Goal: Task Accomplishment & Management: Manage account settings

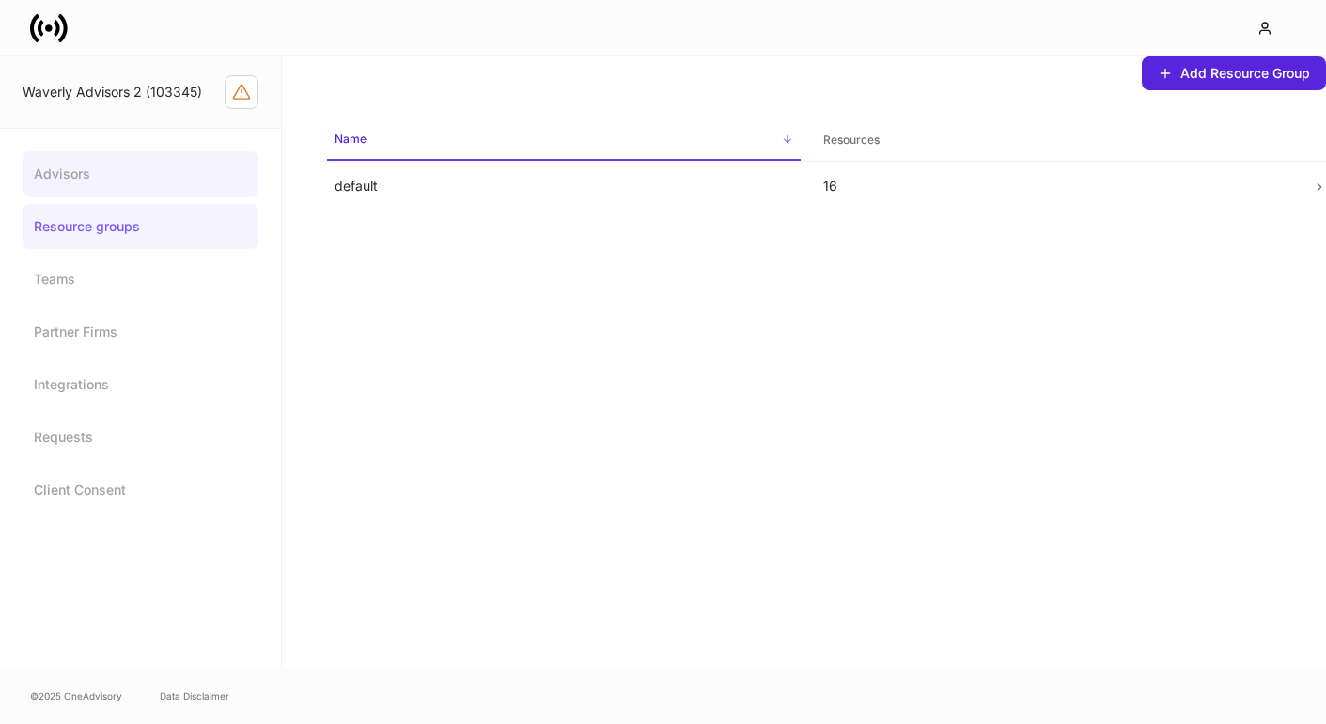
click at [148, 168] on link "Advisors" at bounding box center [141, 173] width 236 height 45
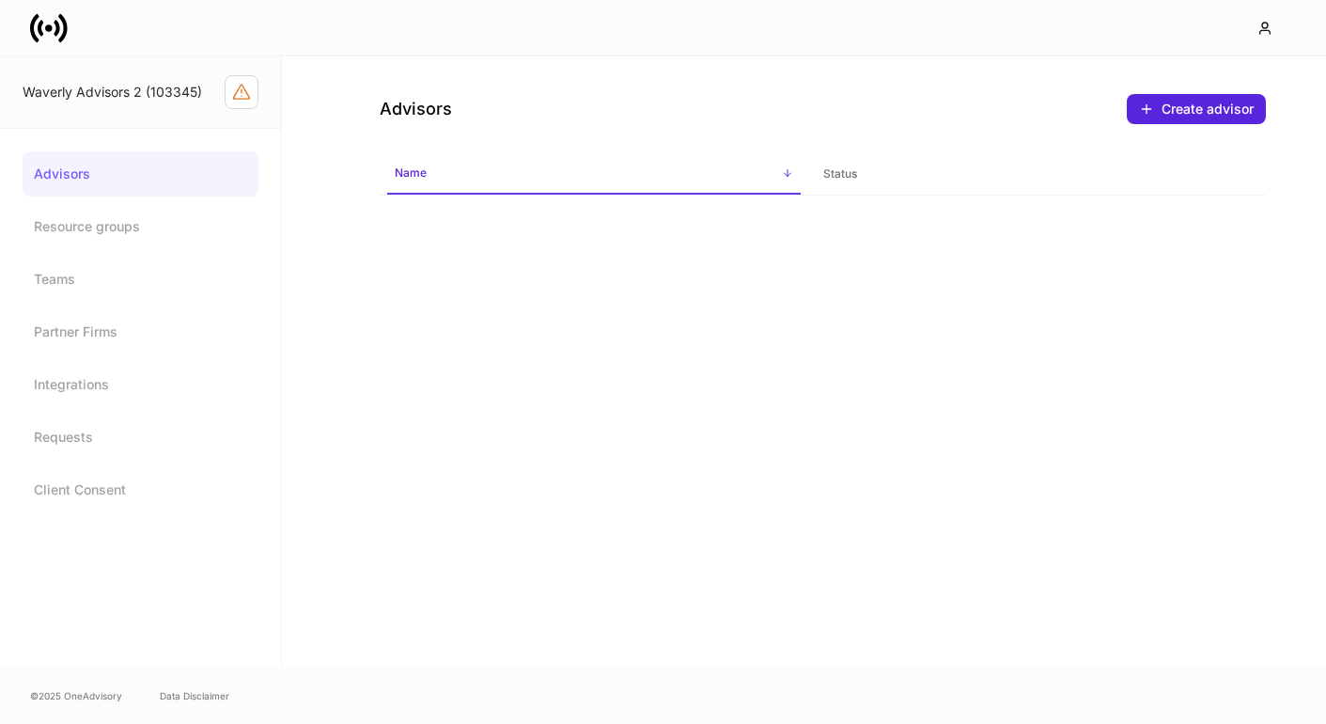
click at [161, 176] on link "Advisors" at bounding box center [141, 173] width 236 height 45
click at [78, 51] on div at bounding box center [663, 27] width 1326 height 55
click at [61, 40] on icon at bounding box center [62, 27] width 9 height 28
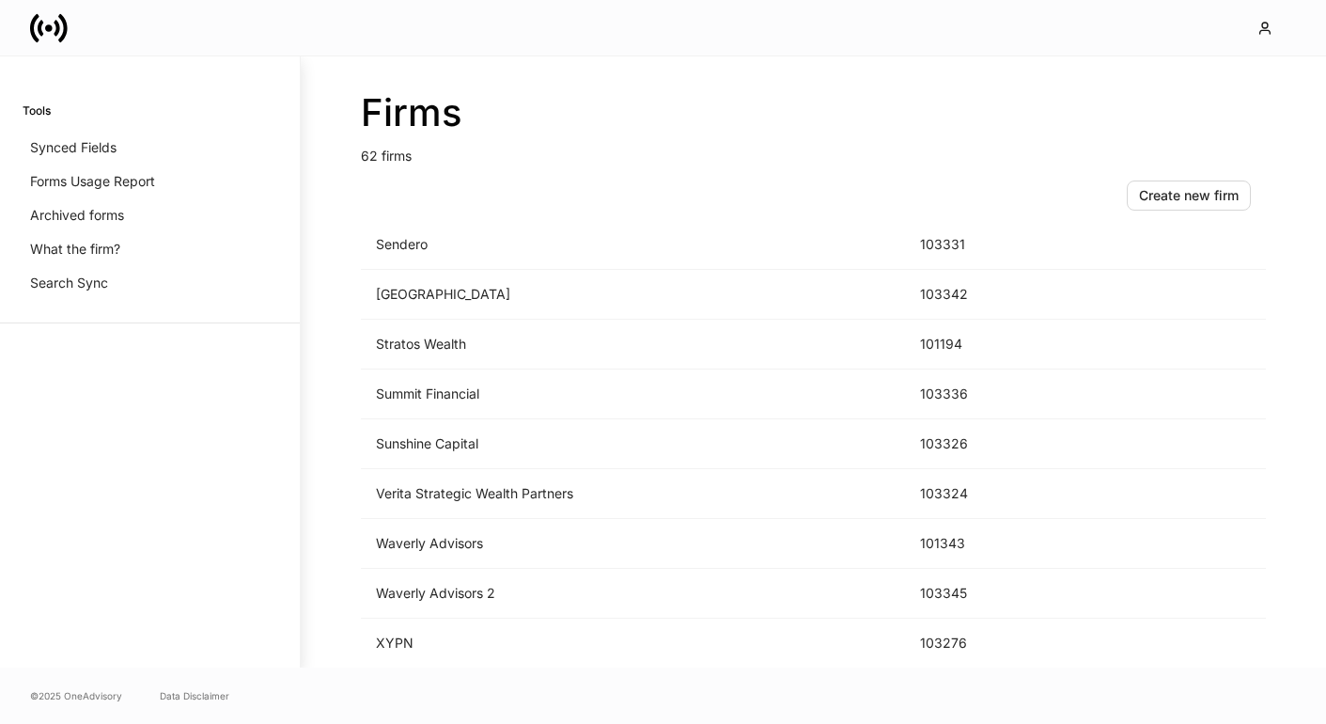
scroll to position [2739, 0]
click at [434, 548] on td "Waverly Advisors" at bounding box center [633, 544] width 544 height 50
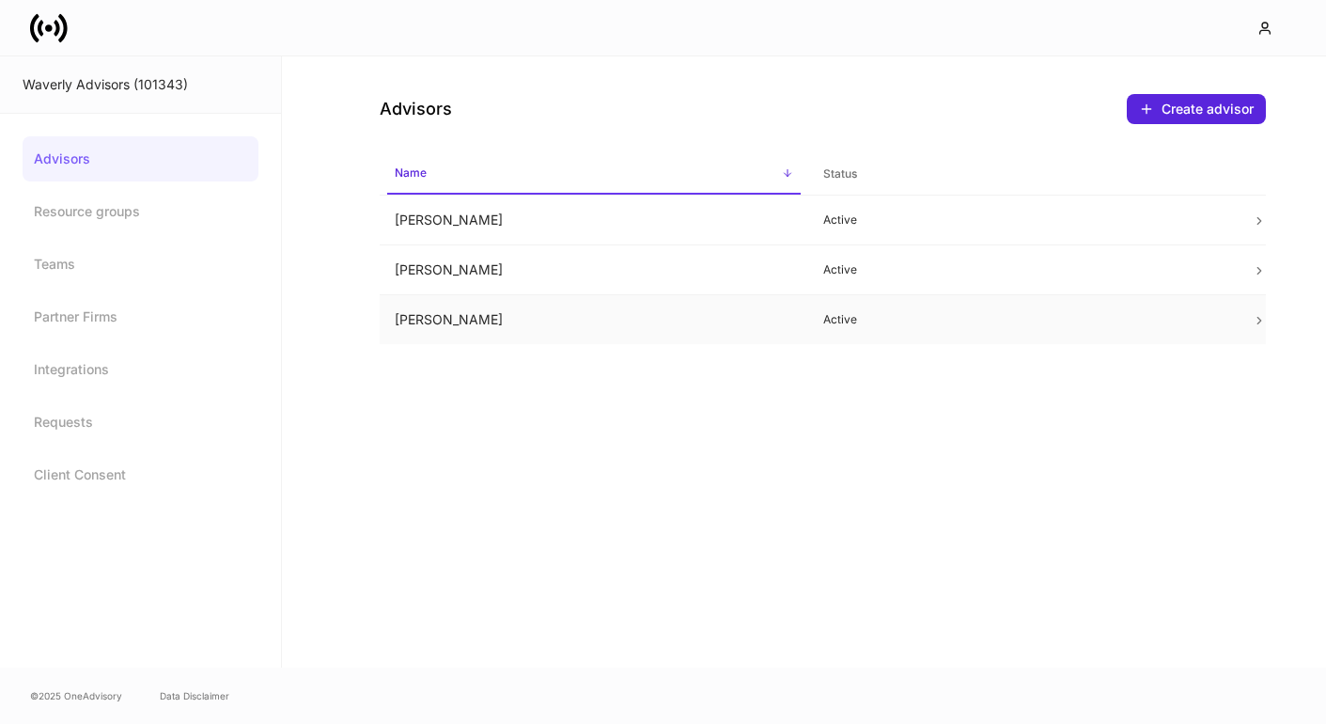
click at [424, 308] on td "Heath Echols" at bounding box center [594, 320] width 429 height 50
click at [450, 269] on td "Erika Leon" at bounding box center [594, 270] width 429 height 50
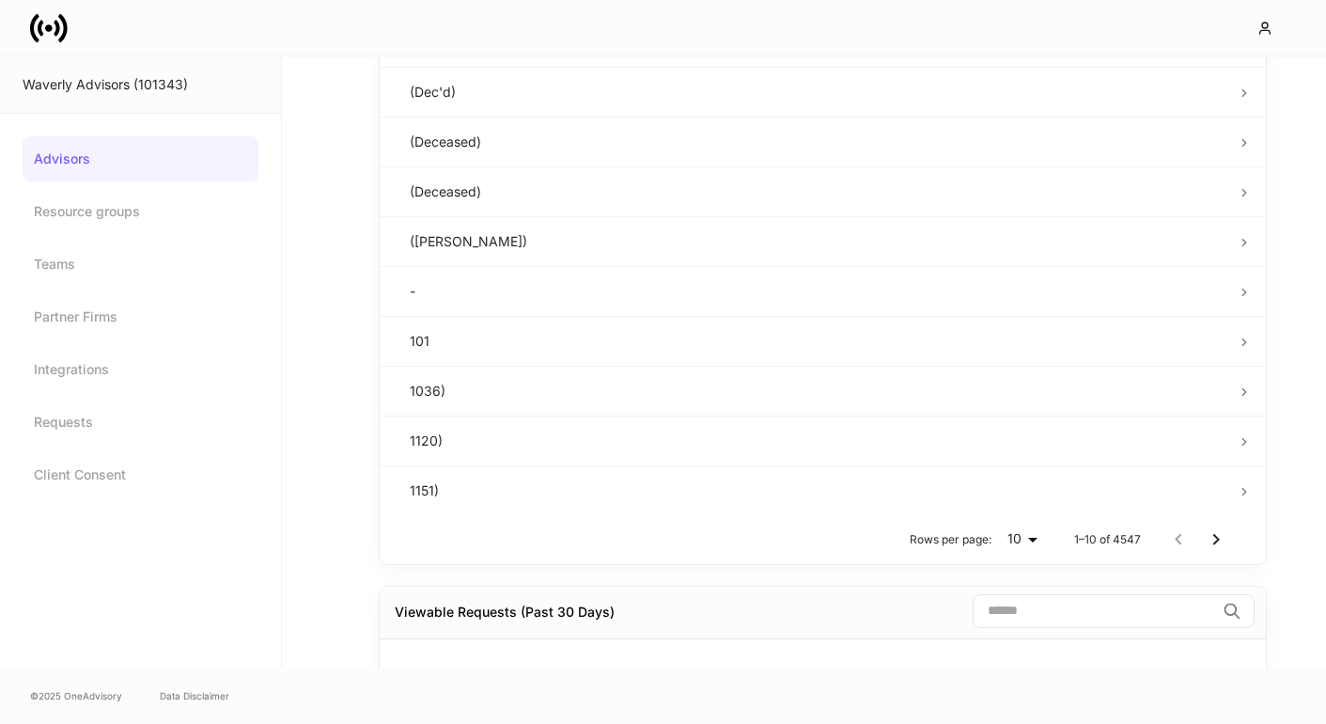
scroll to position [399, 0]
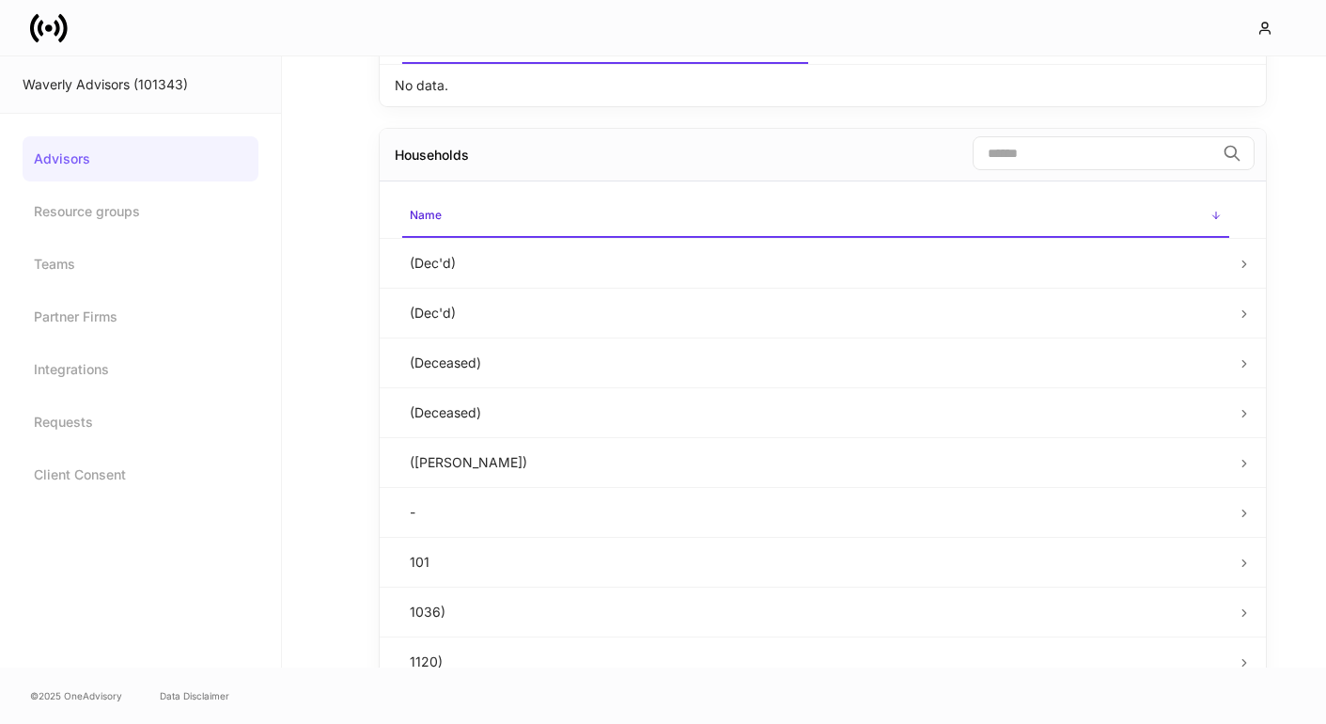
click at [450, 281] on td "(Dec'd)" at bounding box center [816, 263] width 842 height 50
click at [437, 265] on td "(Dec'd)" at bounding box center [816, 263] width 842 height 50
click at [1242, 263] on icon at bounding box center [1244, 263] width 13 height 13
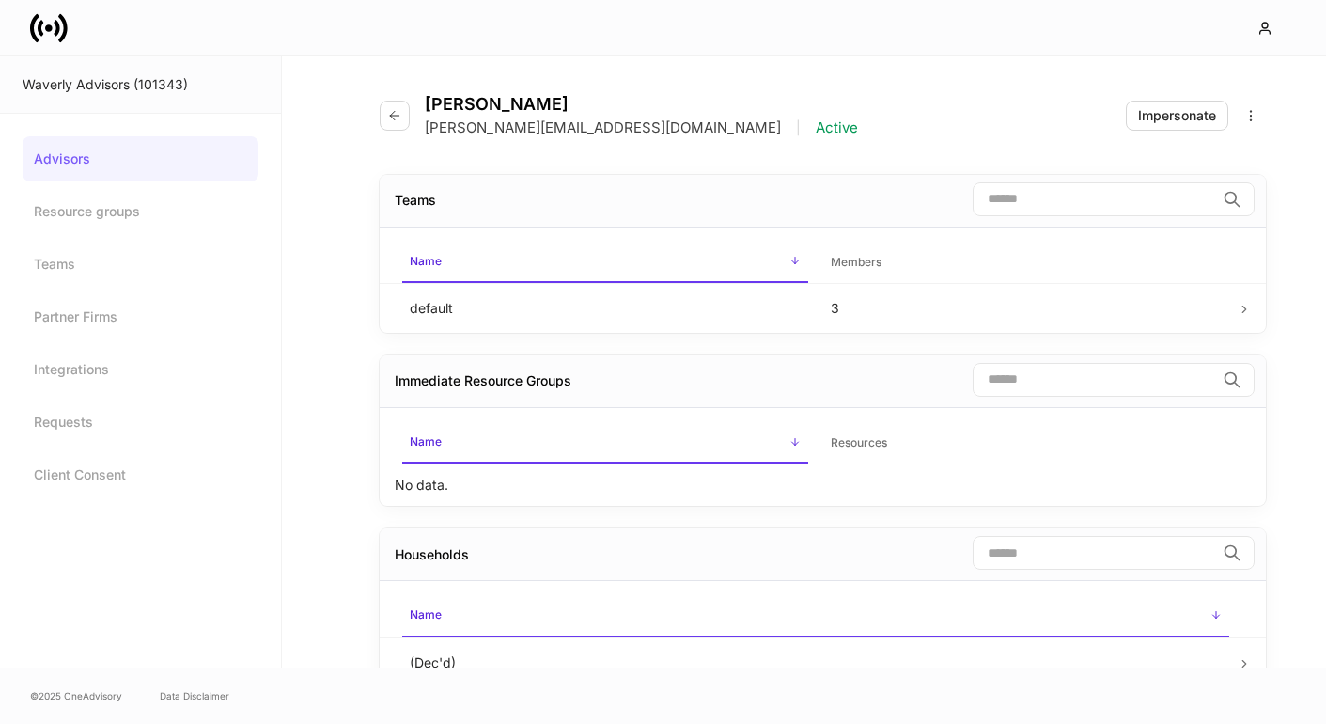
scroll to position [0, 0]
click at [93, 197] on link "Resource groups" at bounding box center [141, 211] width 236 height 45
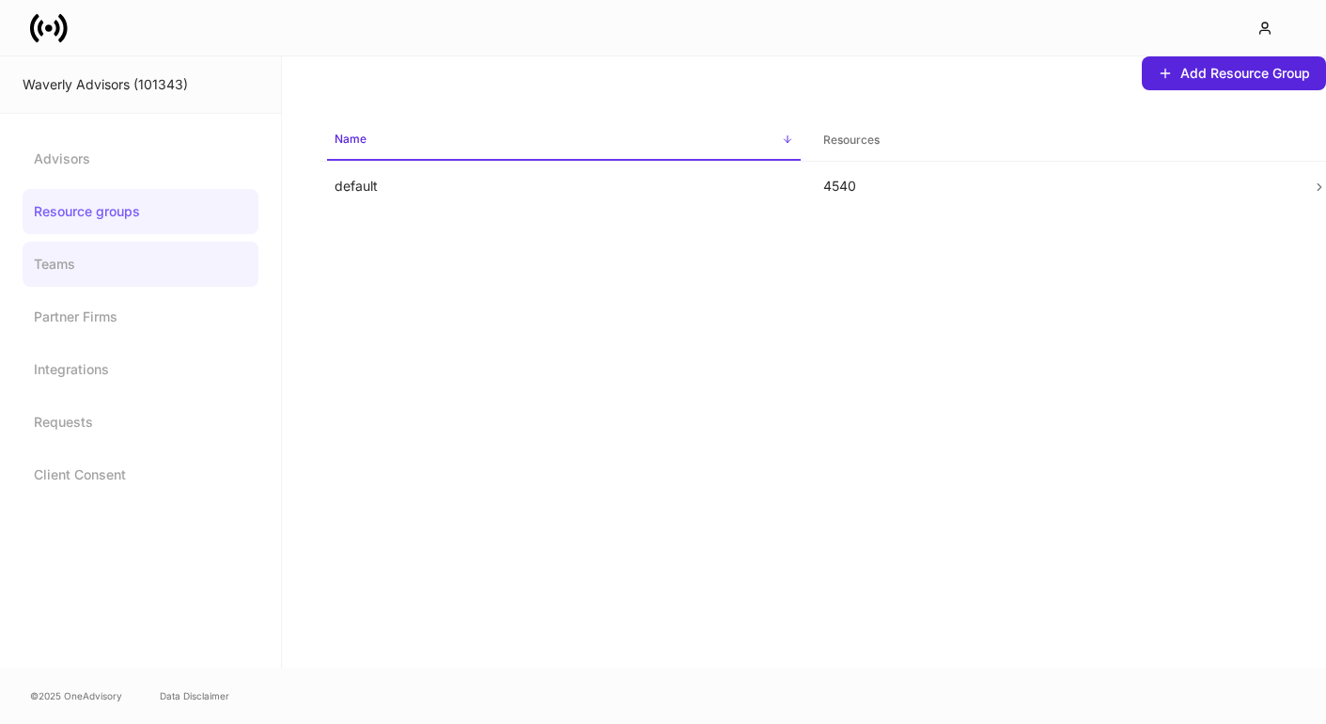
click at [109, 274] on link "Teams" at bounding box center [141, 264] width 236 height 45
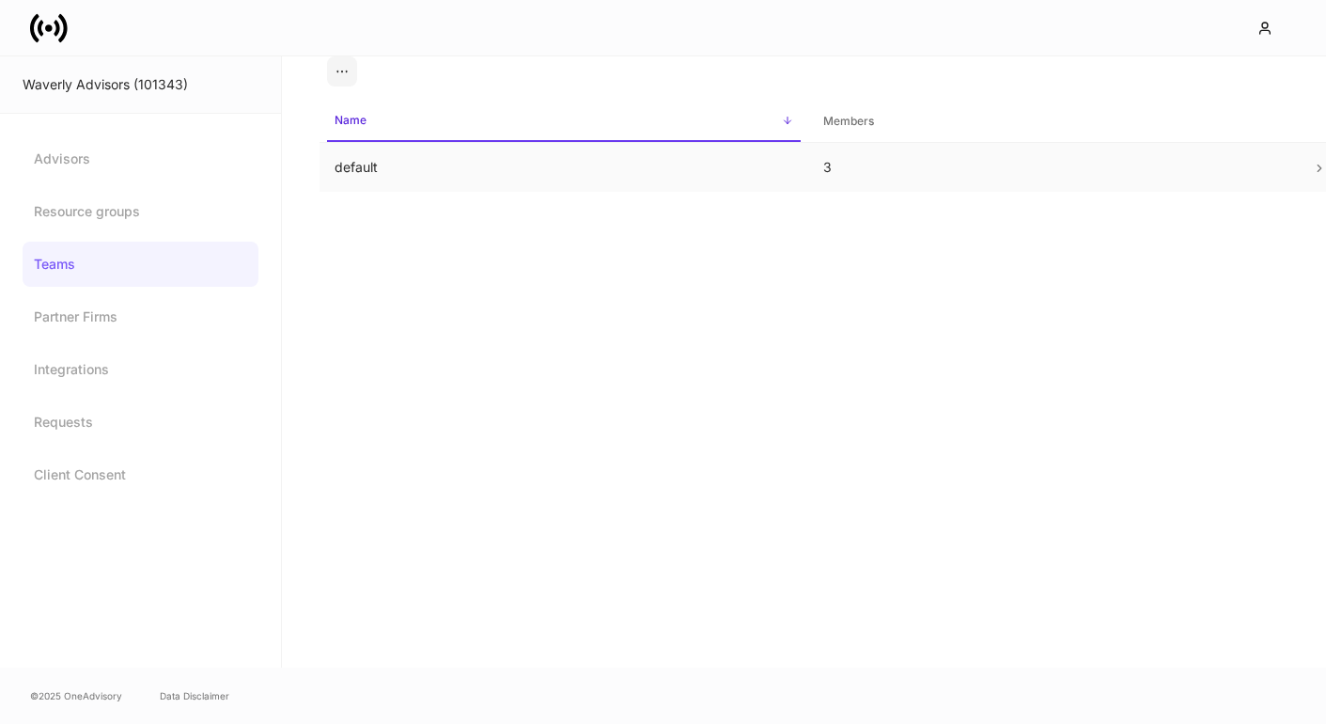
click at [454, 164] on td "default" at bounding box center [564, 168] width 489 height 50
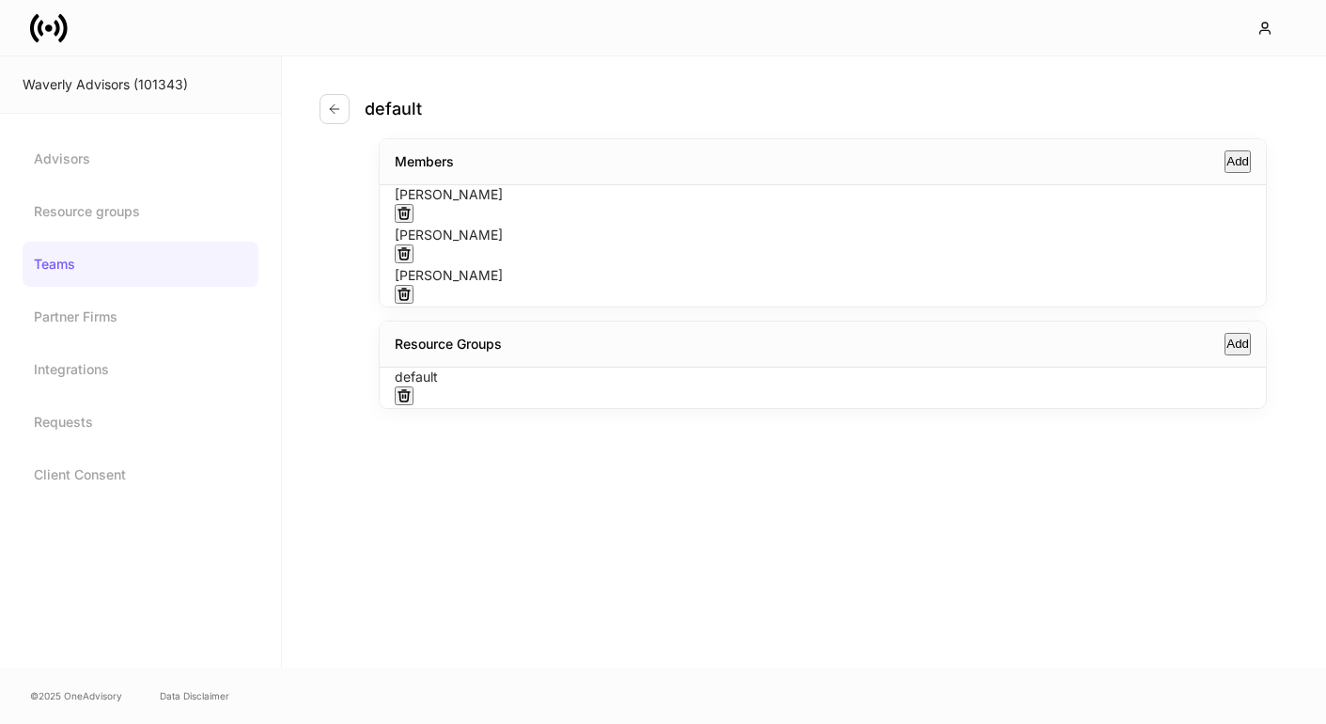
click at [479, 562] on div "default Members Add Erika Leon Heath Echols Ashley Tucker Resource Groups Add d…" at bounding box center [804, 361] width 1044 height 611
click at [50, 39] on icon at bounding box center [49, 28] width 38 height 38
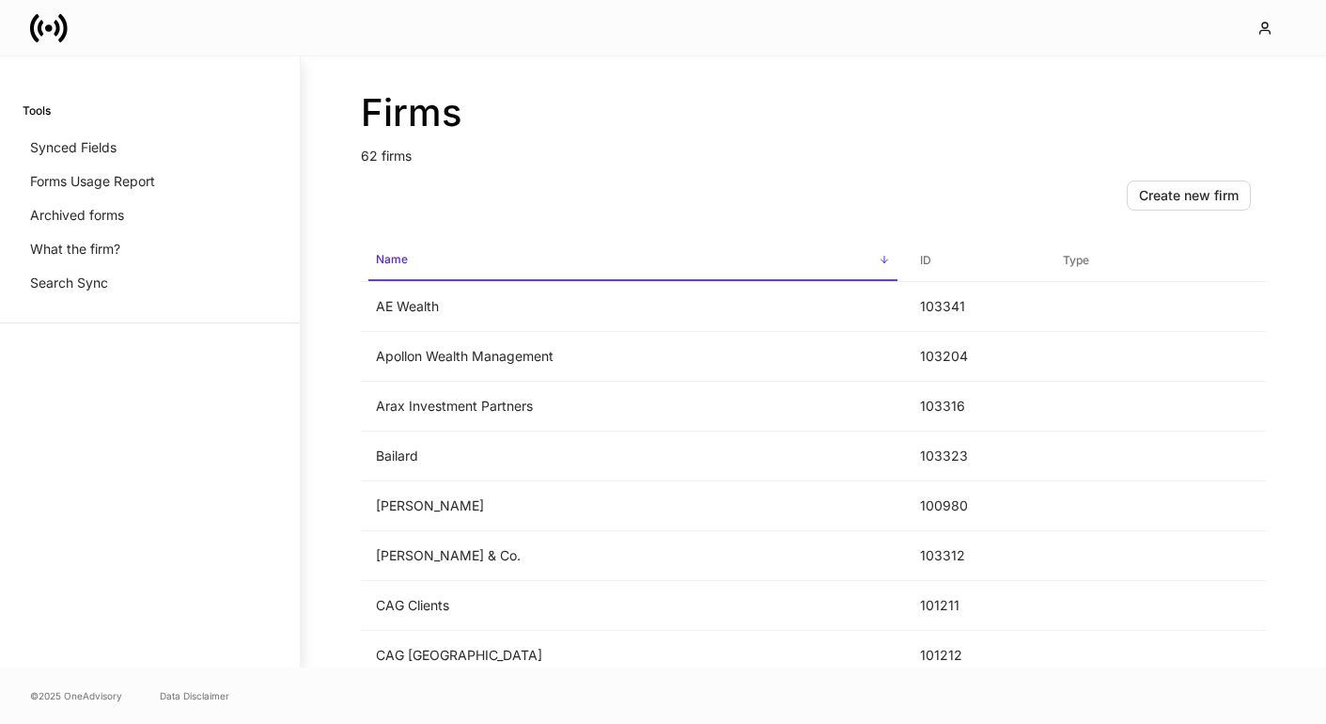
click at [90, 122] on div "Tools Synced Fields Forms Usage Report Archived forms What the firm? Search Sync" at bounding box center [150, 201] width 300 height 244
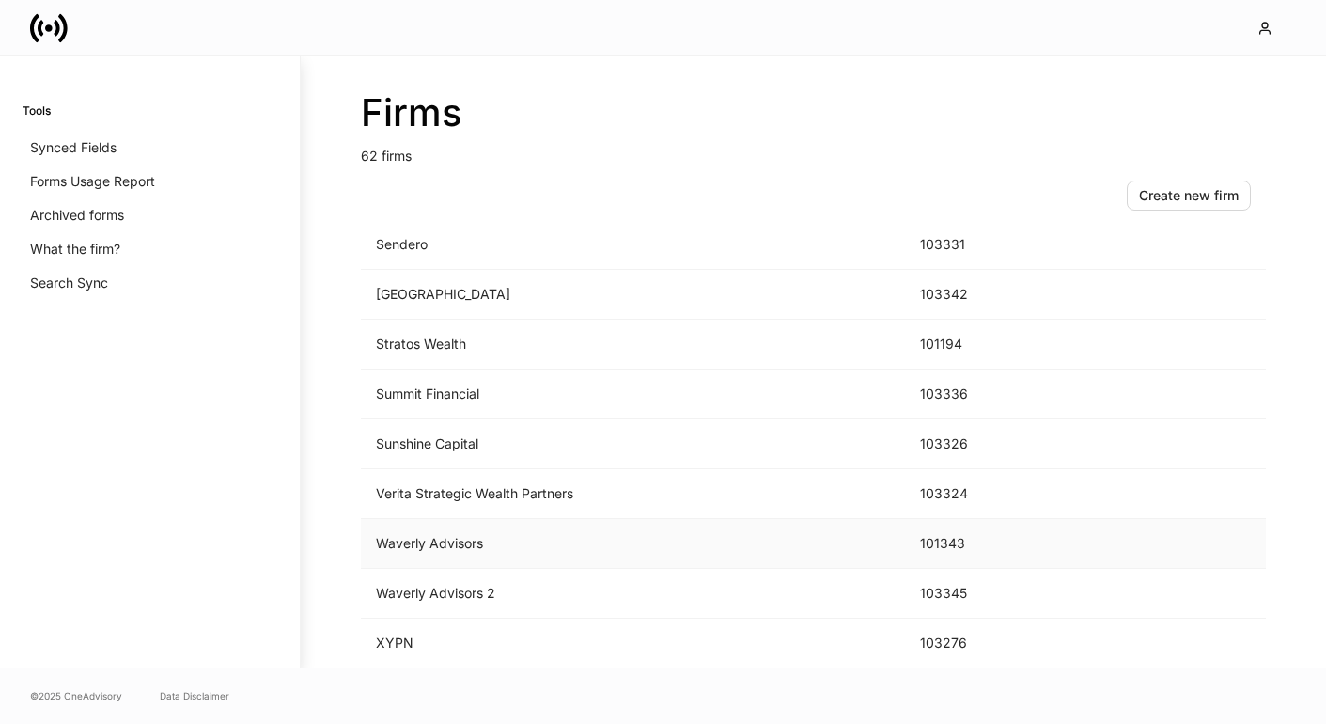
scroll to position [2739, 0]
click at [494, 567] on td "Waverly Advisors" at bounding box center [633, 544] width 544 height 50
click at [427, 578] on td "Waverly Advisors 2" at bounding box center [633, 594] width 544 height 50
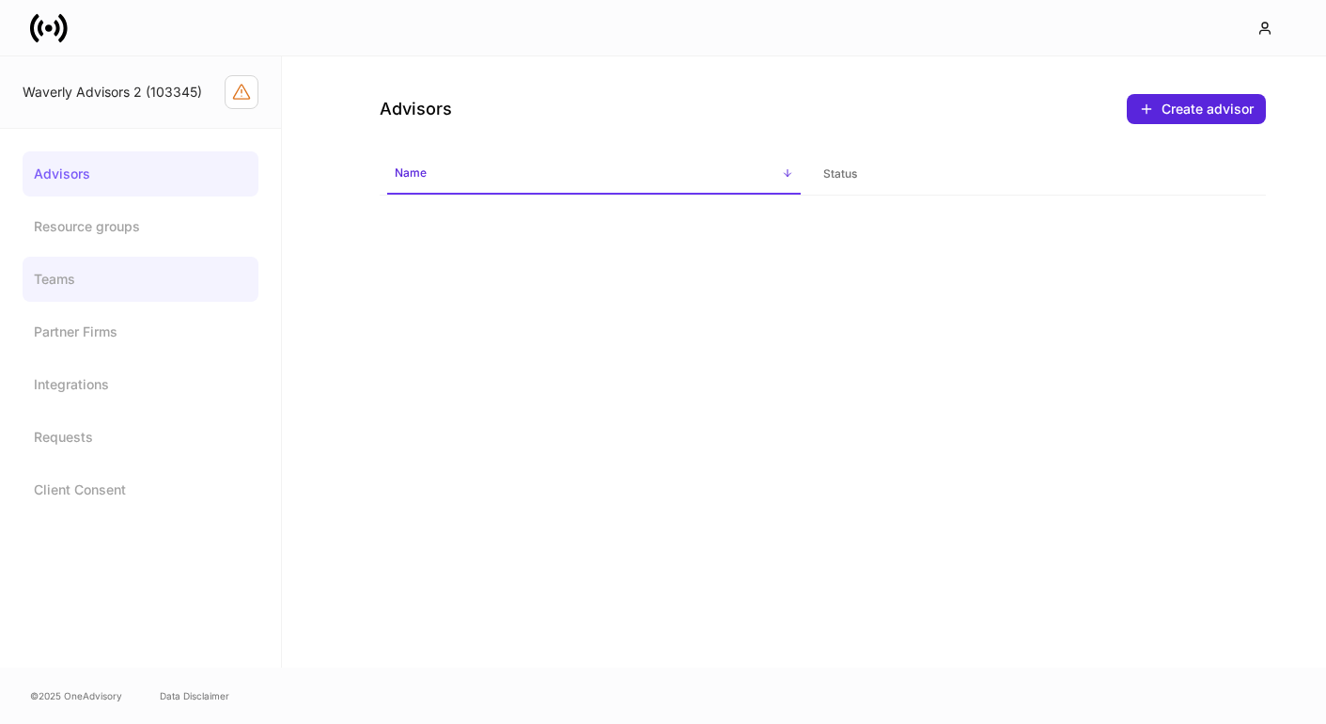
click at [150, 276] on link "Teams" at bounding box center [141, 279] width 236 height 45
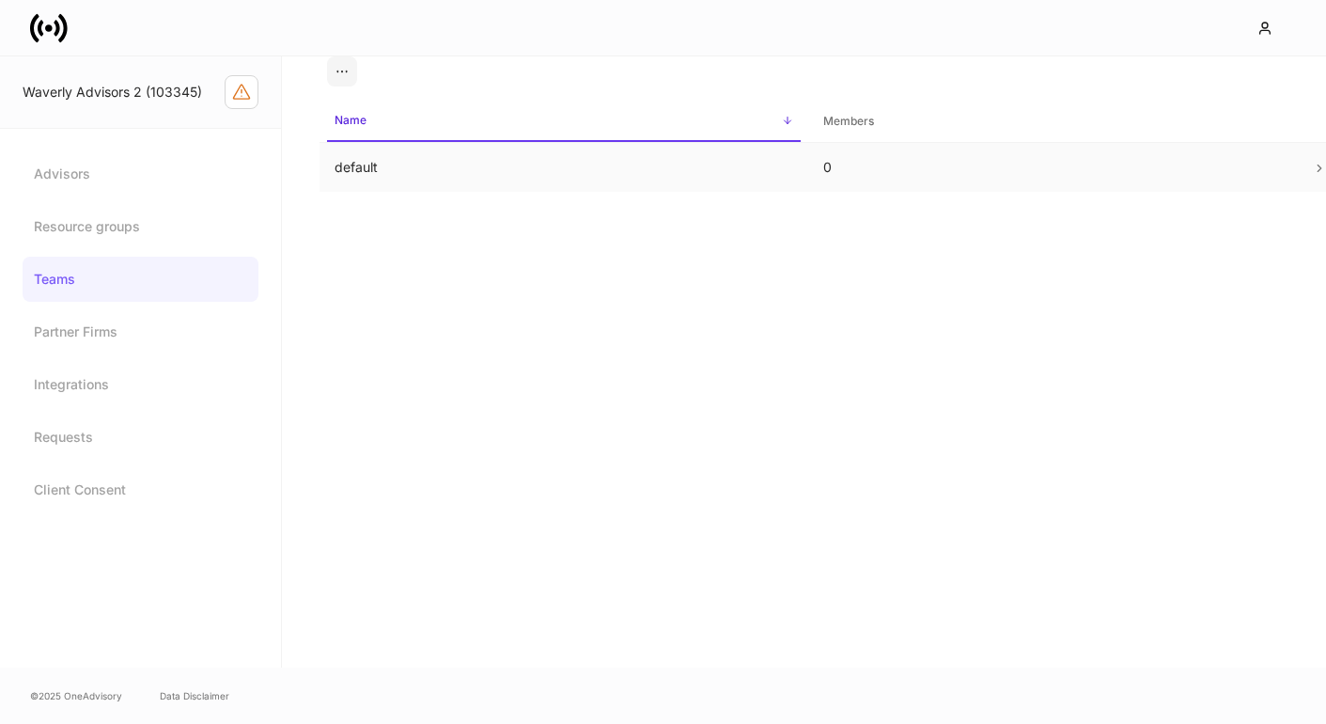
click at [756, 173] on td "default" at bounding box center [564, 168] width 489 height 50
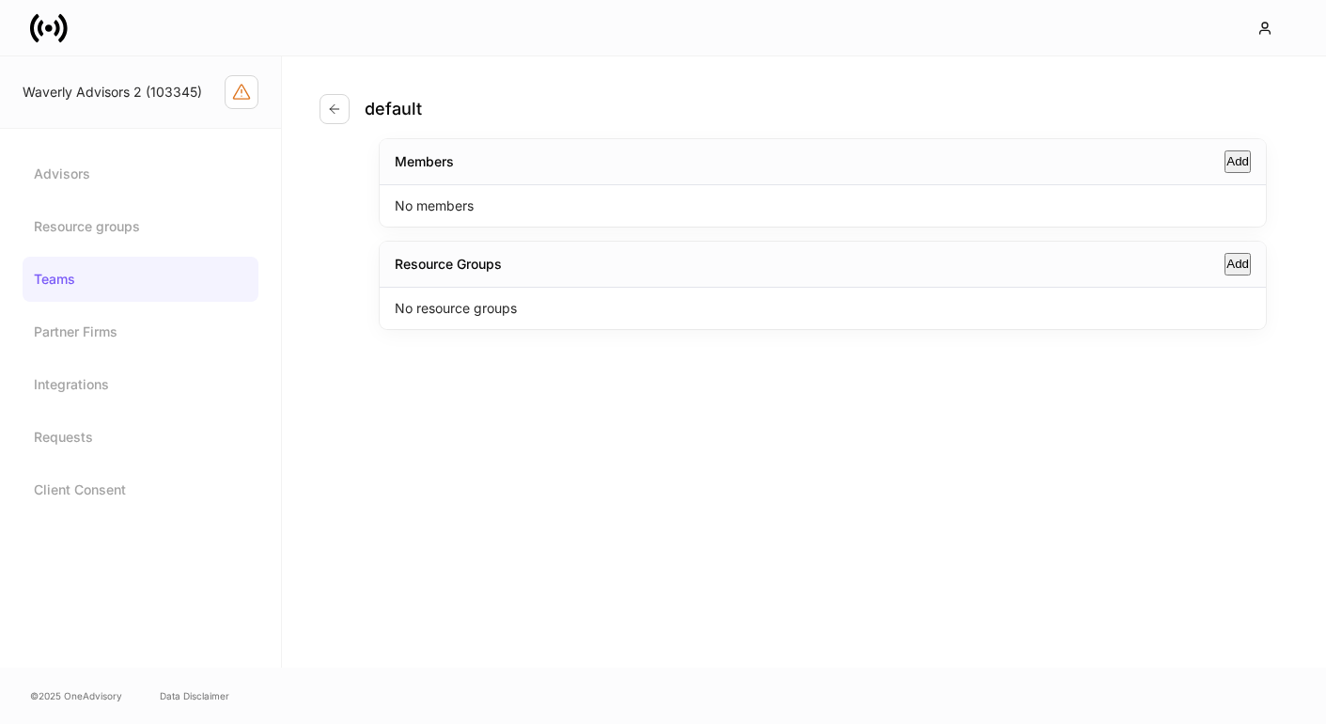
click at [1230, 273] on div "Add" at bounding box center [1237, 264] width 23 height 19
type input "**********"
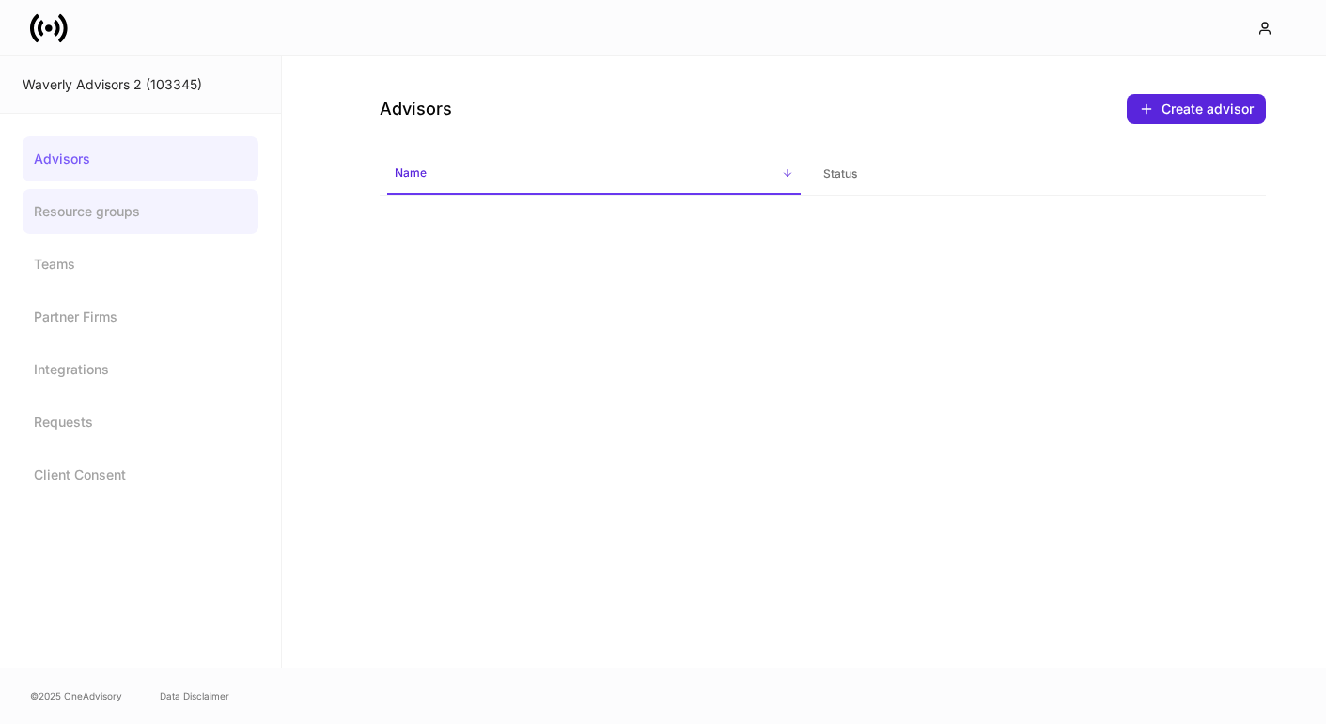
click at [168, 223] on link "Resource groups" at bounding box center [141, 211] width 236 height 45
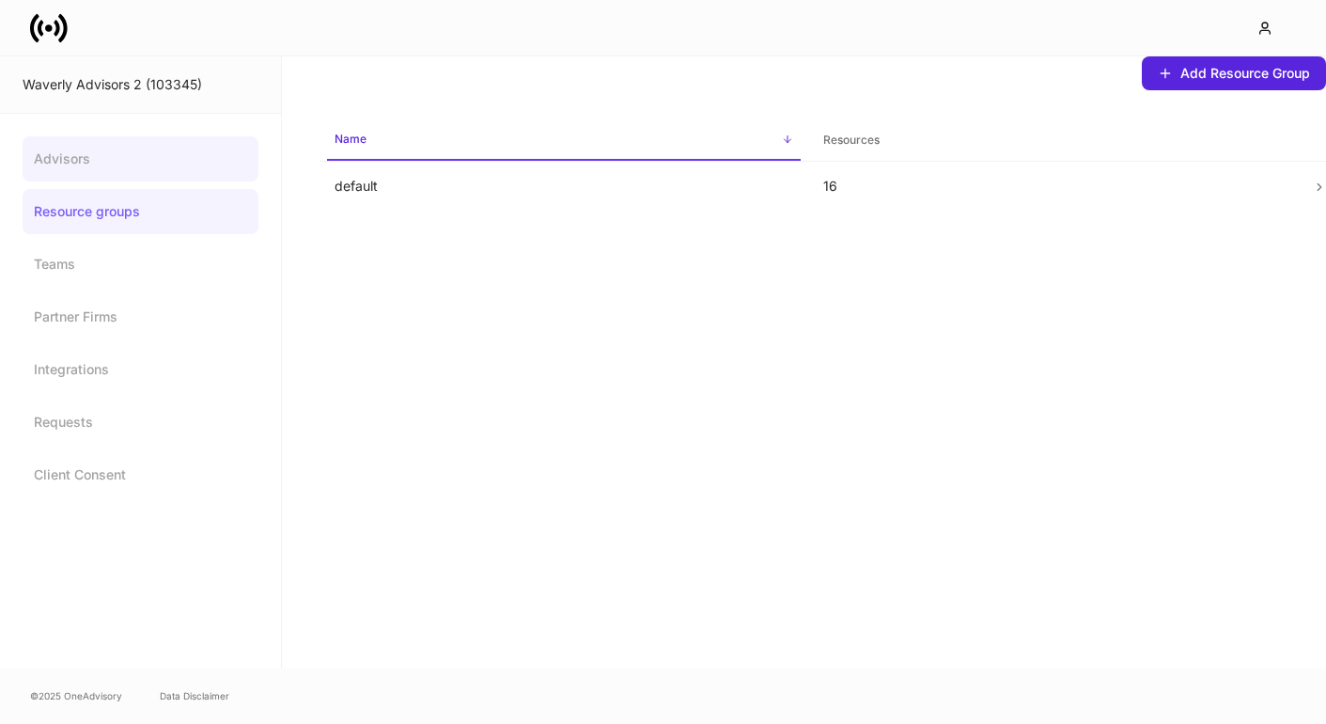
click at [174, 168] on link "Advisors" at bounding box center [141, 158] width 236 height 45
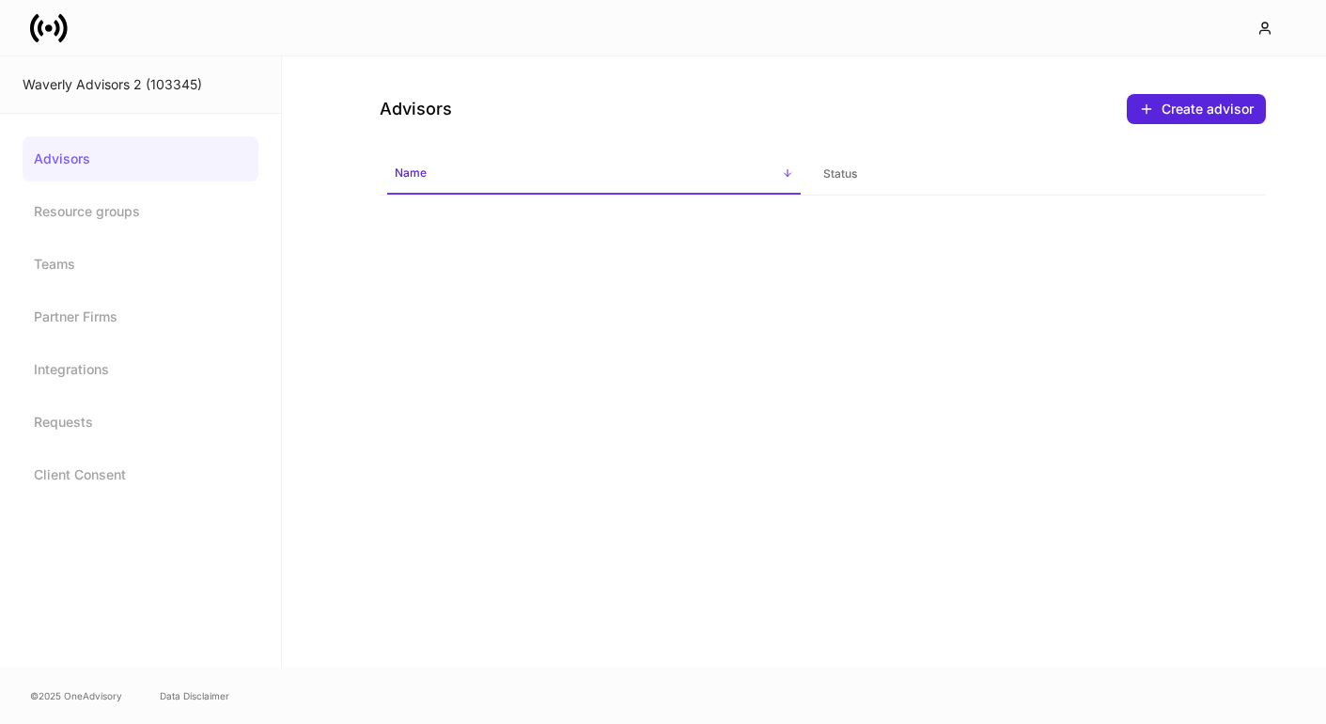
click at [182, 88] on div "Waverly Advisors 2 (103345)" at bounding box center [141, 84] width 236 height 19
copy div "103345"
click at [171, 159] on link "Advisors" at bounding box center [141, 158] width 236 height 45
click at [130, 193] on link "Resource groups" at bounding box center [141, 211] width 236 height 45
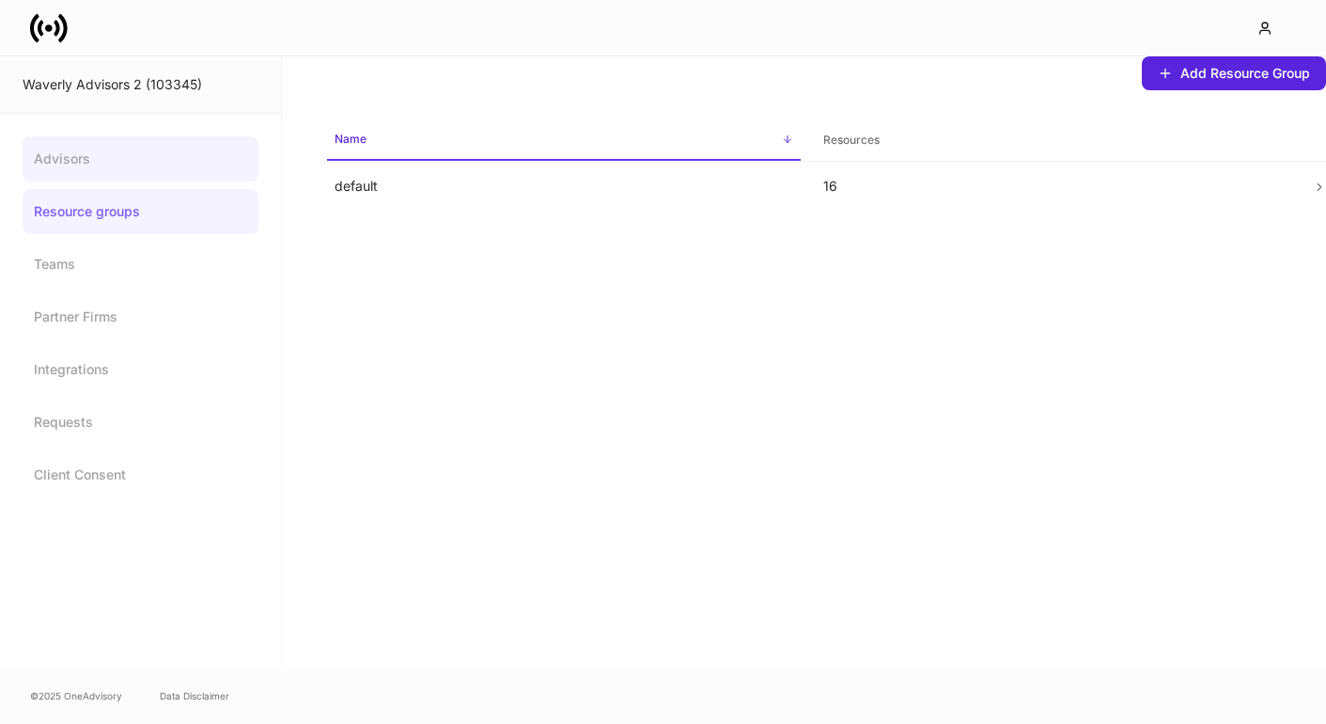
click at [132, 148] on link "Advisors" at bounding box center [141, 158] width 236 height 45
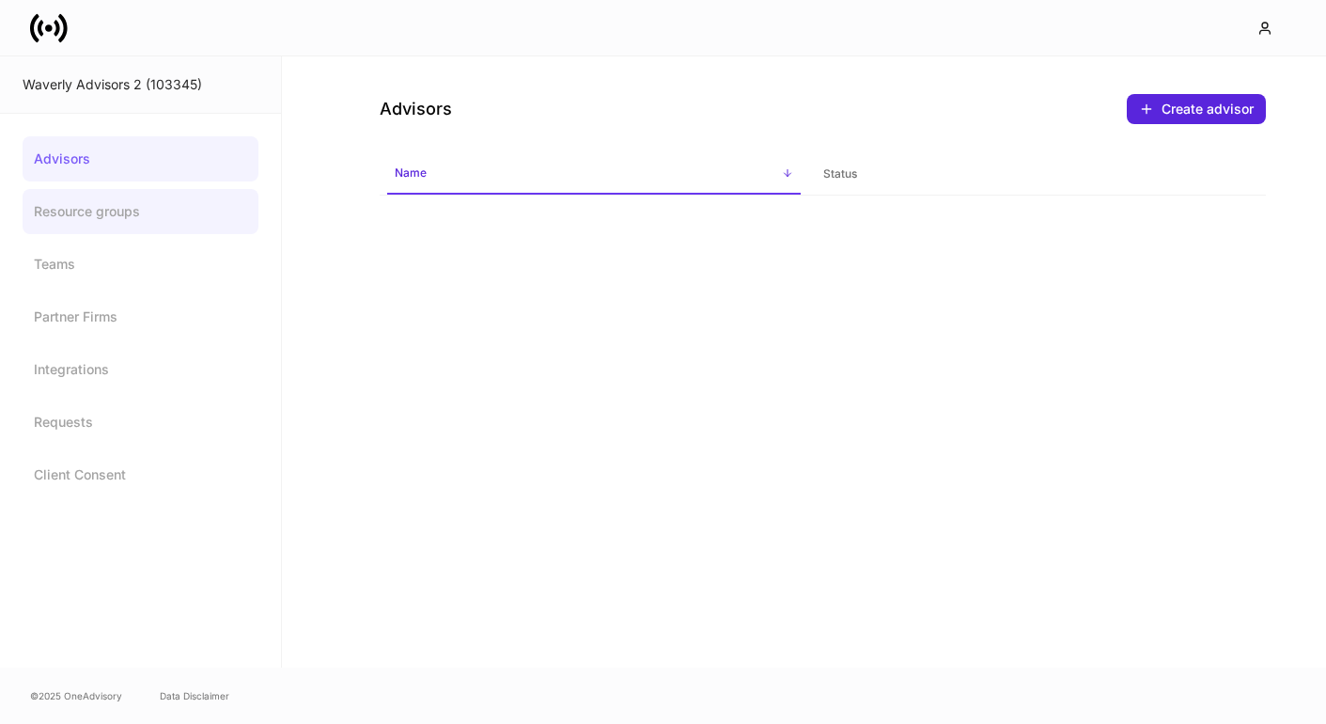
click at [105, 211] on link "Resource groups" at bounding box center [141, 211] width 236 height 45
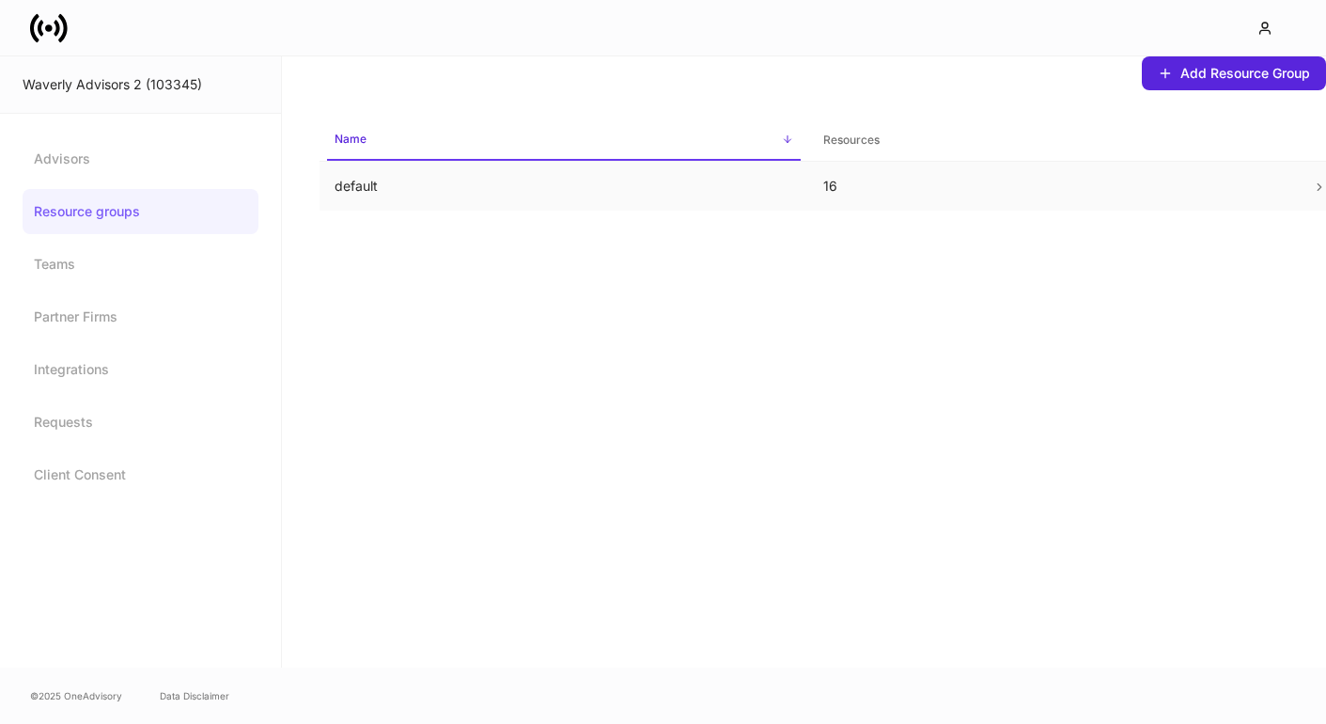
click at [368, 199] on td "default" at bounding box center [564, 187] width 489 height 50
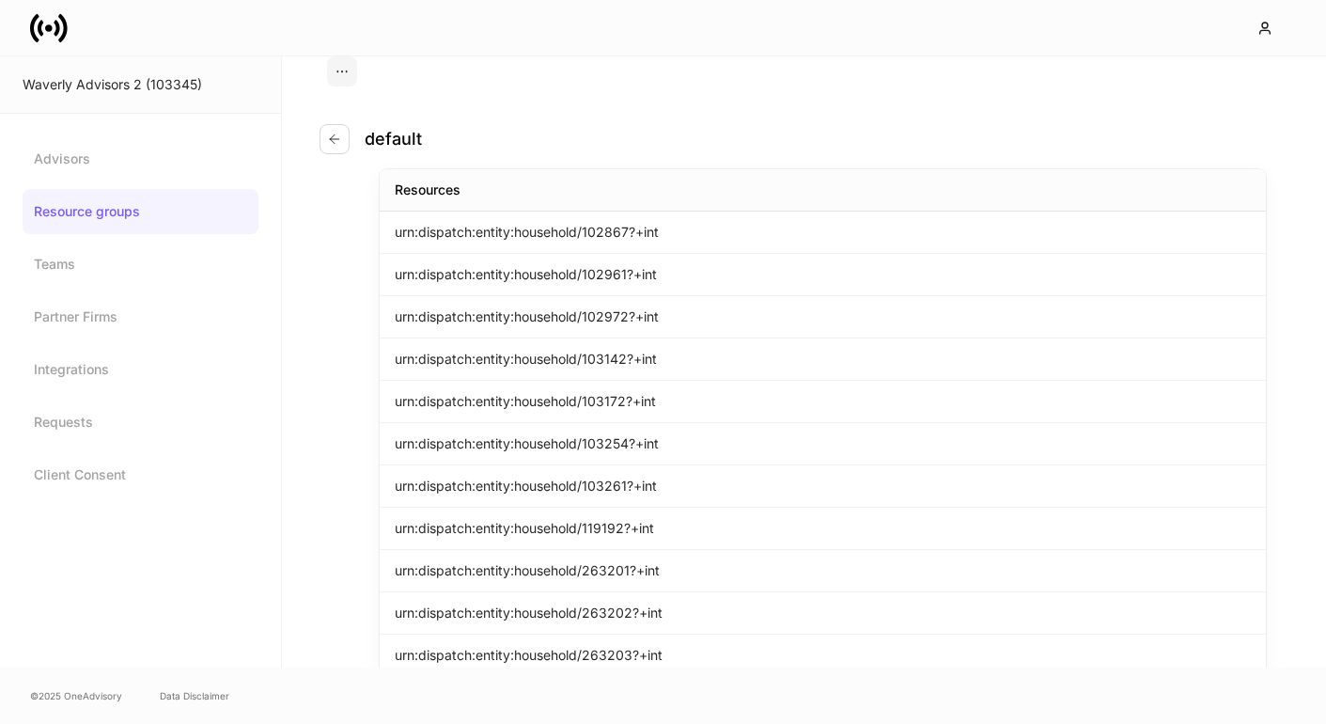
click at [125, 239] on div "Advisors Resource groups Teams Partner Firms Integrations Requests Client Conse…" at bounding box center [141, 316] width 236 height 361
click at [105, 257] on link "Teams" at bounding box center [141, 264] width 236 height 45
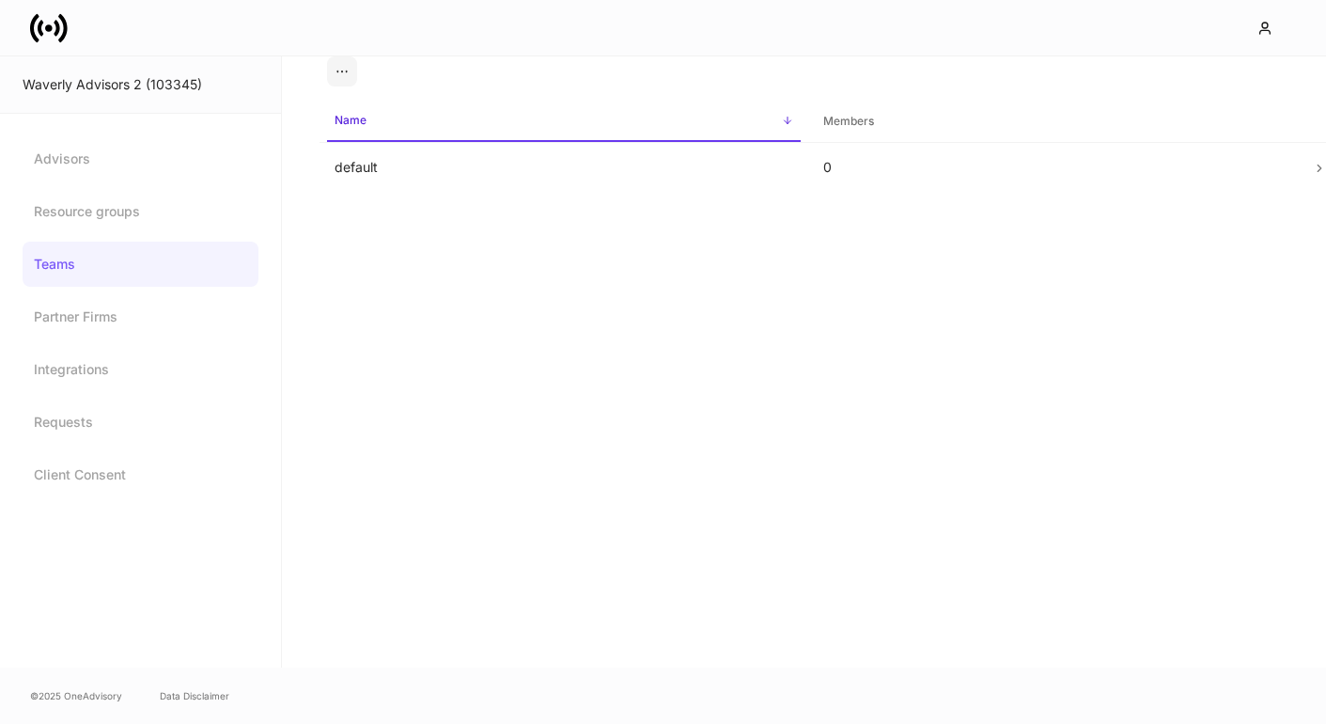
click at [631, 140] on span "Name sorted ascending" at bounding box center [564, 121] width 474 height 40
click at [601, 178] on td "default" at bounding box center [564, 168] width 489 height 50
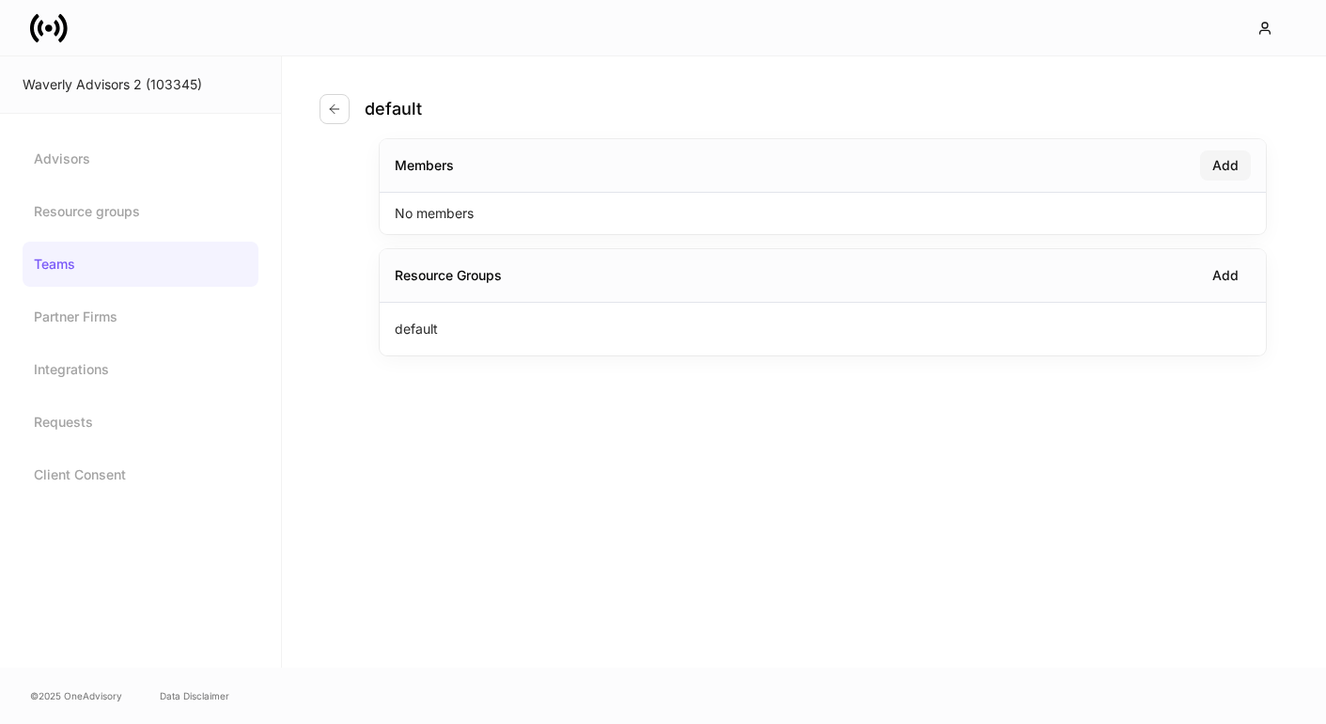
click at [1221, 167] on div "Add" at bounding box center [1225, 165] width 26 height 19
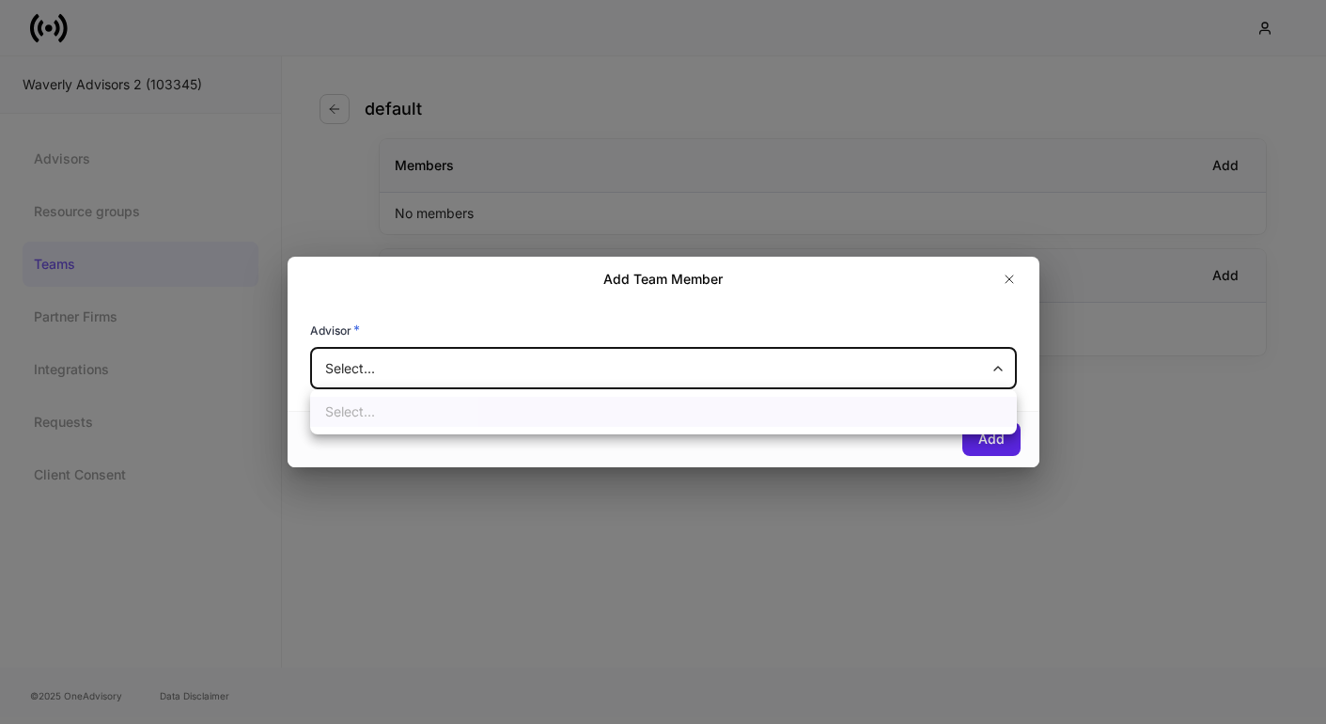
click at [772, 385] on body "Waverly Advisors 2 (103345) Advisors Resource groups Teams Partner Firms Integr…" at bounding box center [663, 362] width 1326 height 724
click at [689, 428] on ul "Select..." at bounding box center [663, 411] width 707 height 45
click at [694, 376] on div at bounding box center [663, 362] width 1326 height 724
click at [887, 346] on div "Advisor *" at bounding box center [663, 333] width 707 height 26
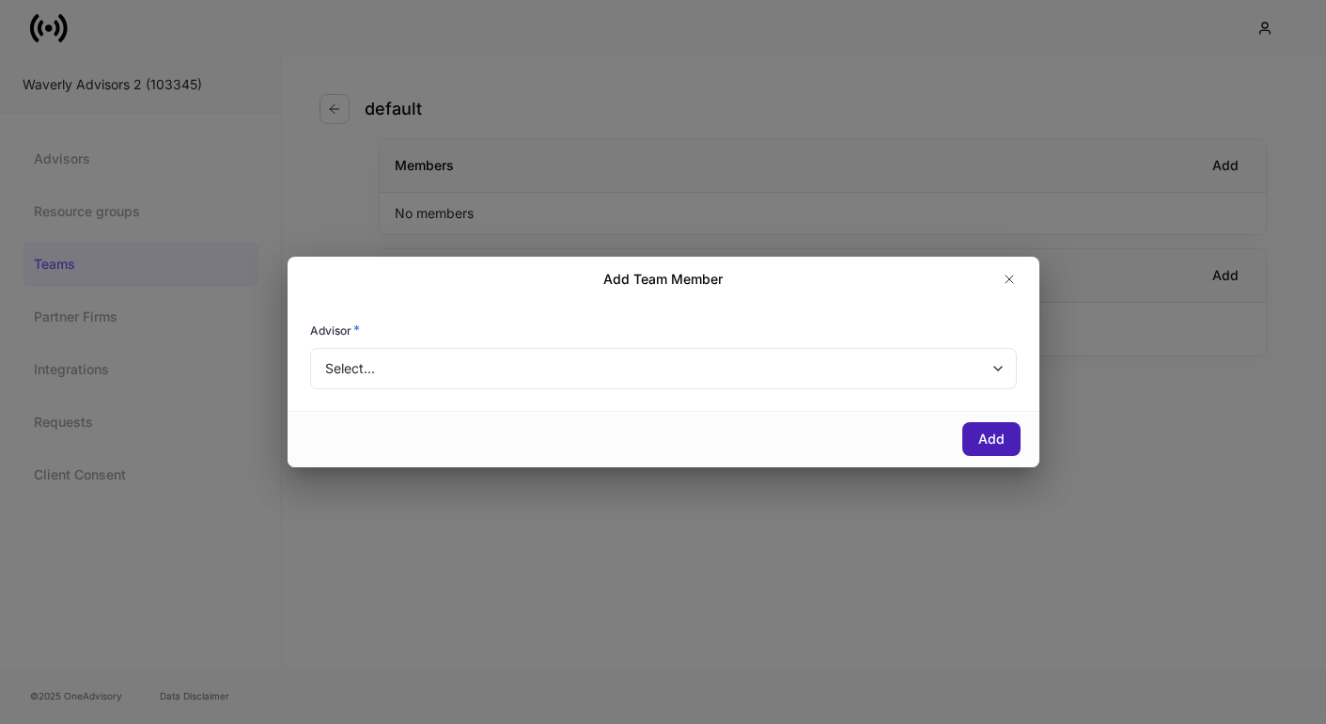
click at [975, 422] on button "Add" at bounding box center [991, 439] width 58 height 34
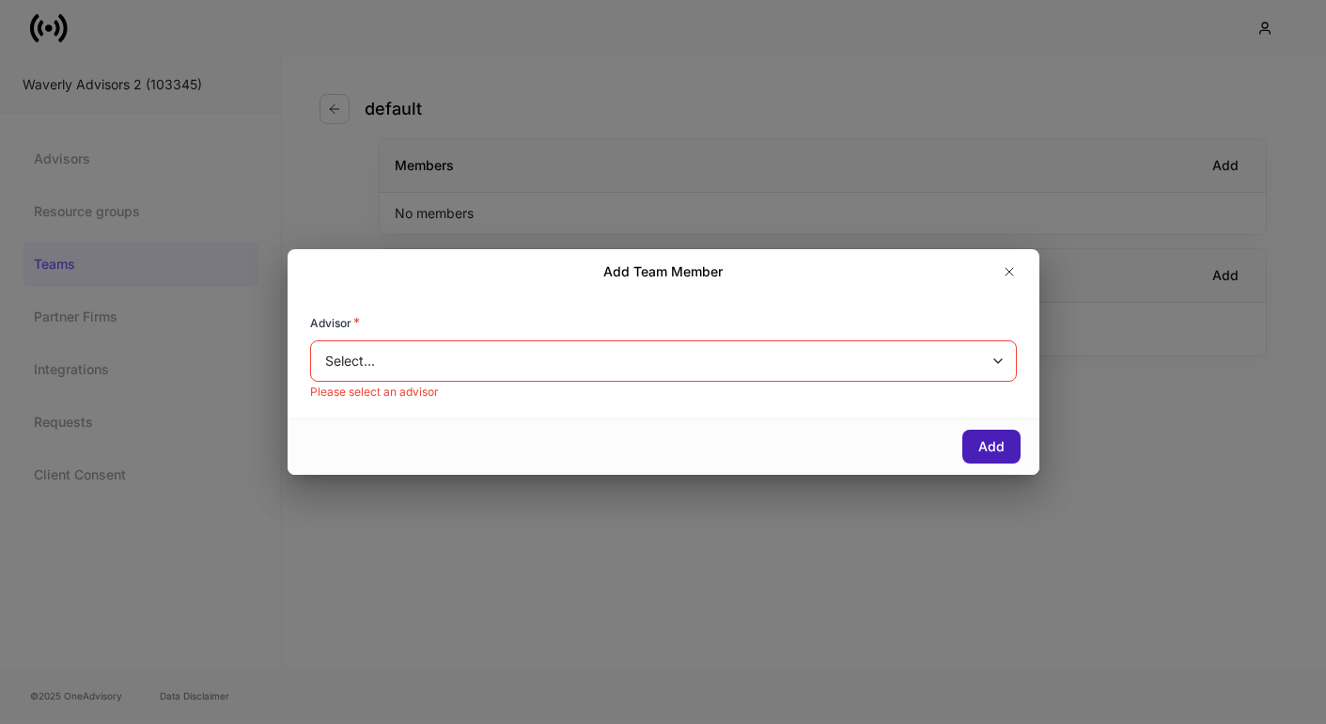
click at [975, 422] on div "Add" at bounding box center [664, 446] width 752 height 56
click at [971, 442] on button "Add" at bounding box center [991, 446] width 58 height 34
click at [1006, 288] on div "Add Team Member" at bounding box center [664, 271] width 752 height 45
click at [1003, 273] on icon "button" at bounding box center [1009, 271] width 15 height 15
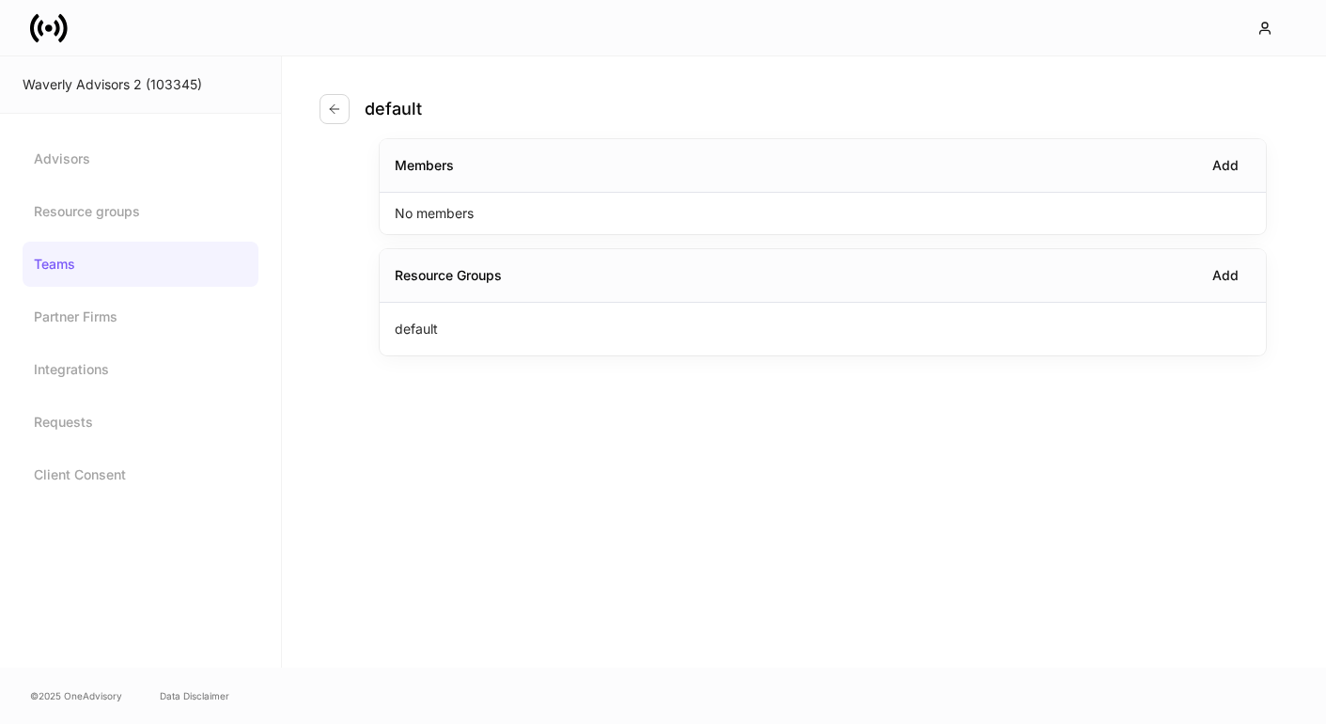
click at [539, 546] on div "default Members Add No members Resource Groups Add default" at bounding box center [804, 361] width 1044 height 611
click at [444, 215] on p "No members" at bounding box center [434, 213] width 79 height 19
click at [172, 242] on link "Teams" at bounding box center [141, 264] width 236 height 45
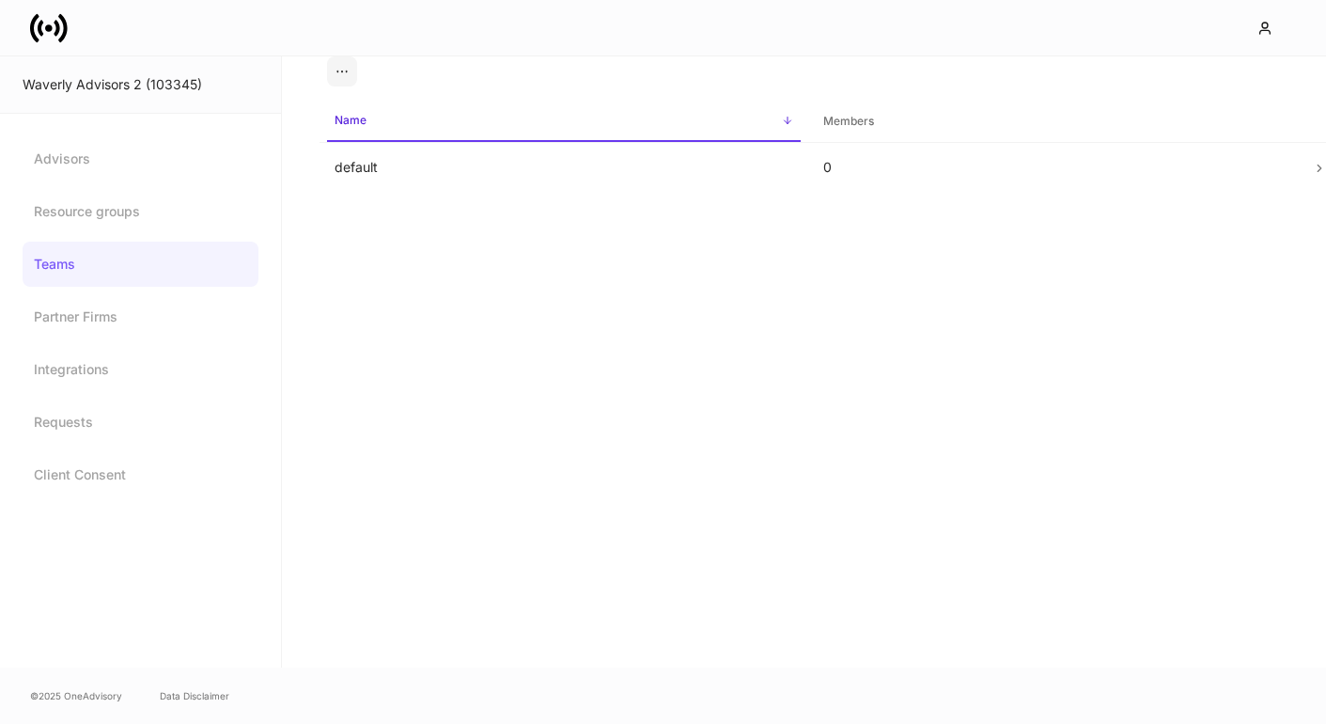
click at [174, 259] on link "Teams" at bounding box center [141, 264] width 236 height 45
click at [517, 164] on td "default" at bounding box center [564, 168] width 489 height 50
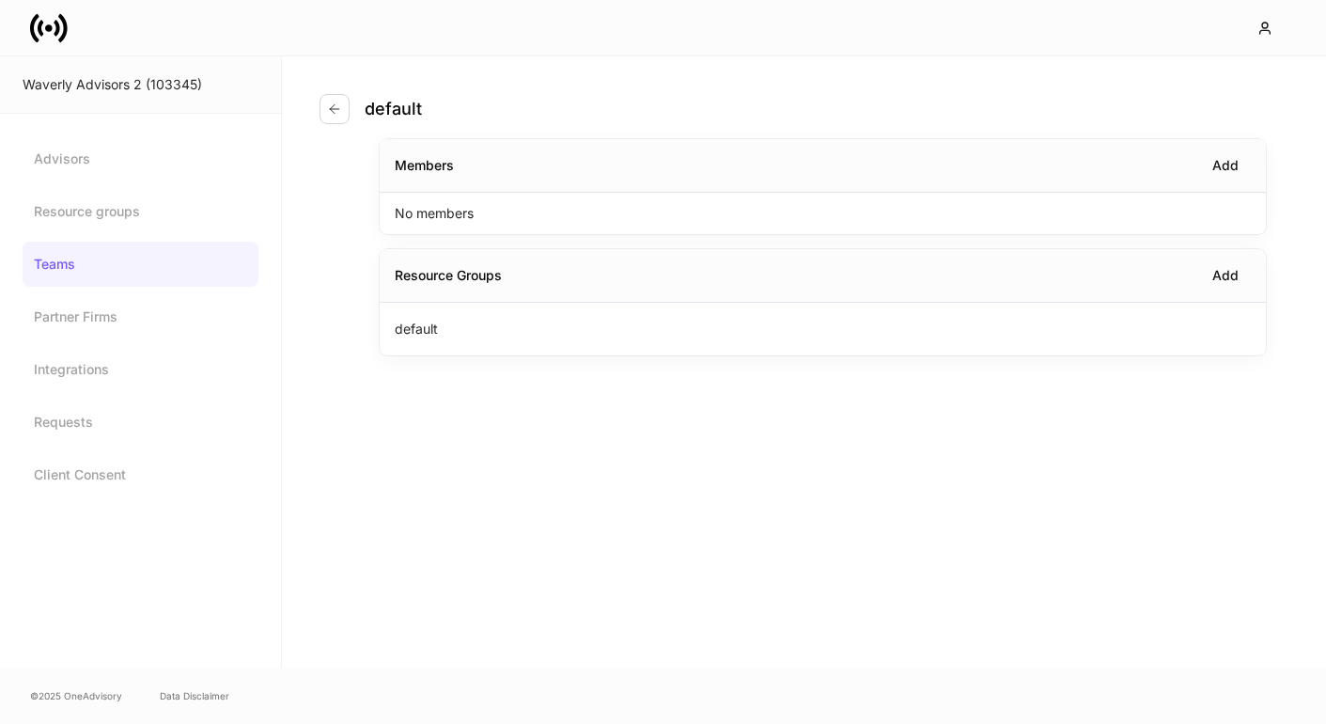
click at [65, 30] on icon at bounding box center [62, 27] width 9 height 28
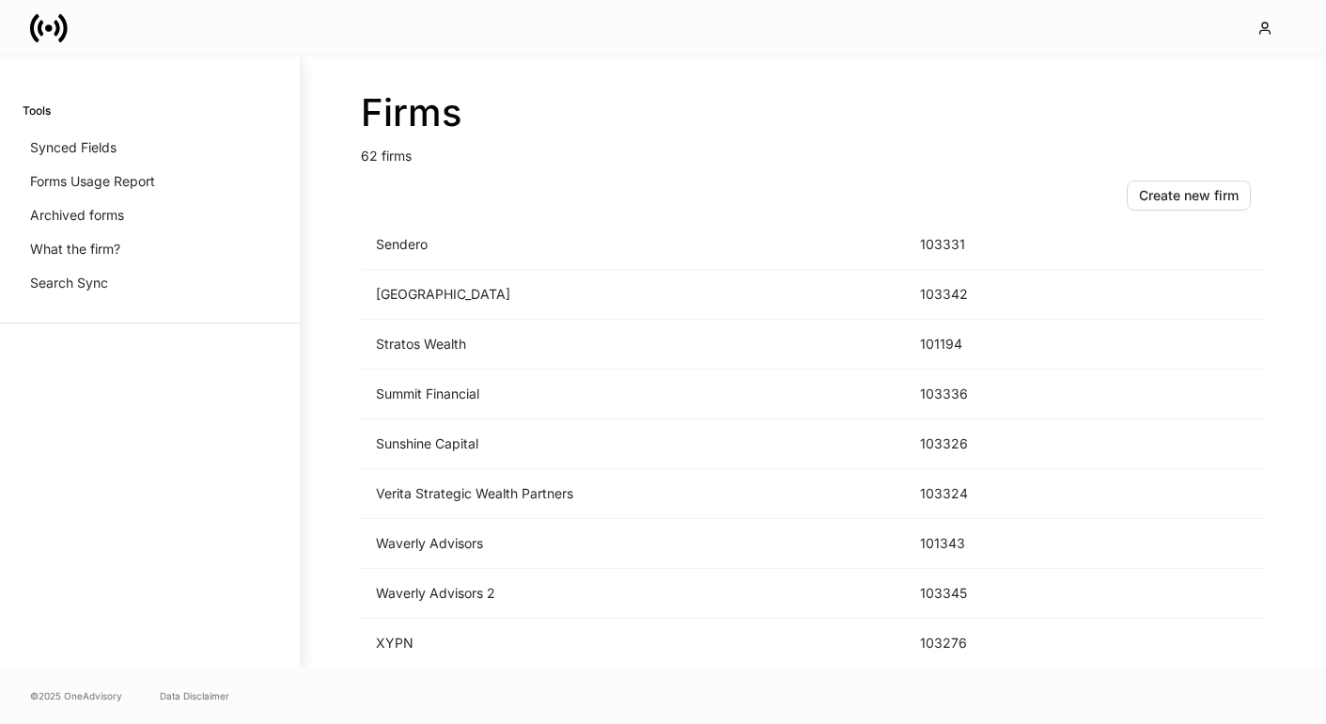
scroll to position [2739, 0]
click at [406, 546] on td "Waverly Advisors" at bounding box center [633, 544] width 544 height 50
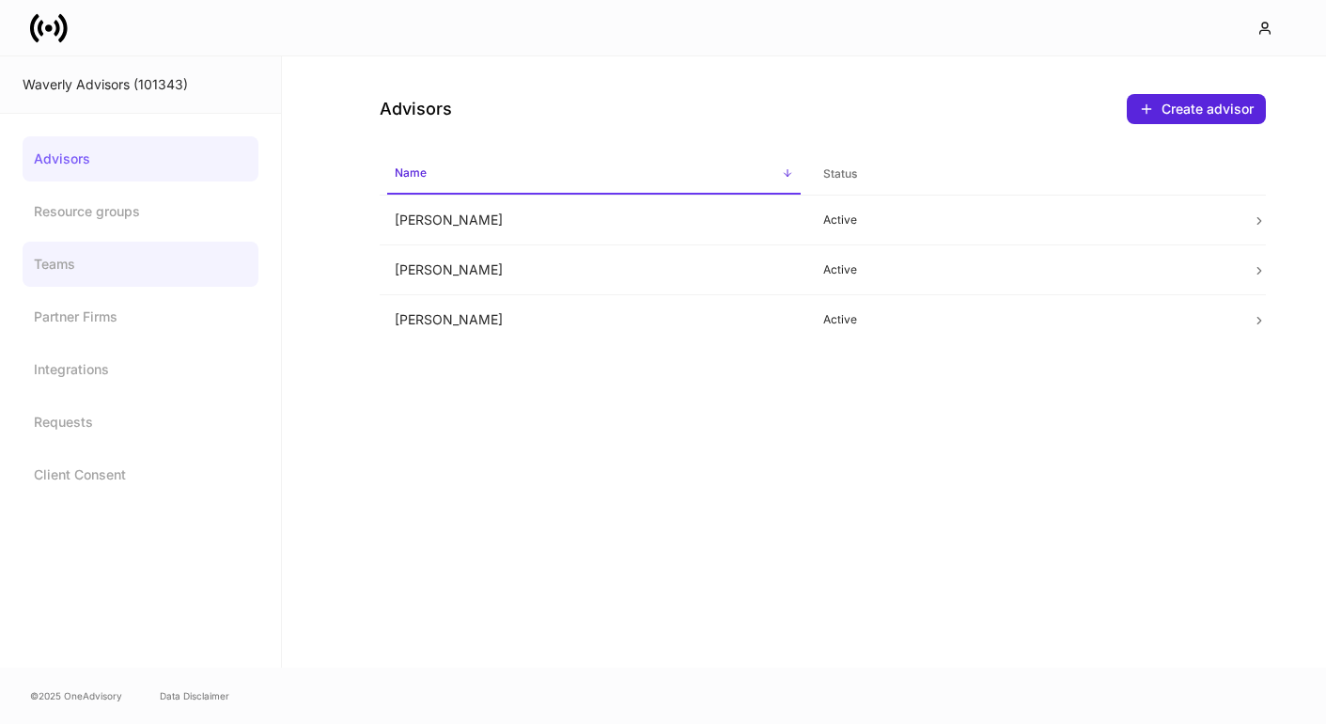
click at [60, 259] on link "Teams" at bounding box center [141, 264] width 236 height 45
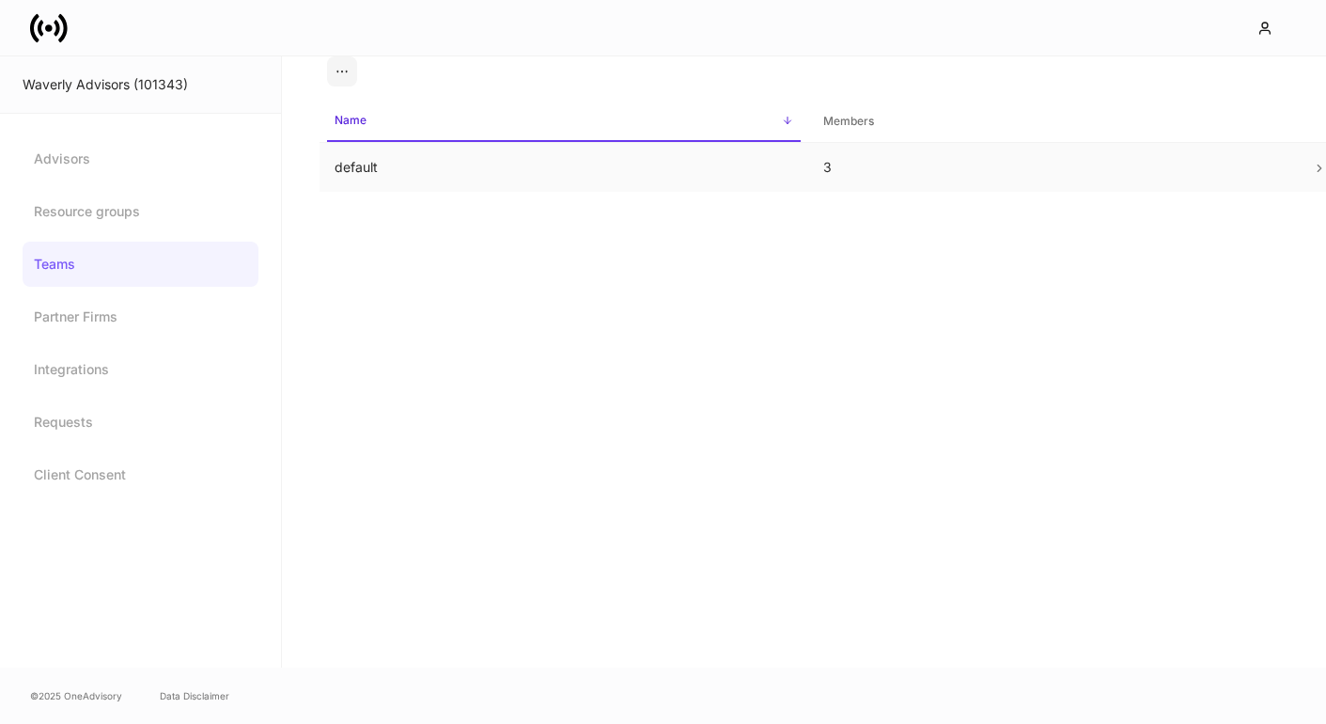
click at [371, 172] on td "default" at bounding box center [564, 168] width 489 height 50
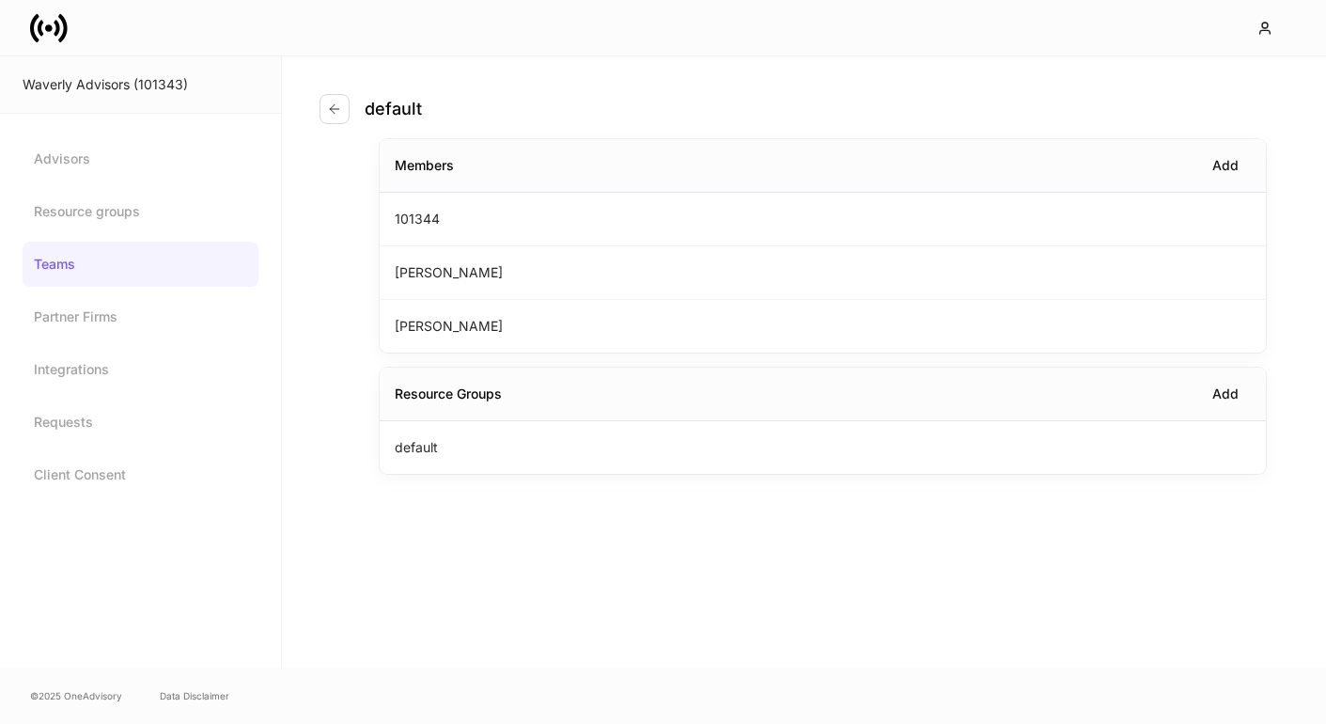
click at [60, 51] on div at bounding box center [663, 27] width 1326 height 55
click at [59, 39] on icon at bounding box center [62, 27] width 9 height 28
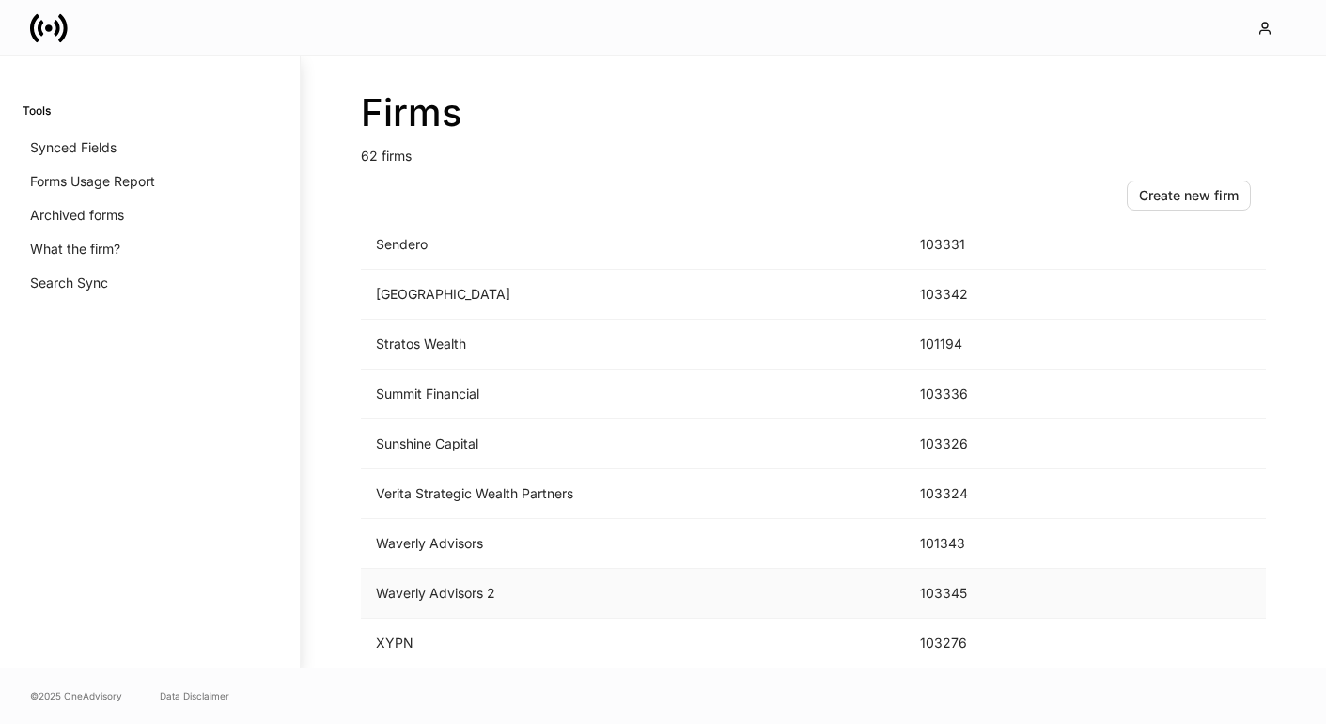
scroll to position [2739, 0]
click at [456, 569] on td "Waverly Advisors 2" at bounding box center [633, 594] width 544 height 50
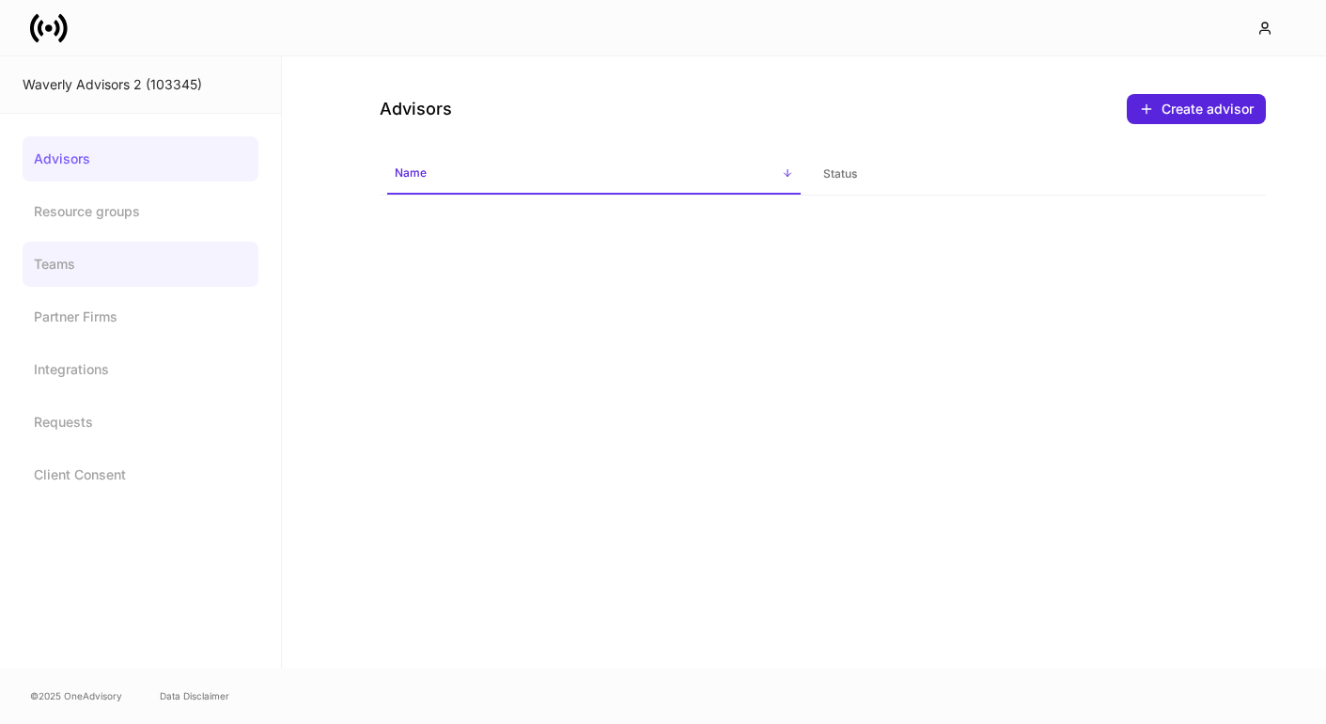
click at [119, 251] on link "Teams" at bounding box center [141, 264] width 236 height 45
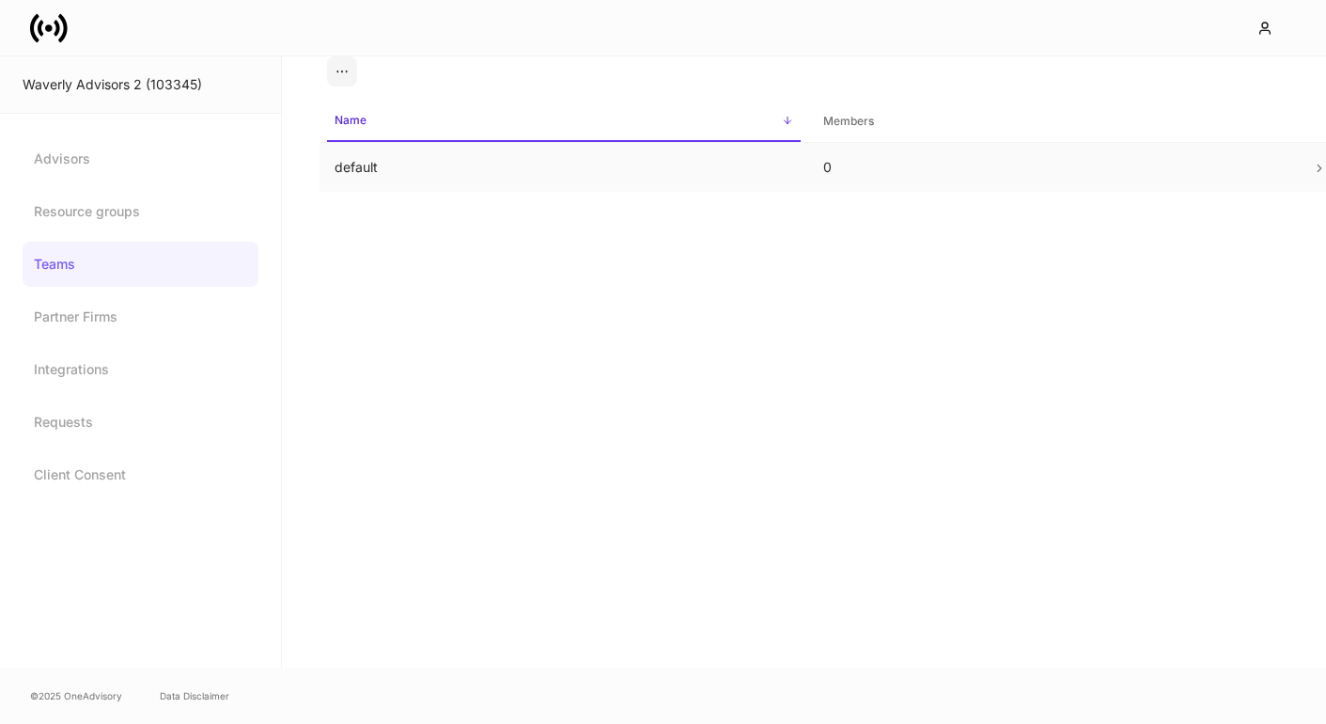
click at [418, 165] on td "default" at bounding box center [564, 168] width 489 height 50
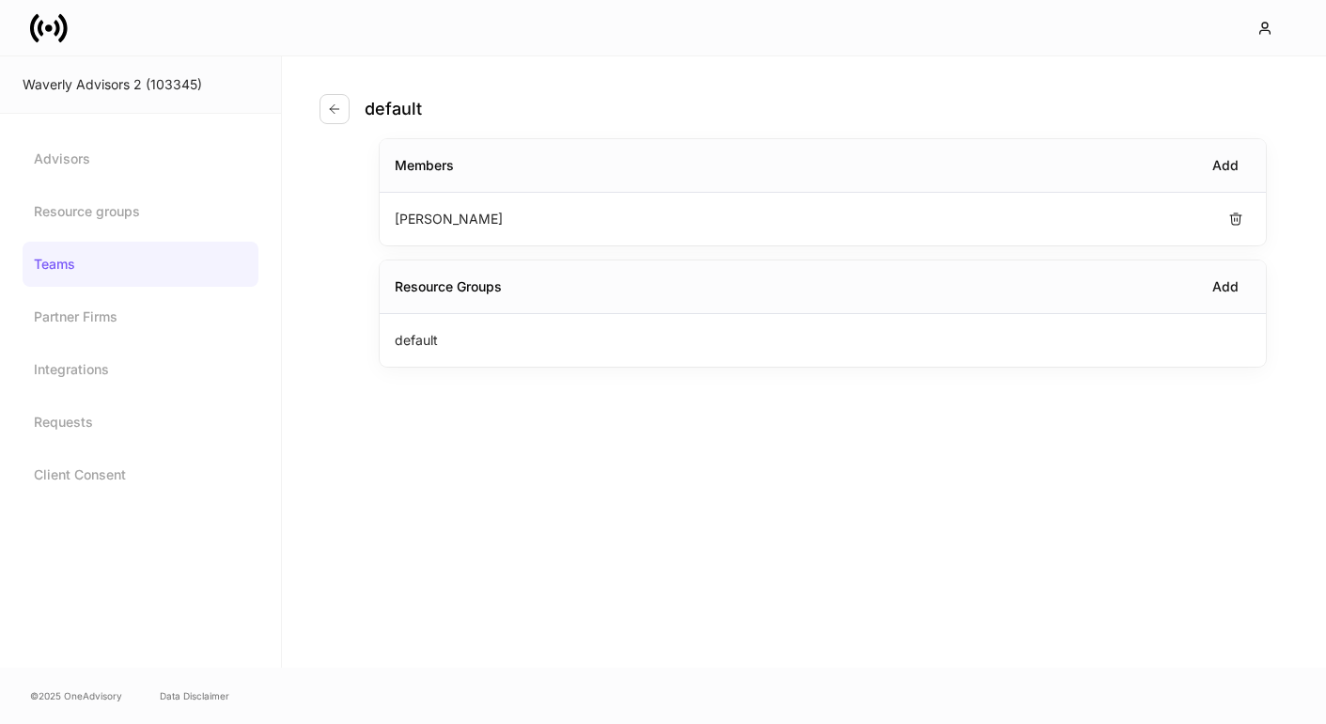
click at [438, 219] on p "[PERSON_NAME]" at bounding box center [449, 219] width 108 height 19
click at [133, 145] on link "Advisors" at bounding box center [141, 158] width 236 height 45
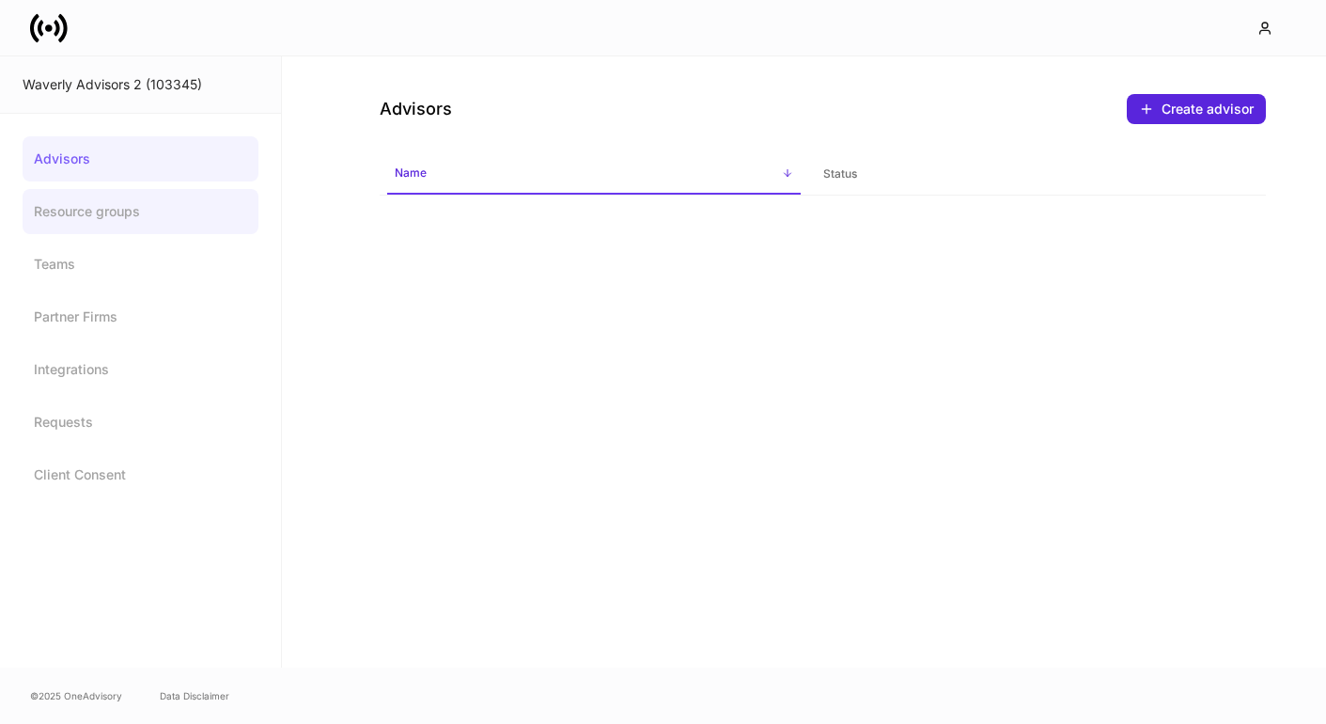
click at [117, 211] on link "Resource groups" at bounding box center [141, 211] width 236 height 45
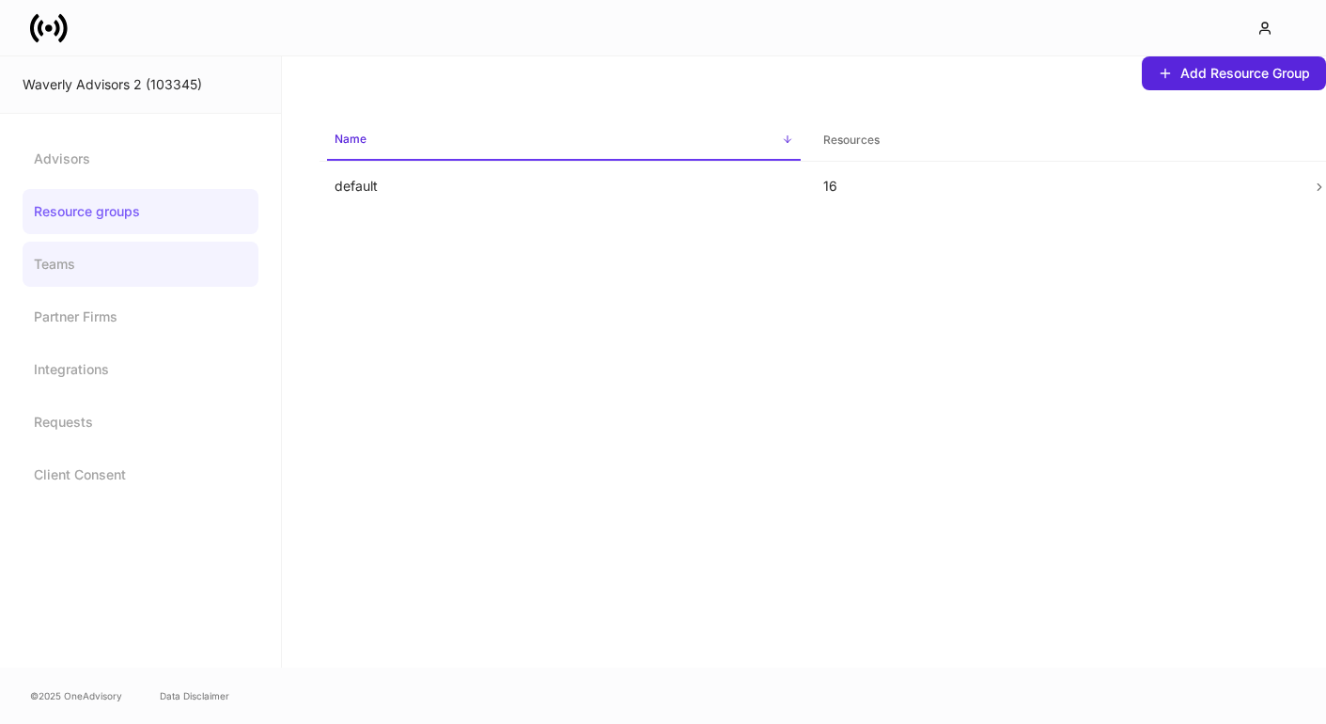
click at [90, 252] on link "Teams" at bounding box center [141, 264] width 236 height 45
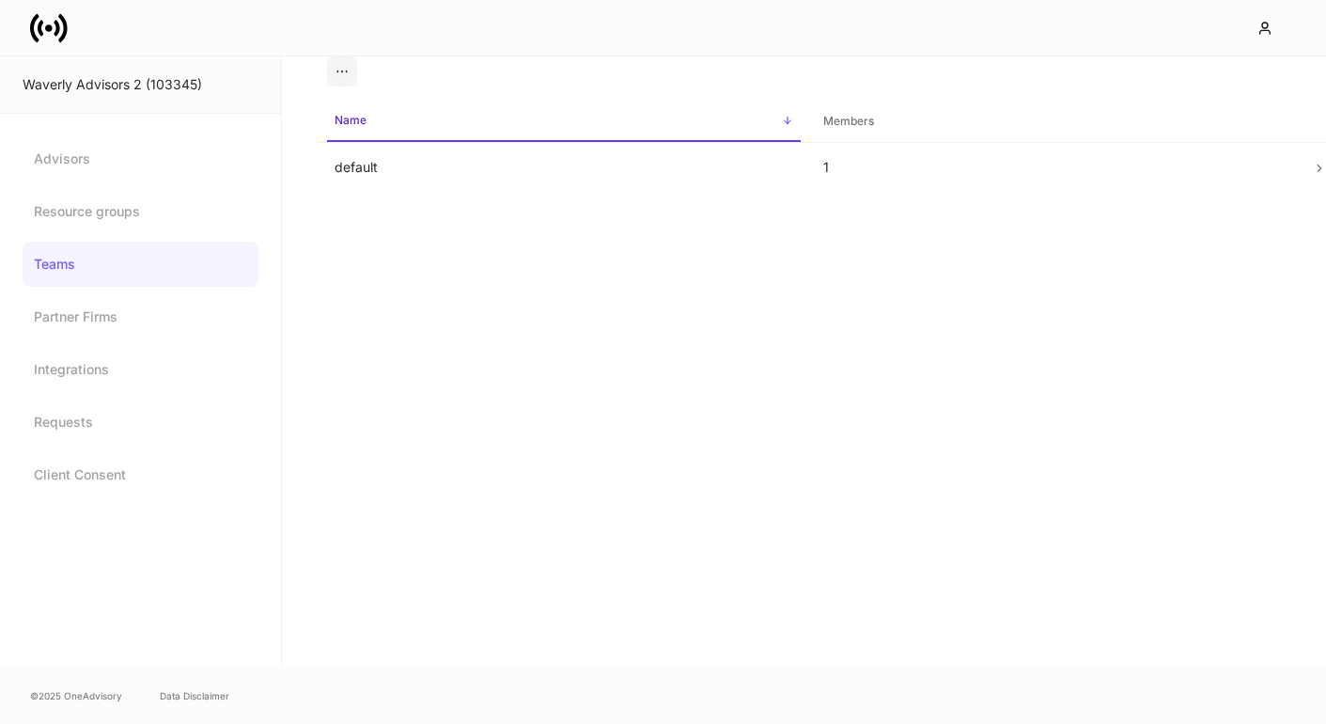
click at [78, 290] on div "Advisors Resource groups Teams Partner Firms Integrations Requests Client Conse…" at bounding box center [141, 316] width 236 height 361
click at [74, 310] on link "Partner Firms" at bounding box center [141, 316] width 236 height 45
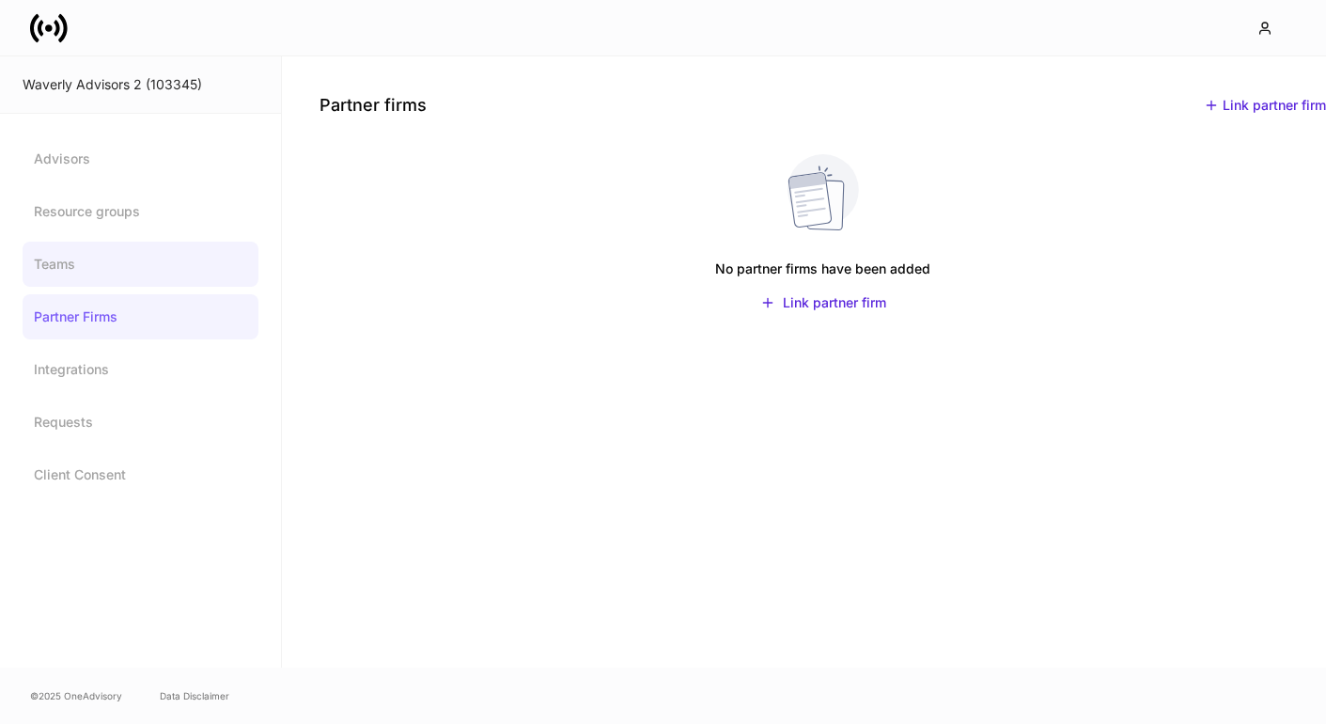
click at [70, 280] on link "Teams" at bounding box center [141, 264] width 236 height 45
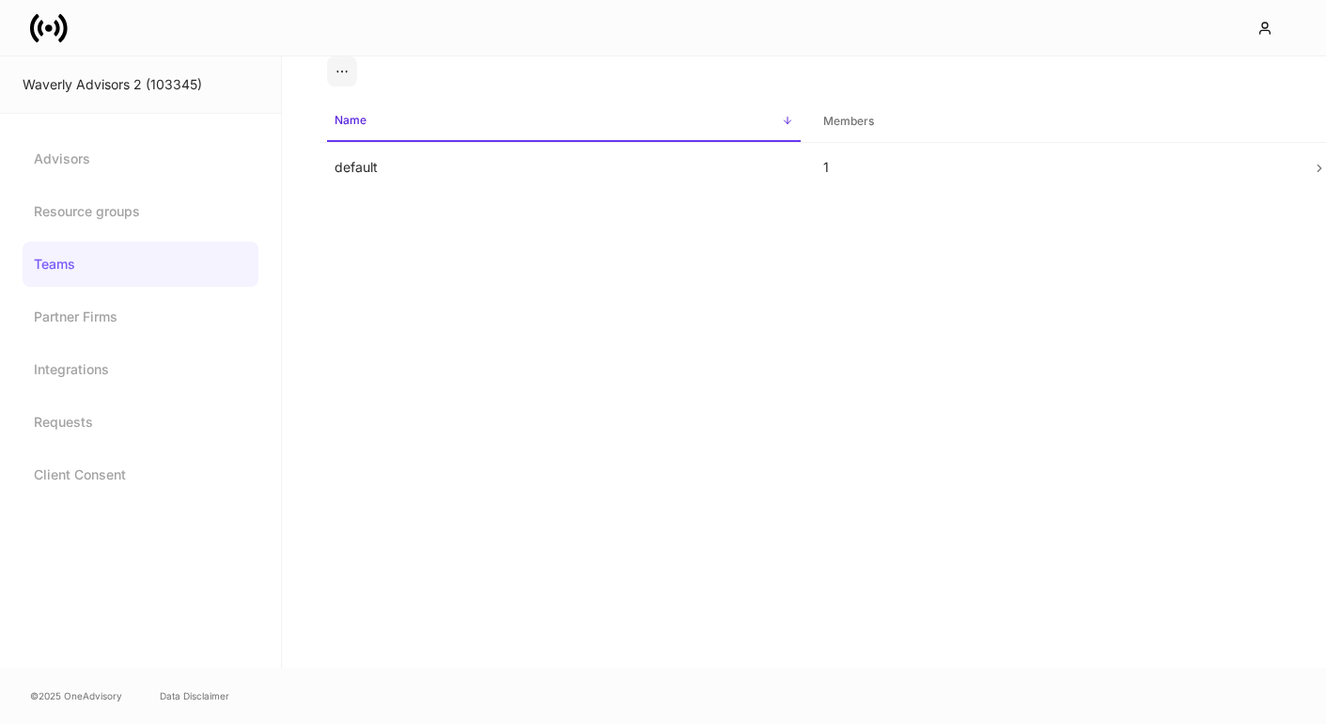
click at [67, 184] on div "Advisors Resource groups Teams Partner Firms Integrations Requests Client Conse…" at bounding box center [141, 316] width 236 height 361
click at [65, 155] on link "Advisors" at bounding box center [141, 158] width 236 height 45
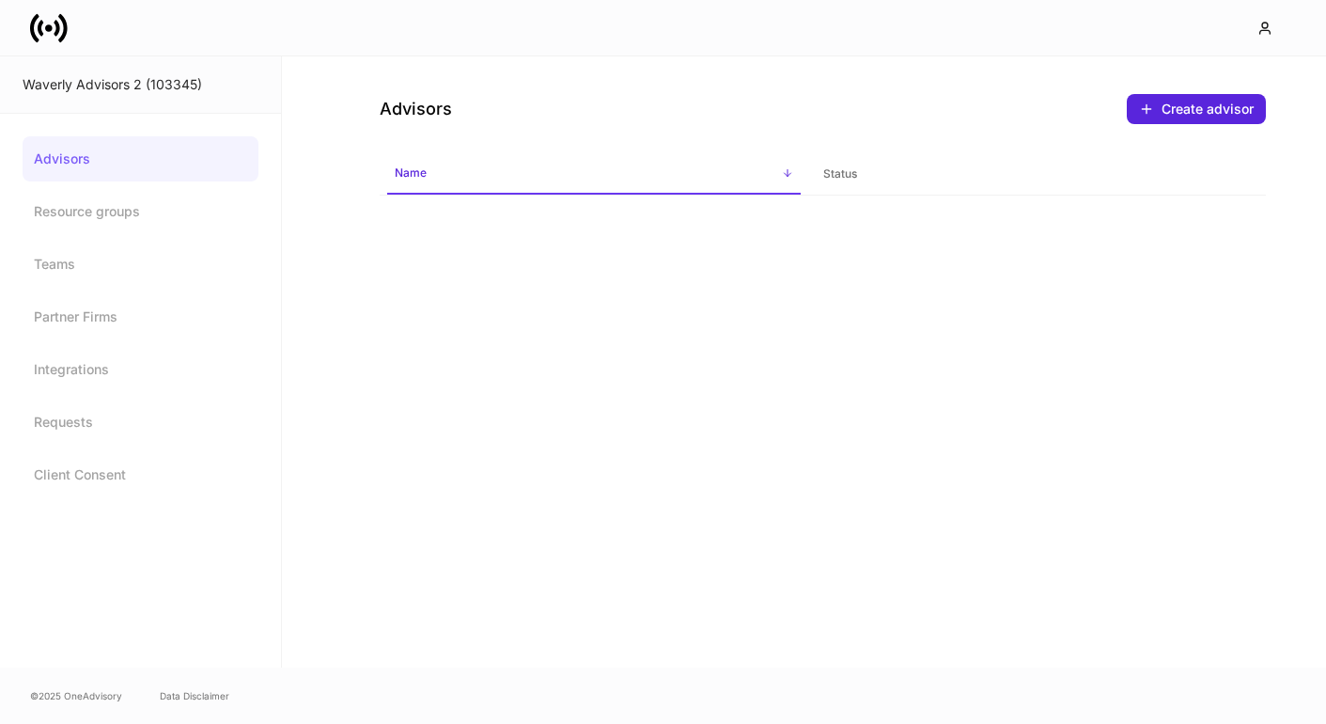
click at [350, 254] on div "Advisors Create advisor Name sorted ascending Status" at bounding box center [804, 361] width 1044 height 611
click at [141, 164] on link "Advisors" at bounding box center [141, 158] width 236 height 45
click at [100, 206] on link "Resource groups" at bounding box center [141, 211] width 236 height 45
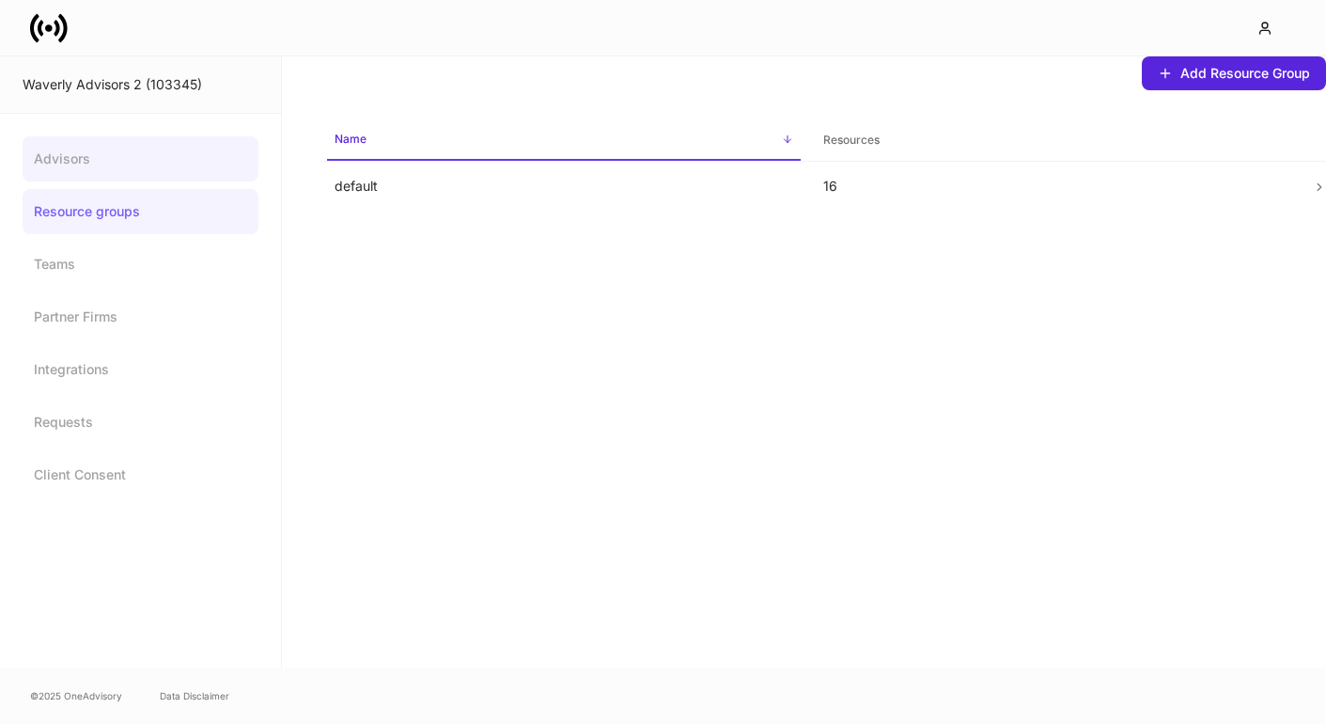
click at [87, 176] on link "Advisors" at bounding box center [141, 158] width 236 height 45
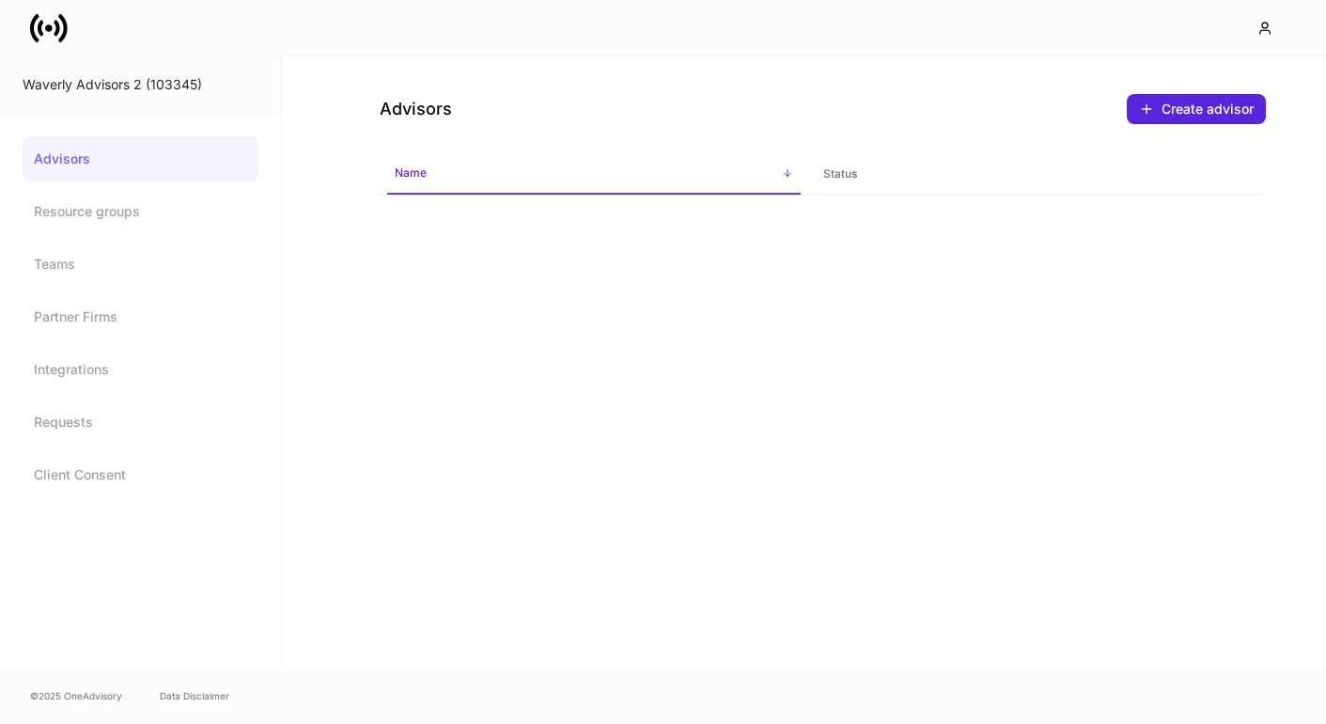
click at [87, 176] on link "Advisors" at bounding box center [141, 158] width 236 height 45
click at [68, 213] on link "Resource groups" at bounding box center [141, 211] width 236 height 45
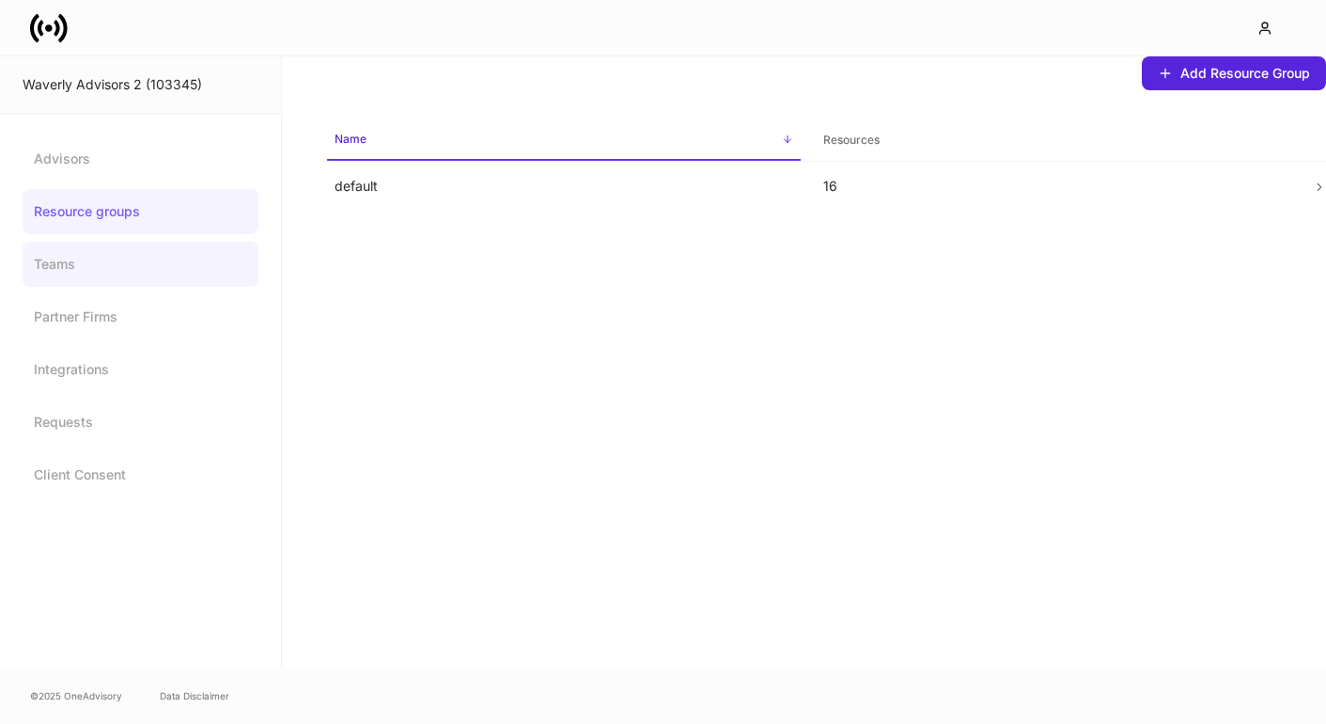
click at [53, 268] on link "Teams" at bounding box center [141, 264] width 236 height 45
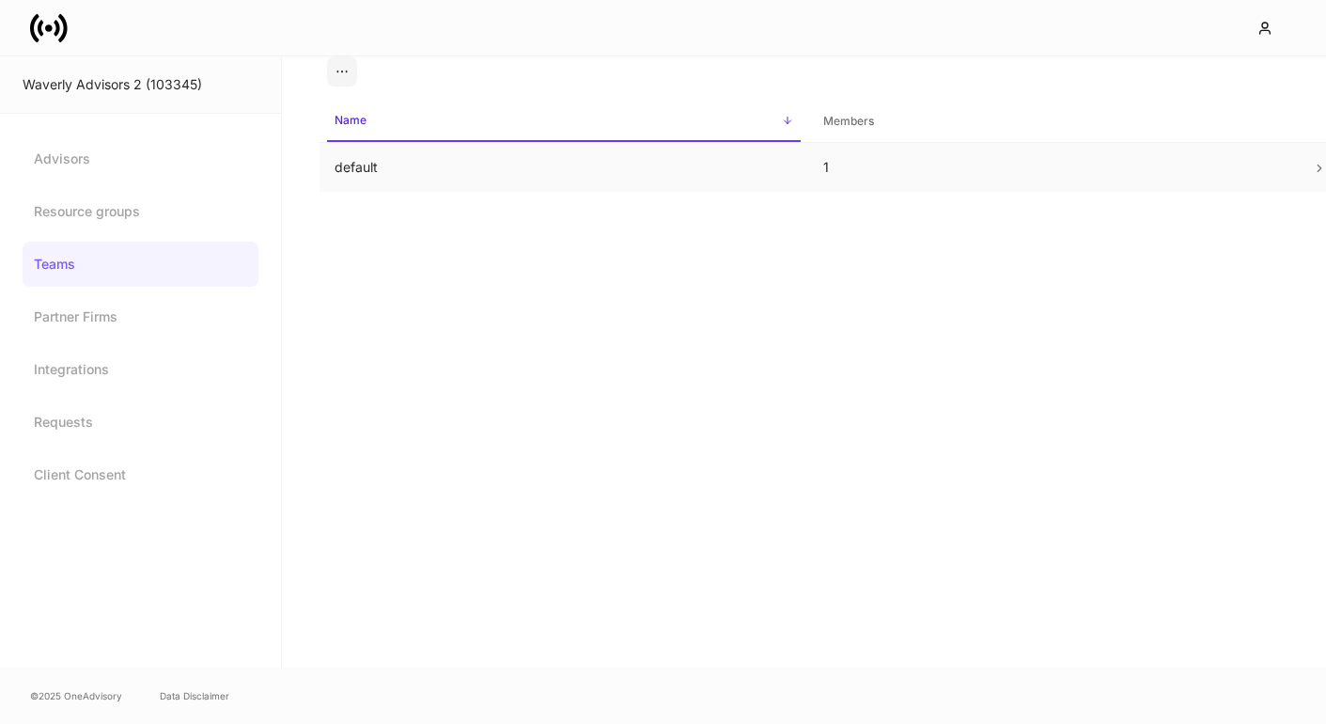
click at [384, 163] on td "default" at bounding box center [564, 168] width 489 height 50
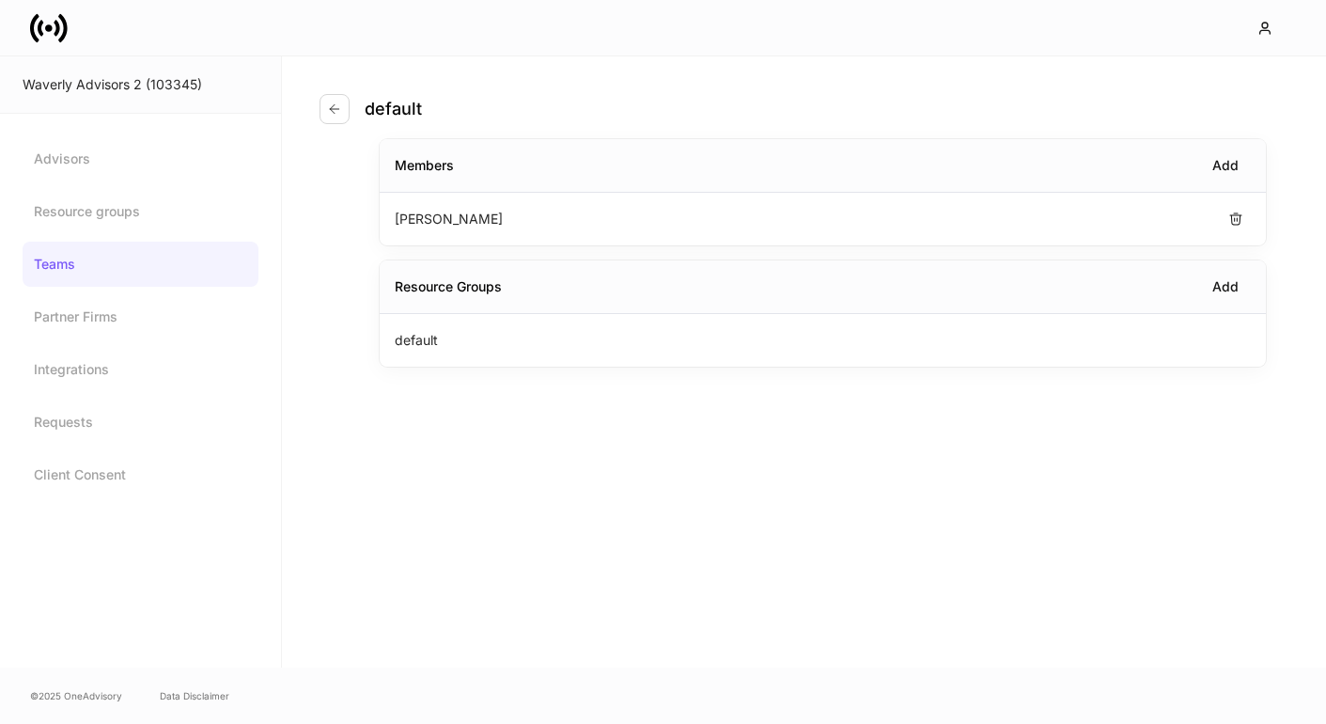
click at [438, 215] on p "Erika Leon" at bounding box center [449, 219] width 108 height 19
click at [432, 186] on div "Members Add" at bounding box center [823, 166] width 886 height 54
click at [436, 164] on div "Members" at bounding box center [424, 165] width 59 height 19
click at [1236, 171] on div "Add" at bounding box center [1225, 165] width 26 height 19
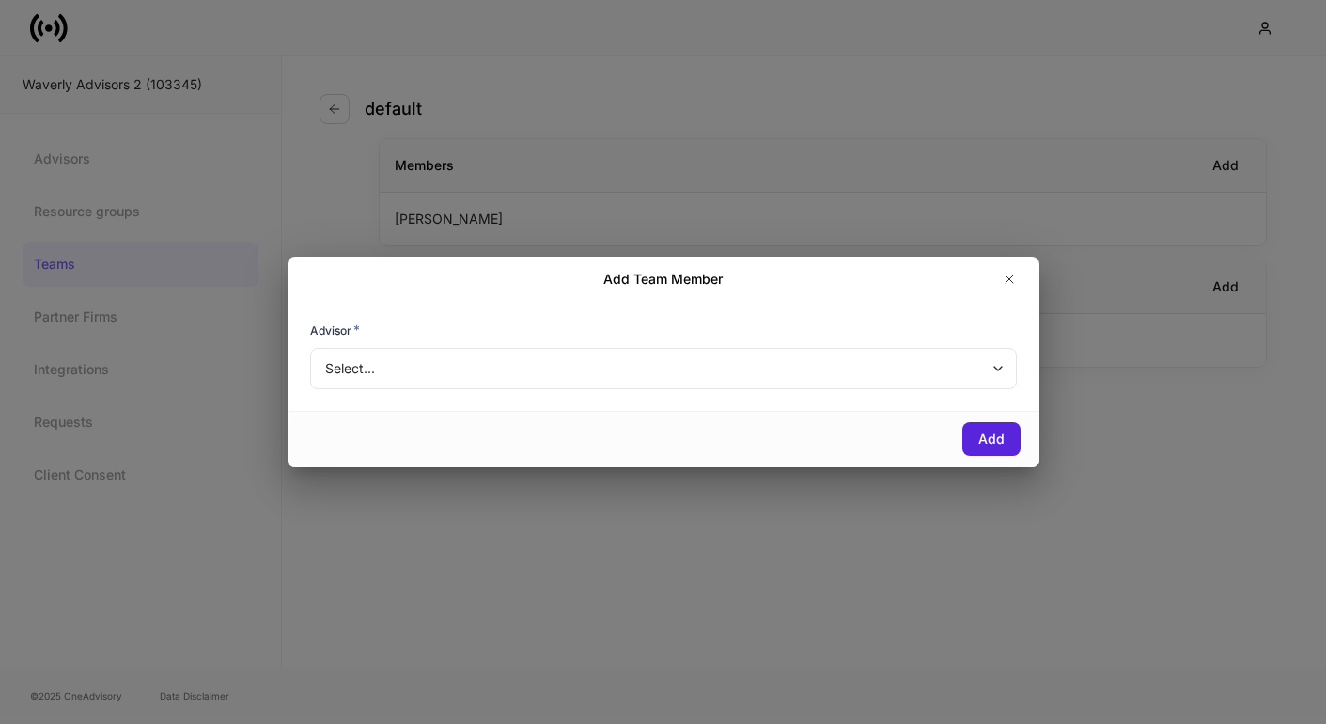
click at [712, 383] on body "Waverly Advisors 2 (103345) Advisors Resource groups Teams Partner Firms Integr…" at bounding box center [663, 362] width 1326 height 724
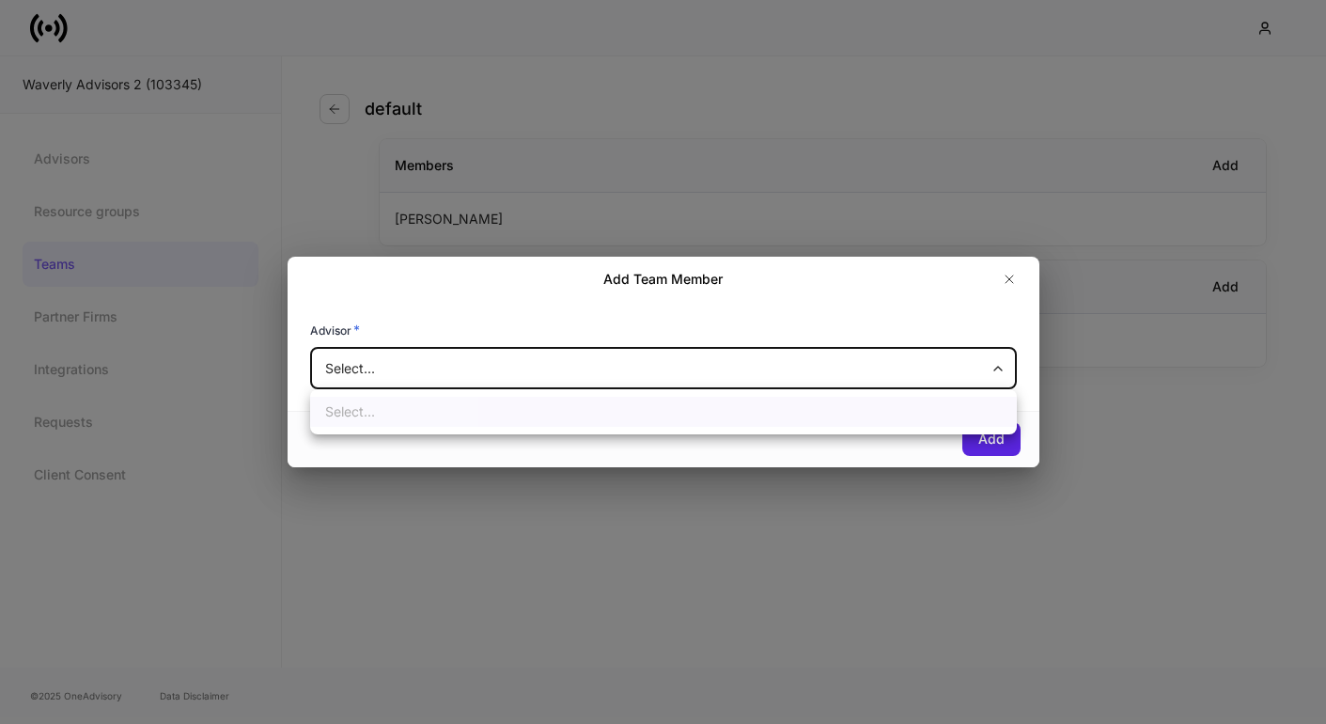
click at [990, 320] on div at bounding box center [663, 362] width 1326 height 724
click at [990, 320] on div "Advisor *" at bounding box center [663, 333] width 707 height 26
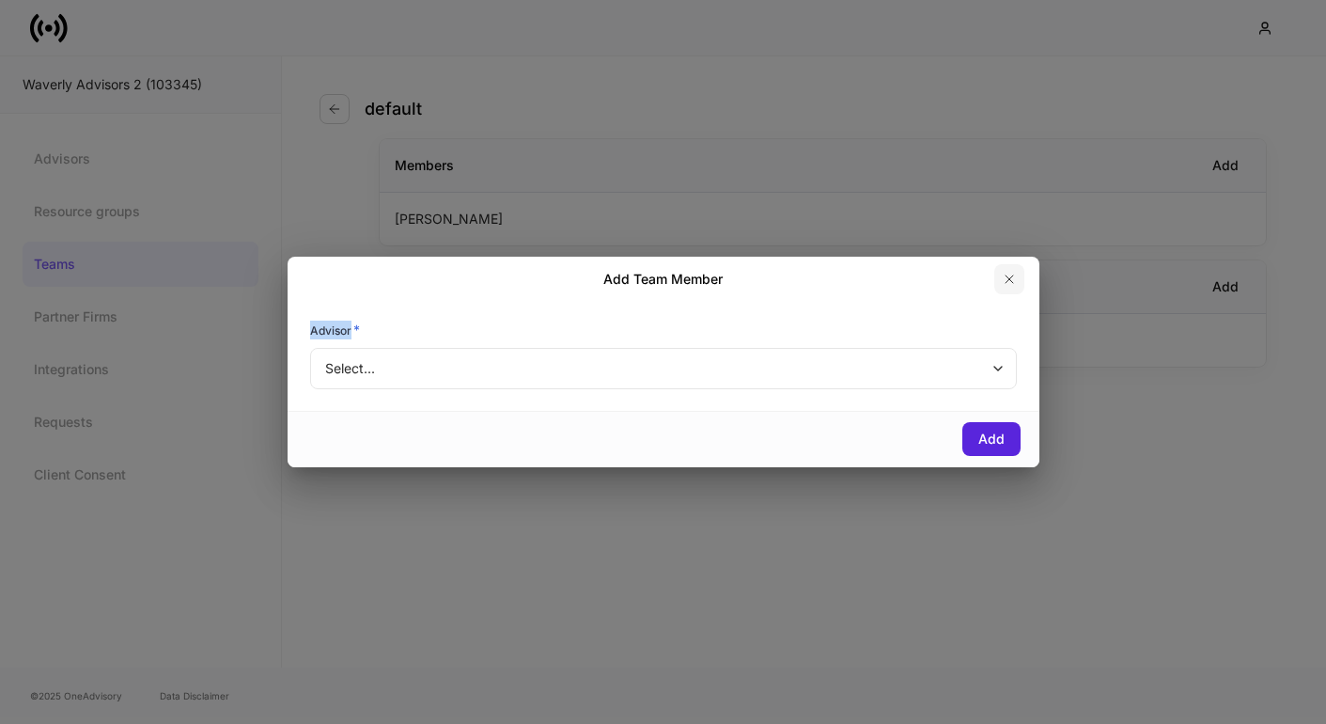
click at [1008, 290] on button "button" at bounding box center [1009, 279] width 30 height 30
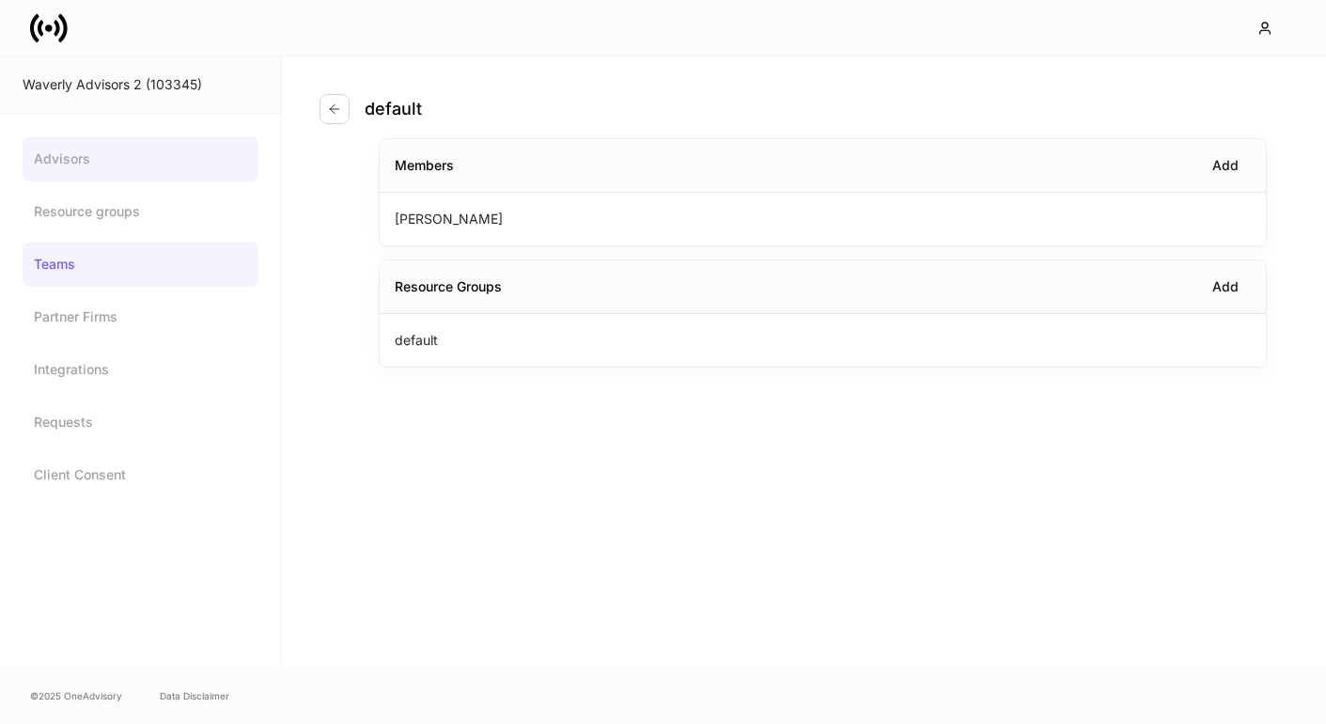
click at [38, 150] on link "Advisors" at bounding box center [141, 158] width 236 height 45
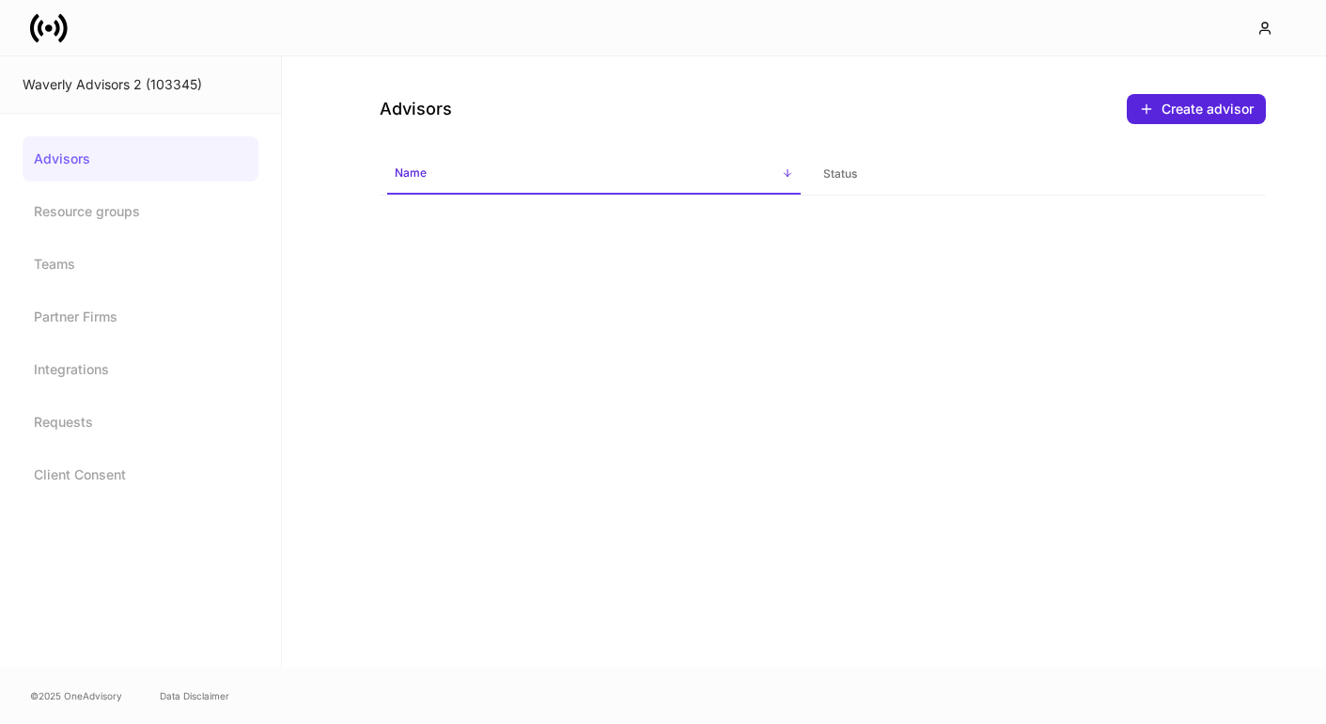
click at [629, 246] on div "Advisors Create advisor Name sorted ascending Status" at bounding box center [804, 361] width 1044 height 611
click at [457, 464] on div "Advisors Create advisor Name sorted ascending Status" at bounding box center [804, 361] width 1044 height 611
click at [117, 222] on link "Resource groups" at bounding box center [141, 211] width 236 height 45
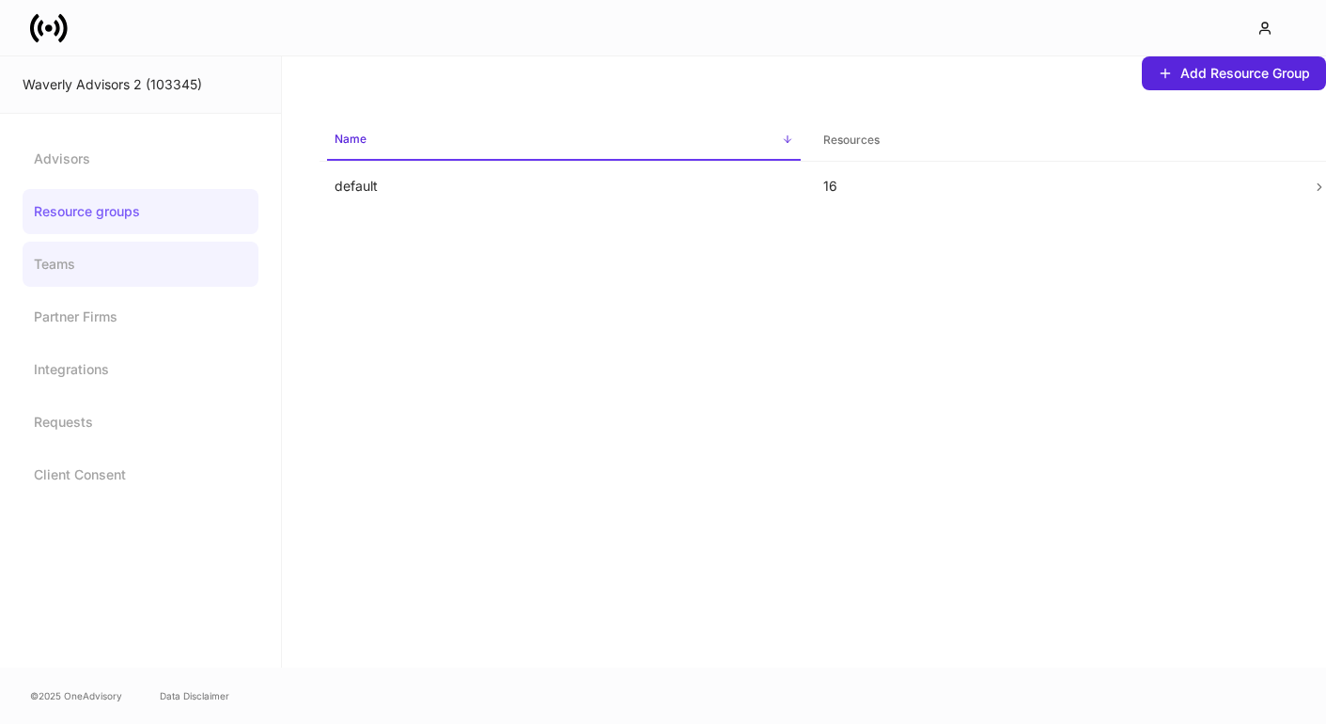
click at [69, 254] on link "Teams" at bounding box center [141, 264] width 236 height 45
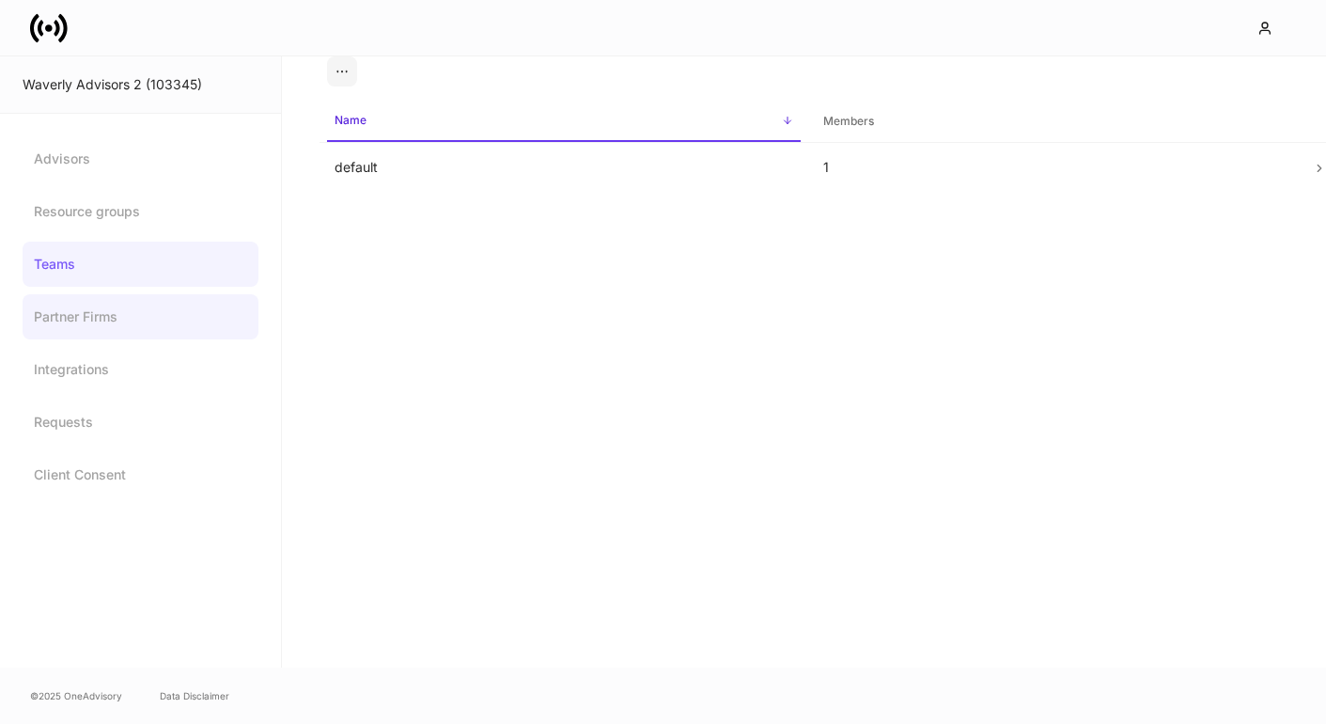
click at [67, 320] on link "Partner Firms" at bounding box center [141, 316] width 236 height 45
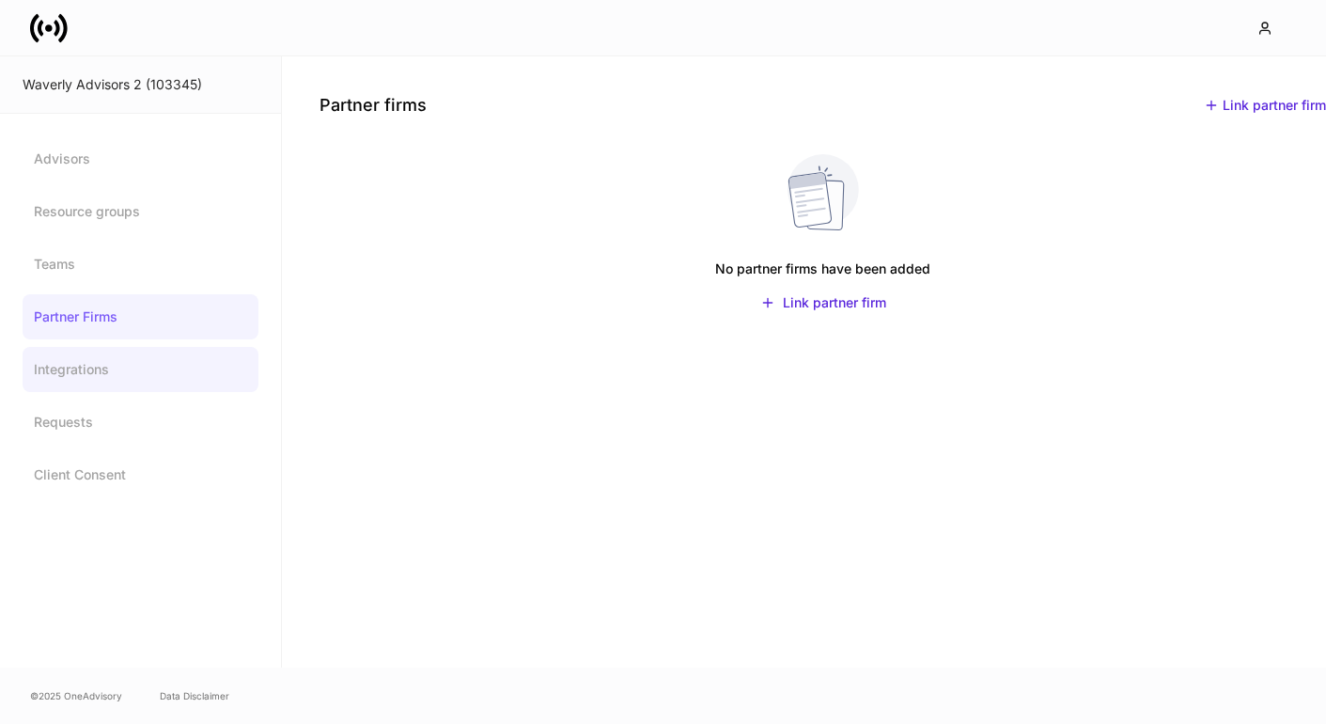
click at [67, 391] on link "Integrations" at bounding box center [141, 369] width 236 height 45
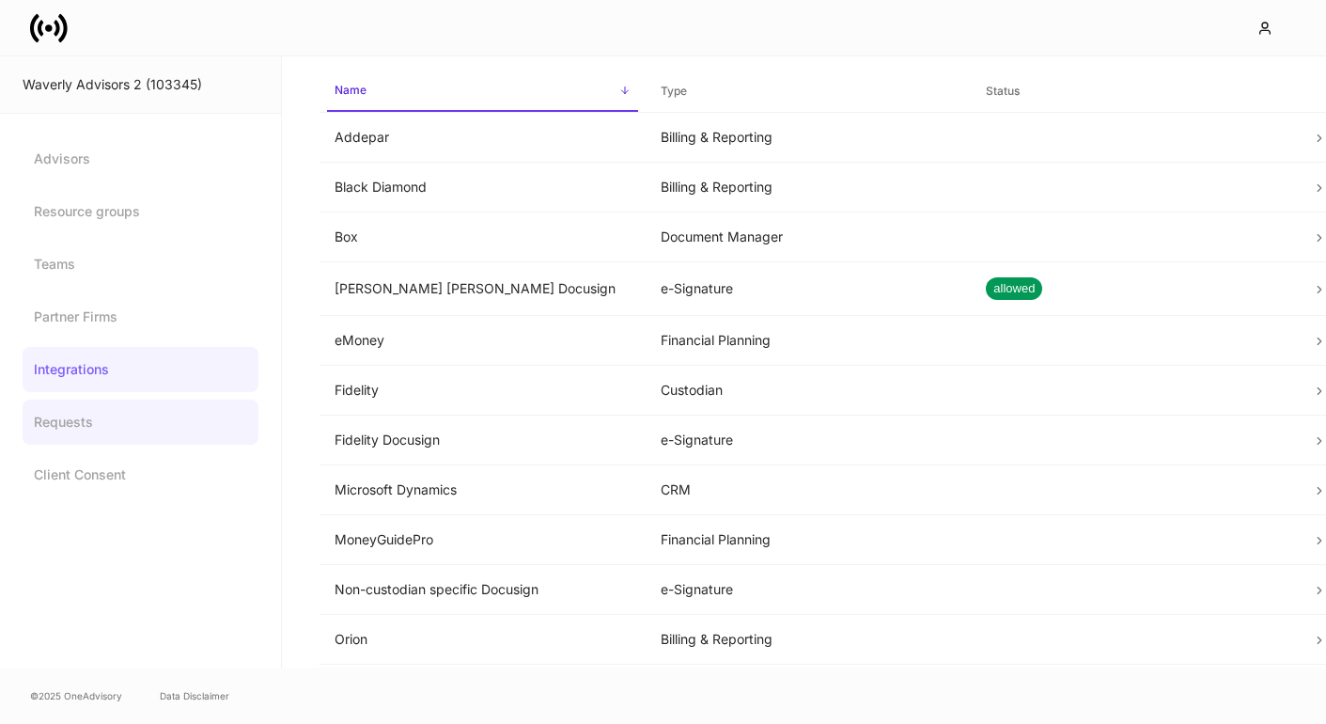
click at [69, 418] on link "Requests" at bounding box center [141, 421] width 236 height 45
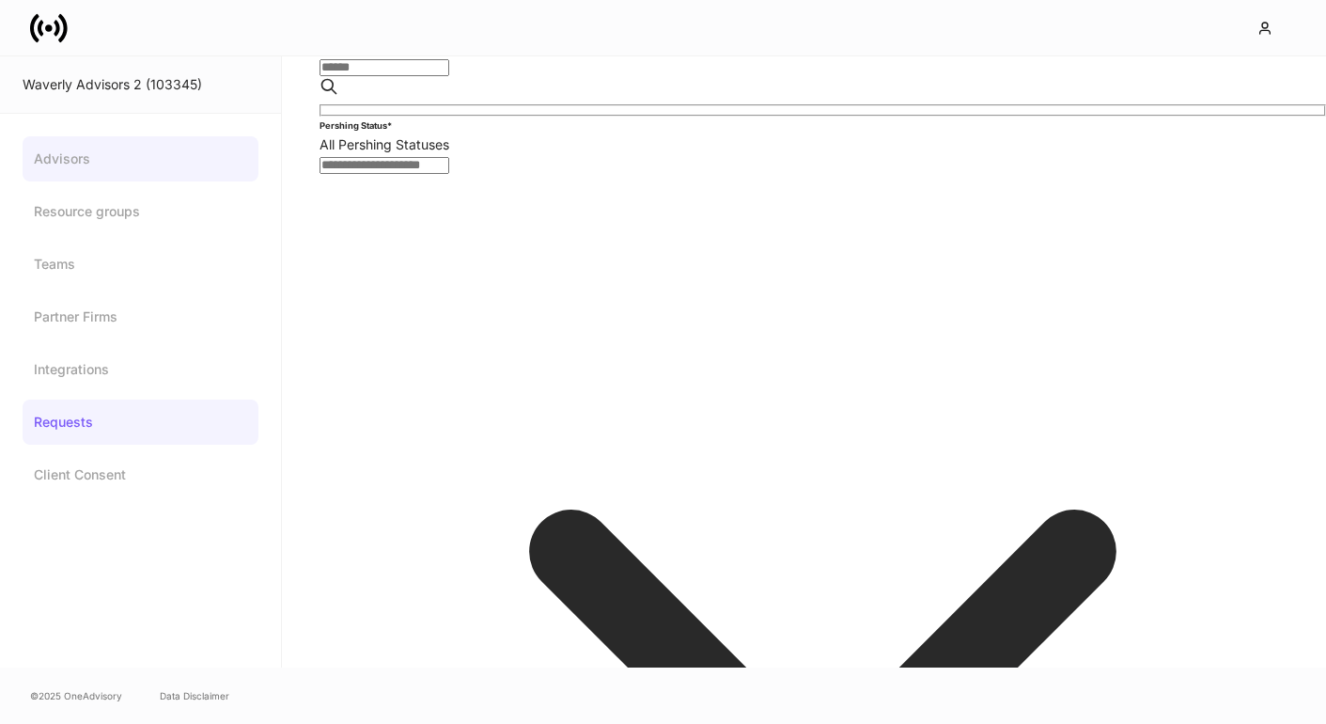
click at [69, 158] on link "Advisors" at bounding box center [141, 158] width 236 height 45
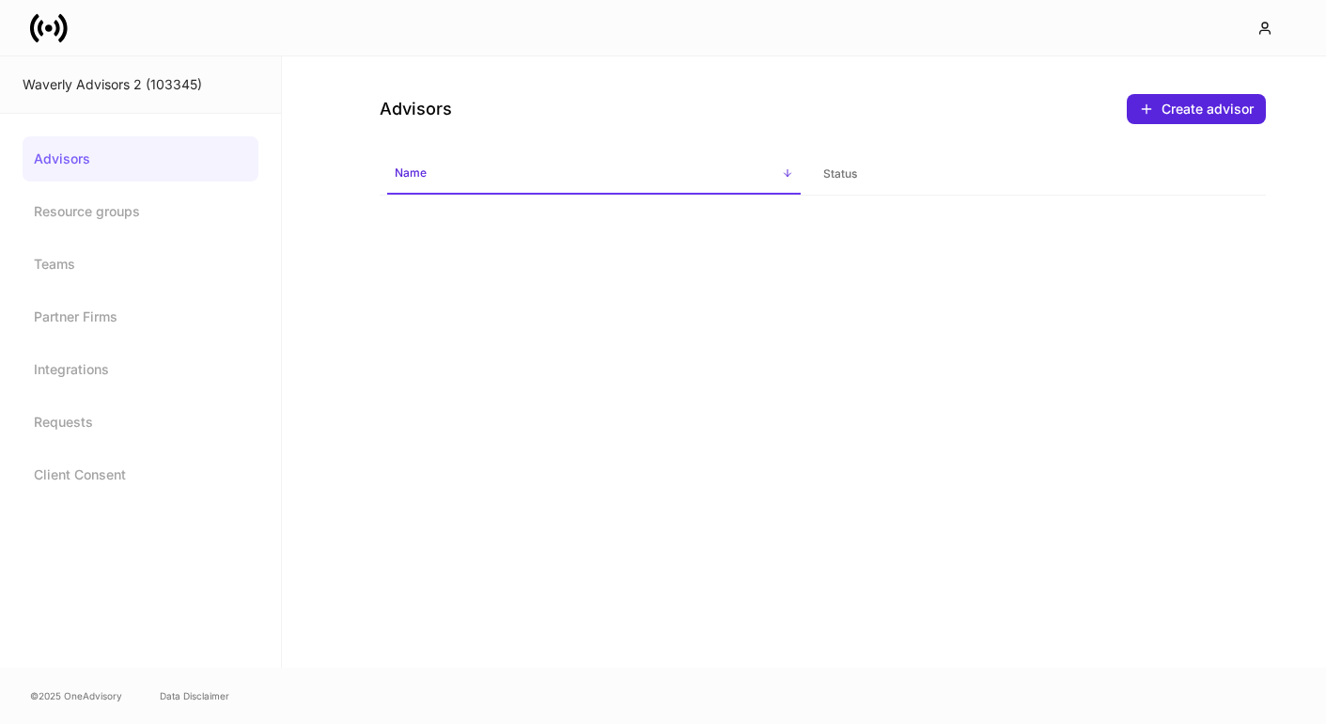
click at [416, 114] on h4 "Advisors" at bounding box center [416, 109] width 72 height 23
click at [147, 86] on div "Waverly Advisors 2 (103345)" at bounding box center [141, 84] width 236 height 19
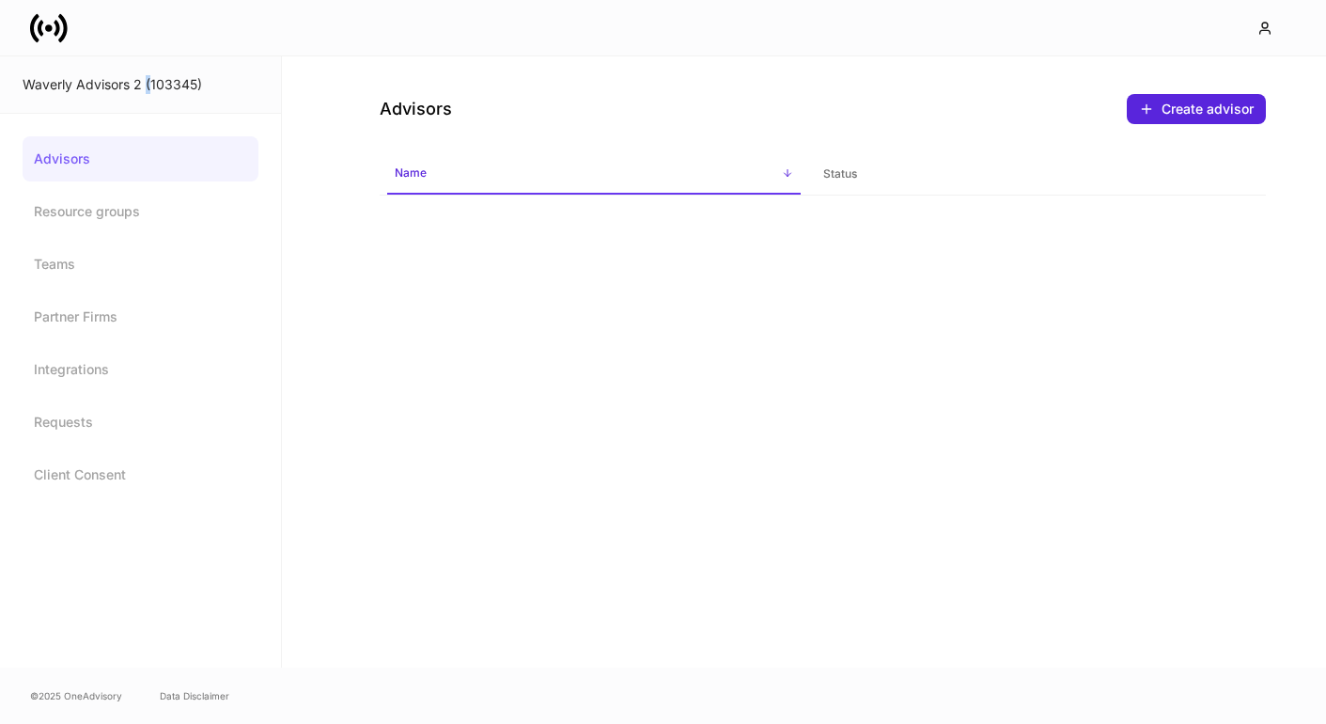
click at [147, 86] on div "Waverly Advisors 2 (103345)" at bounding box center [141, 84] width 236 height 19
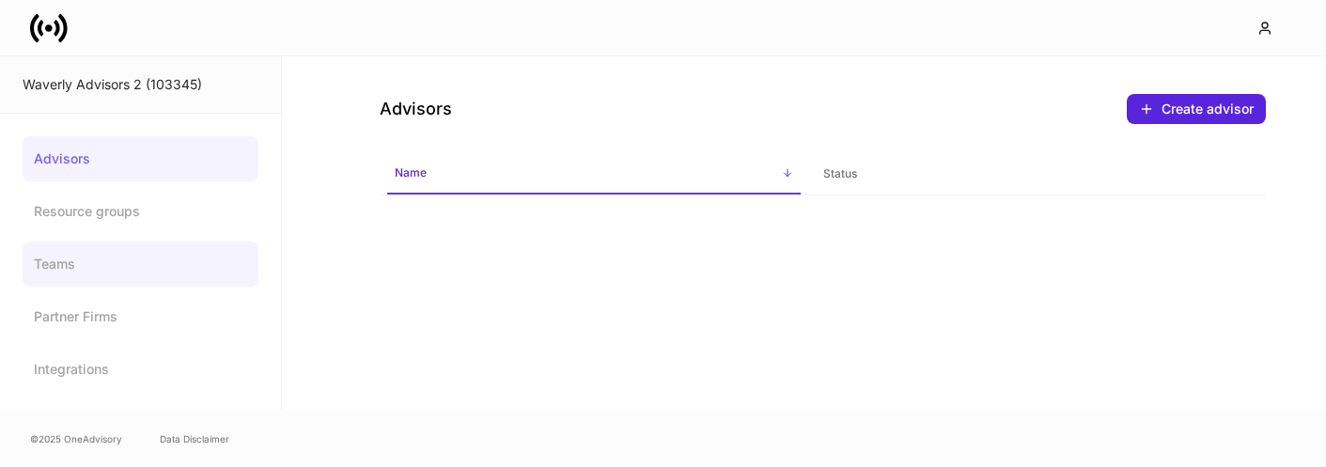
click at [155, 251] on link "Teams" at bounding box center [141, 264] width 236 height 45
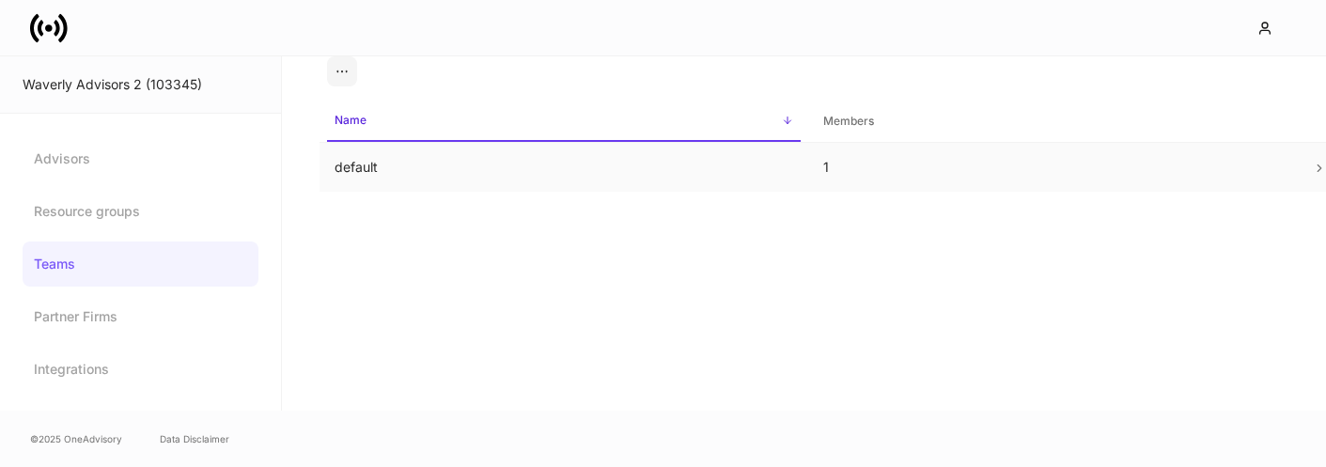
click at [368, 177] on td "default" at bounding box center [564, 168] width 489 height 50
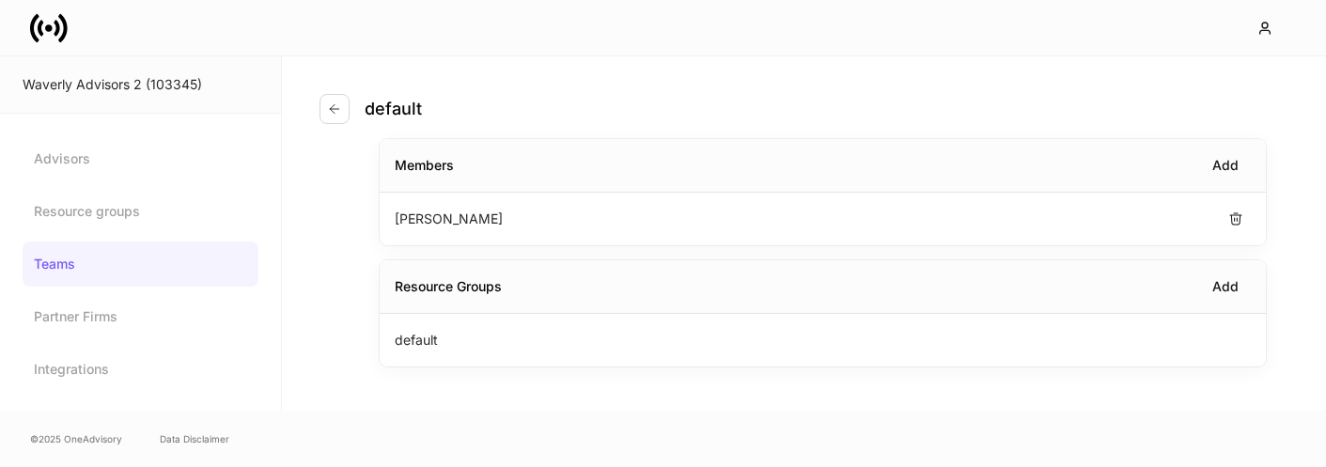
click at [456, 223] on p "[PERSON_NAME]" at bounding box center [449, 219] width 108 height 19
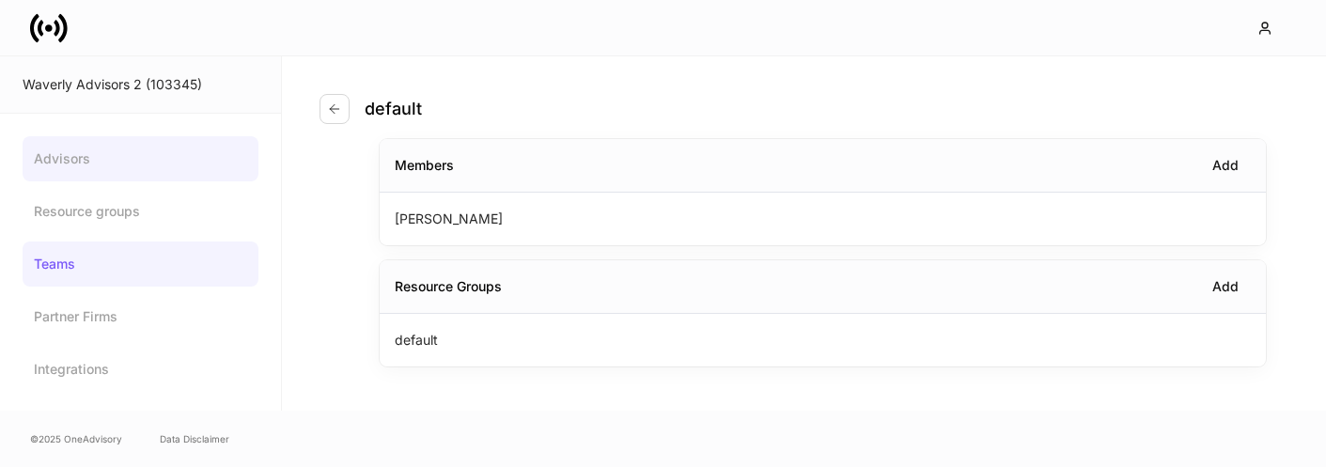
click at [148, 167] on link "Advisors" at bounding box center [141, 158] width 236 height 45
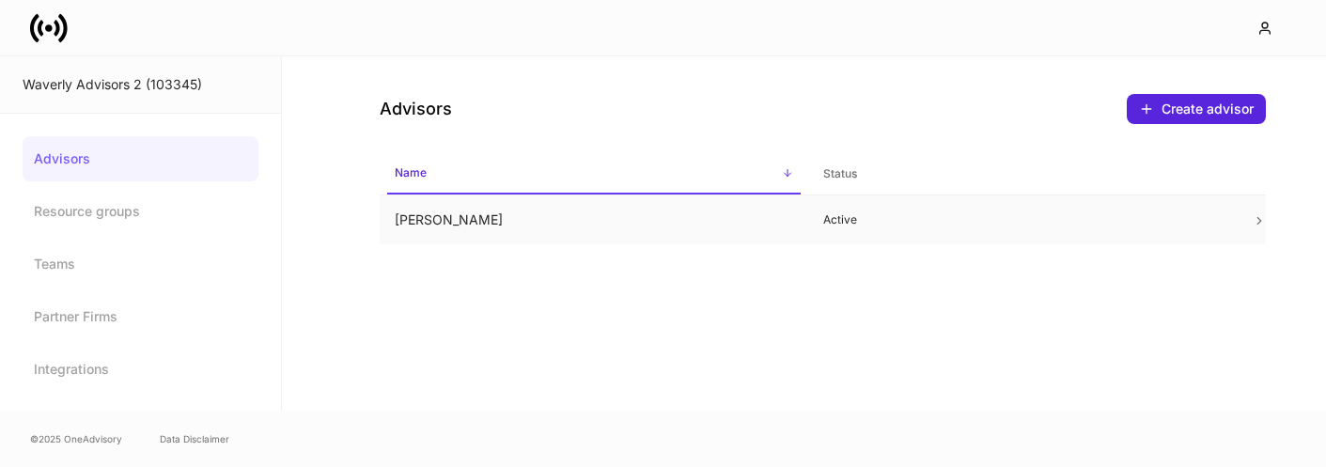
click at [616, 224] on td "[PERSON_NAME]" at bounding box center [594, 220] width 429 height 50
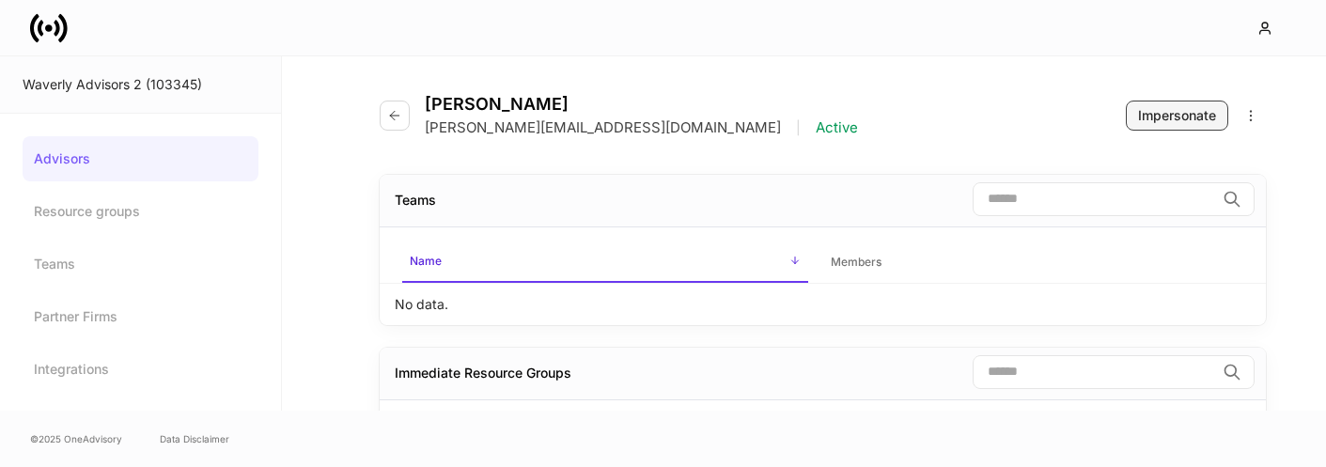
click at [1196, 102] on button "Impersonate" at bounding box center [1177, 116] width 102 height 30
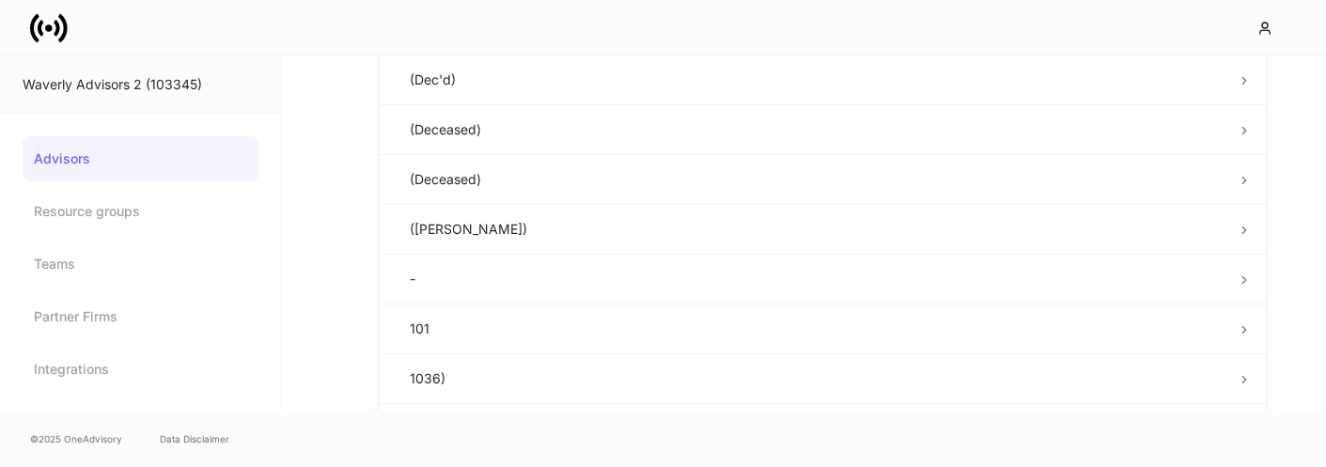
scroll to position [669, 0]
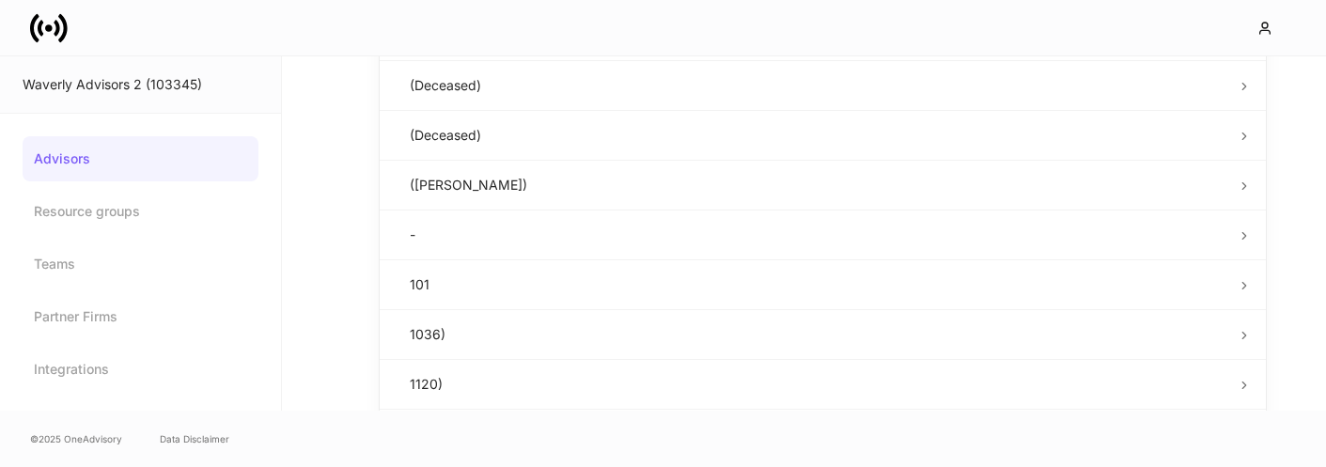
click at [586, 130] on td "(Deceased)" at bounding box center [816, 135] width 842 height 50
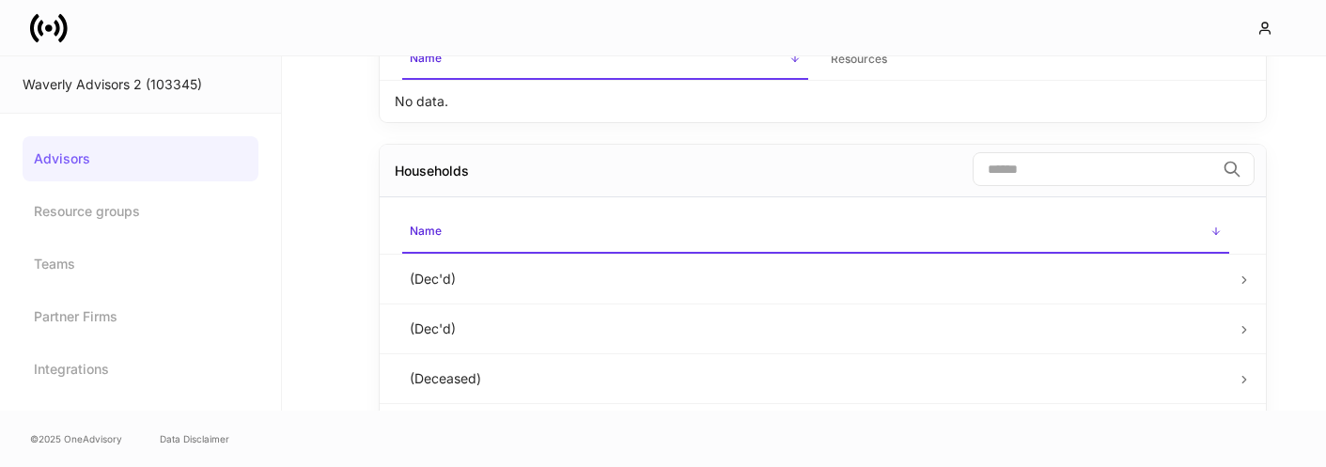
scroll to position [160, 0]
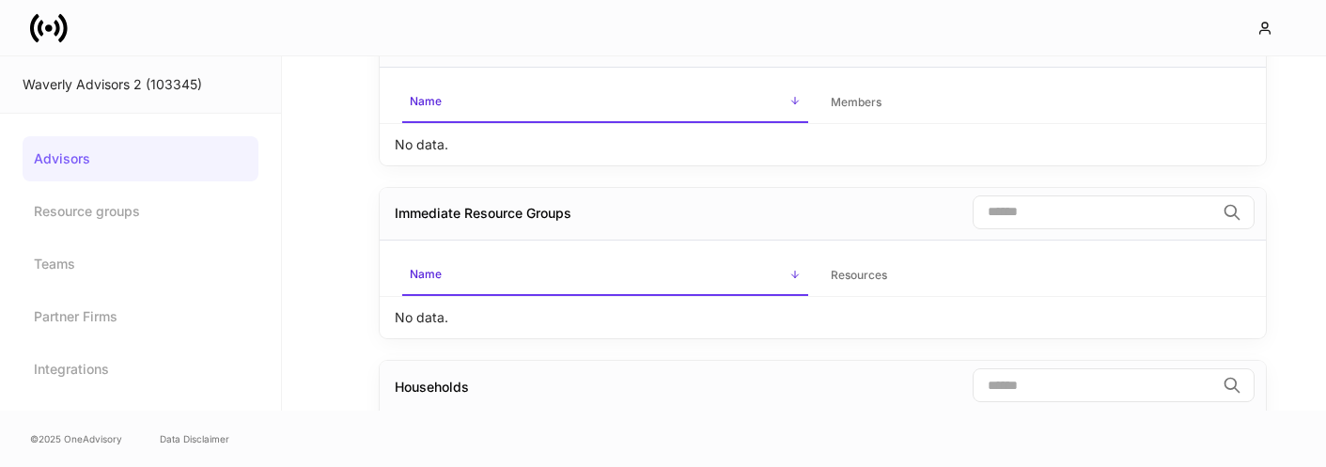
click at [47, 16] on icon at bounding box center [49, 28] width 38 height 38
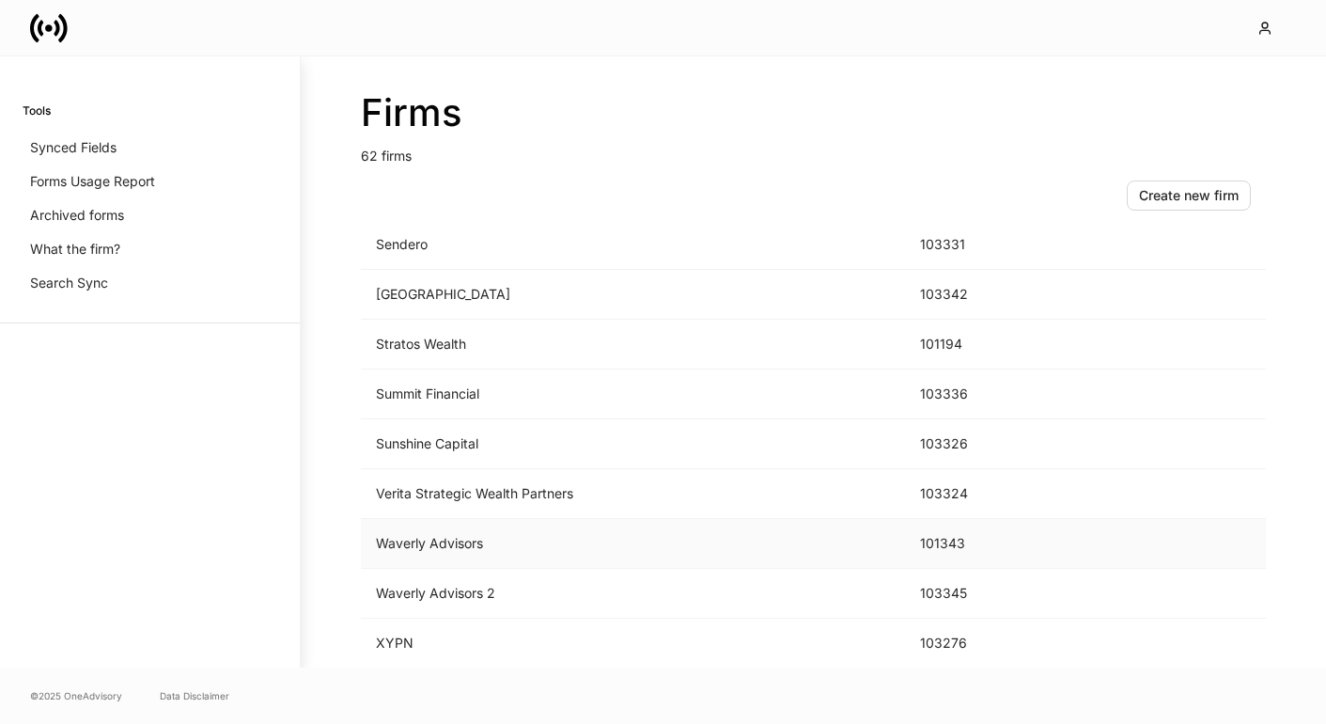
click at [479, 466] on td "Waverly Advisors" at bounding box center [633, 544] width 544 height 50
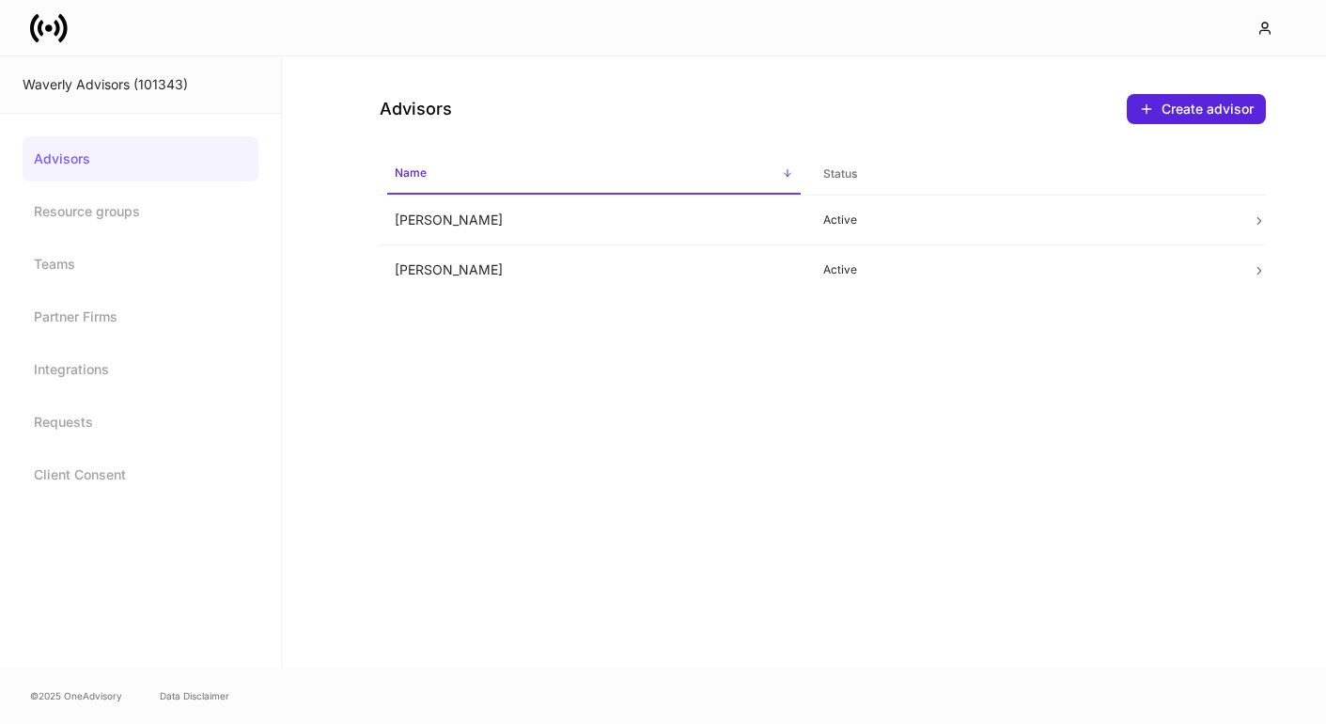
click at [83, 150] on link "Advisors" at bounding box center [141, 158] width 236 height 45
click at [70, 256] on link "Teams" at bounding box center [141, 264] width 236 height 45
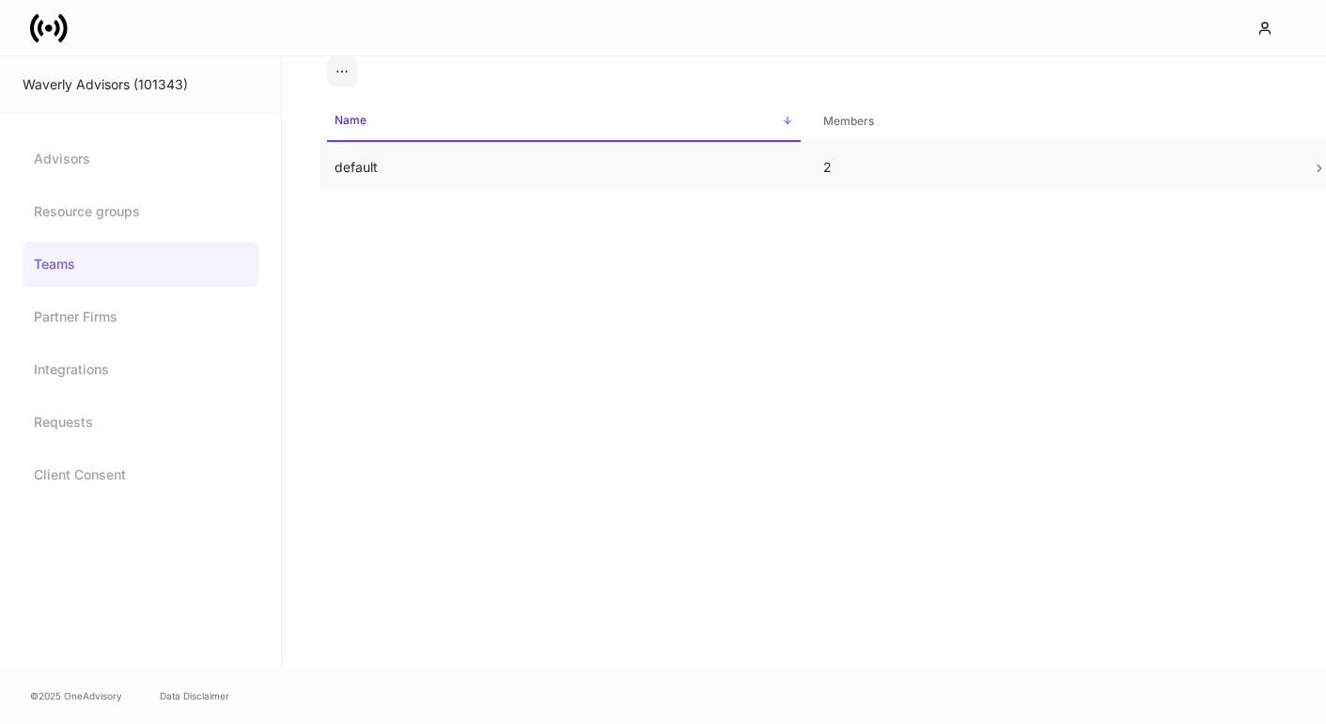
click at [408, 159] on td "default" at bounding box center [564, 168] width 489 height 50
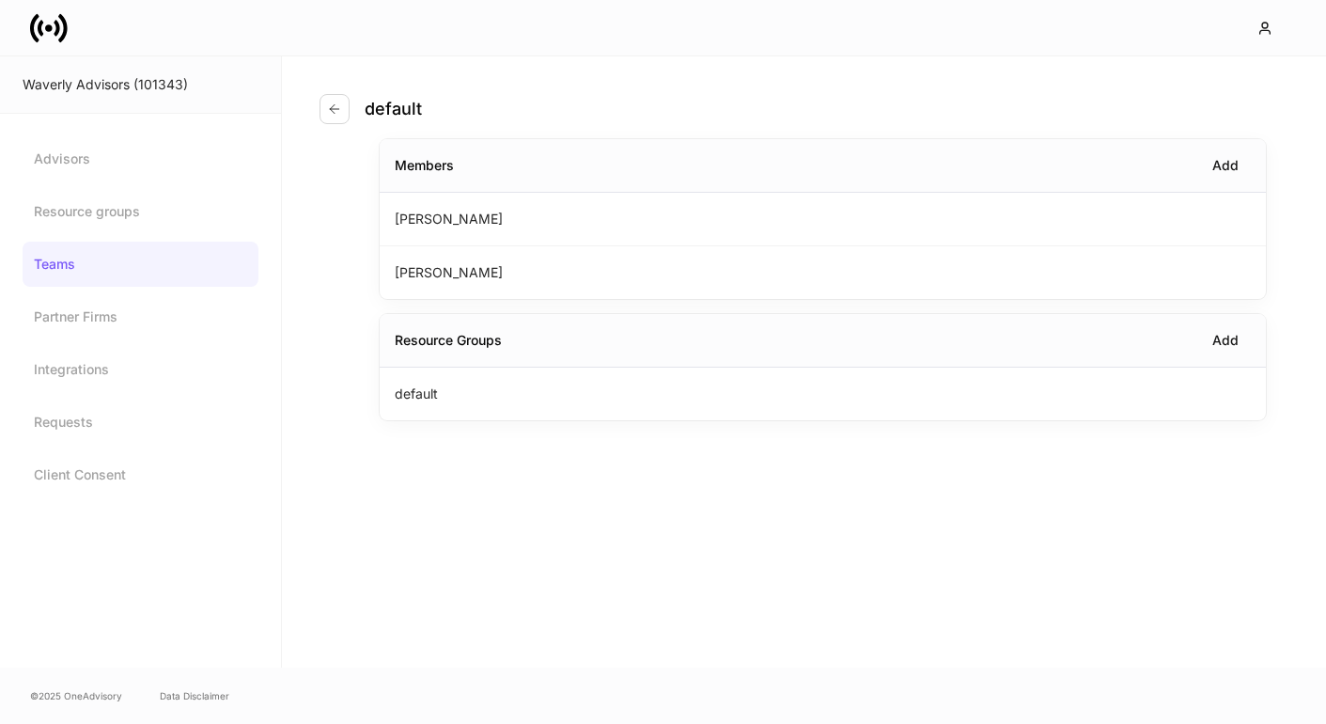
click at [51, 52] on div at bounding box center [663, 27] width 1326 height 55
click at [51, 36] on icon at bounding box center [49, 28] width 38 height 38
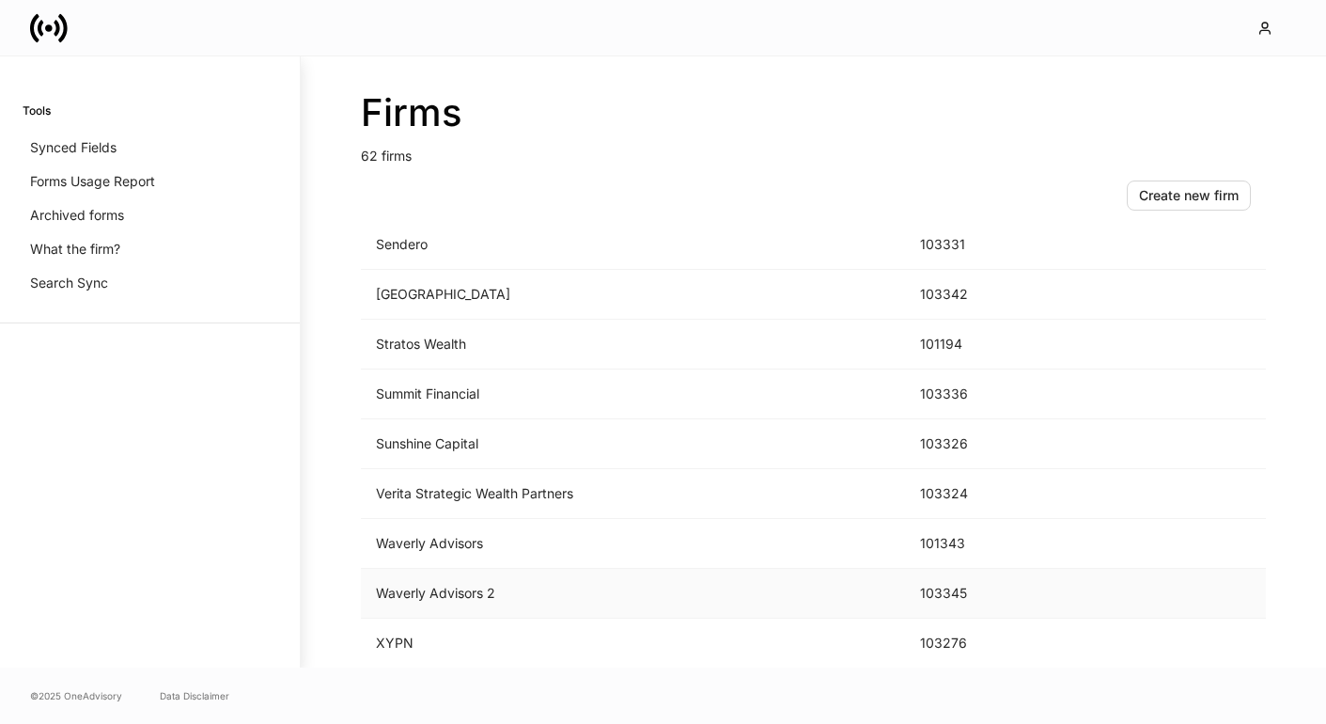
click at [452, 466] on td "Waverly Advisors 2" at bounding box center [633, 594] width 544 height 50
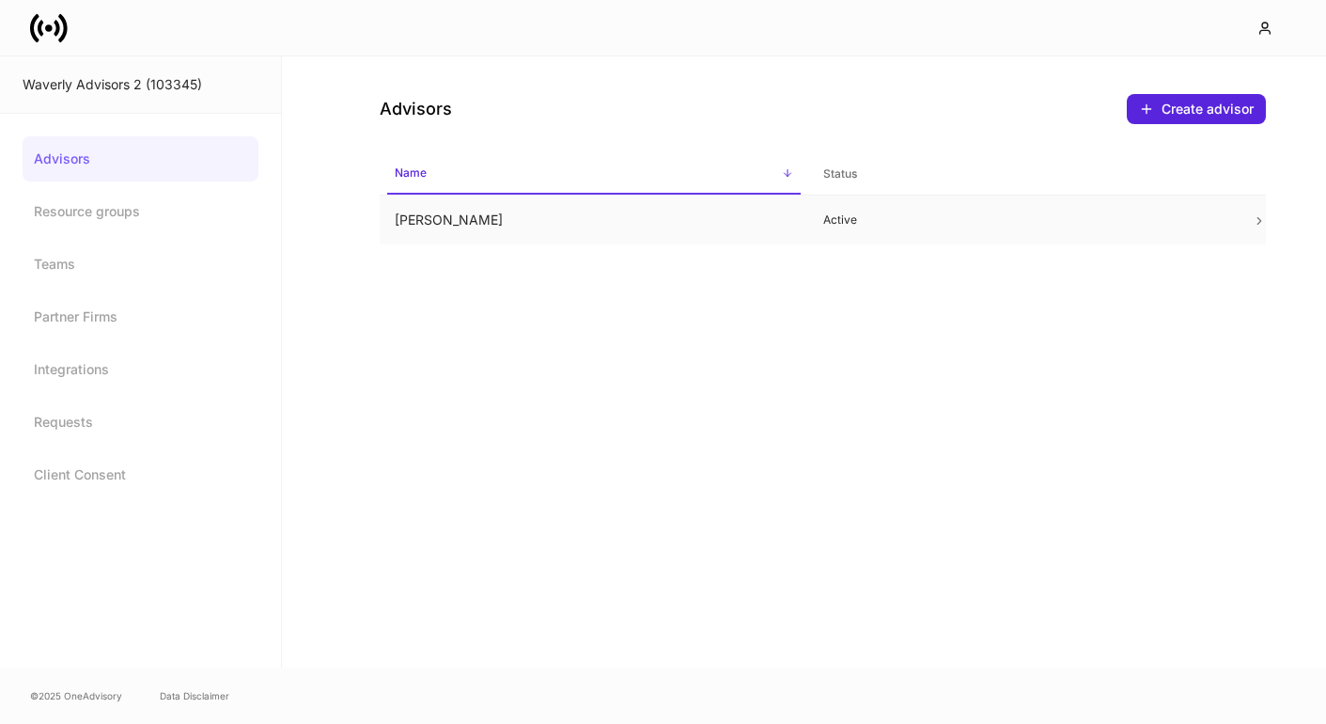
click at [431, 217] on td "[PERSON_NAME]" at bounding box center [594, 220] width 429 height 50
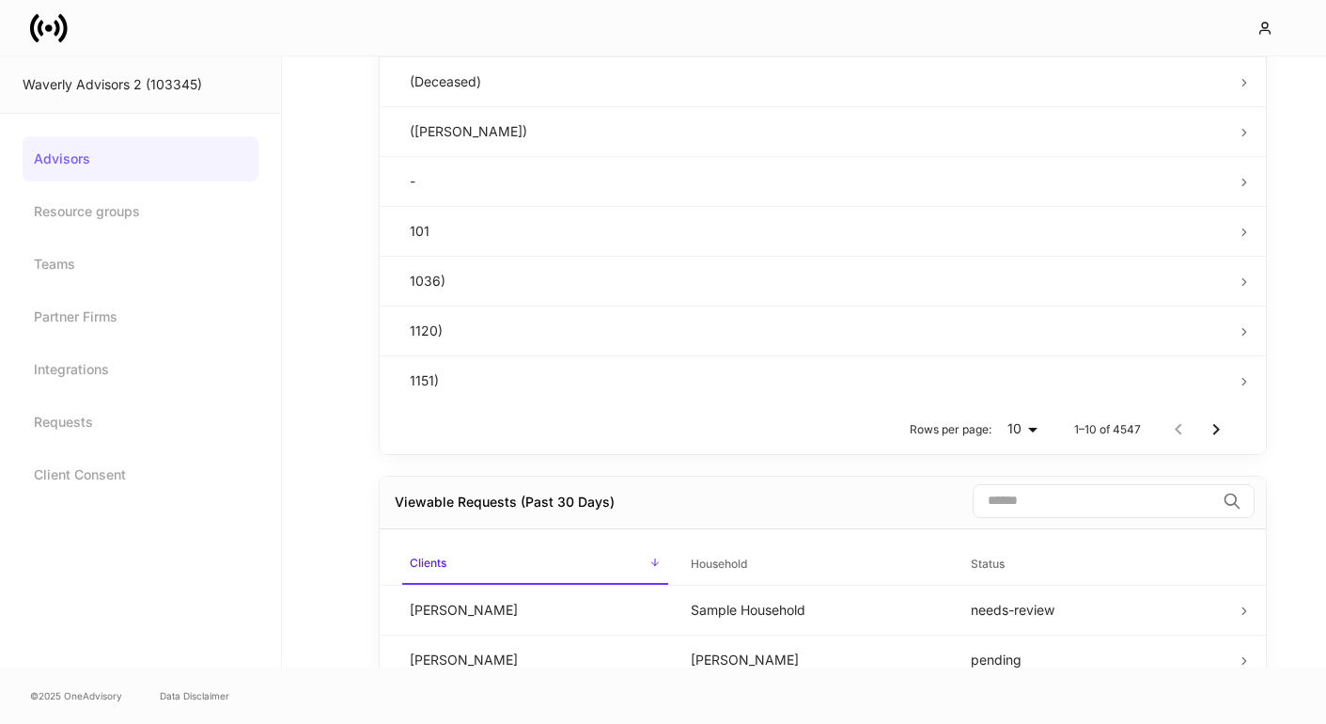
scroll to position [928, 0]
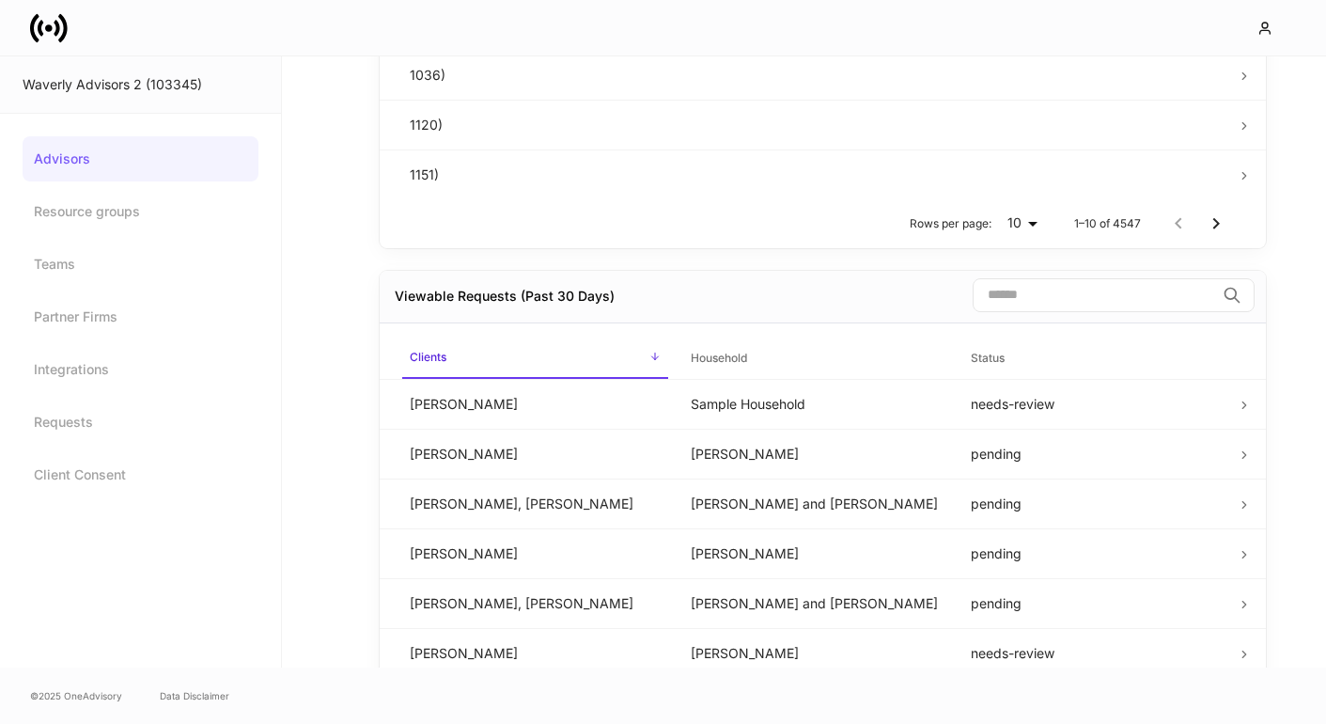
click at [172, 171] on link "Advisors" at bounding box center [141, 158] width 236 height 45
